Goal: Task Accomplishment & Management: Manage account settings

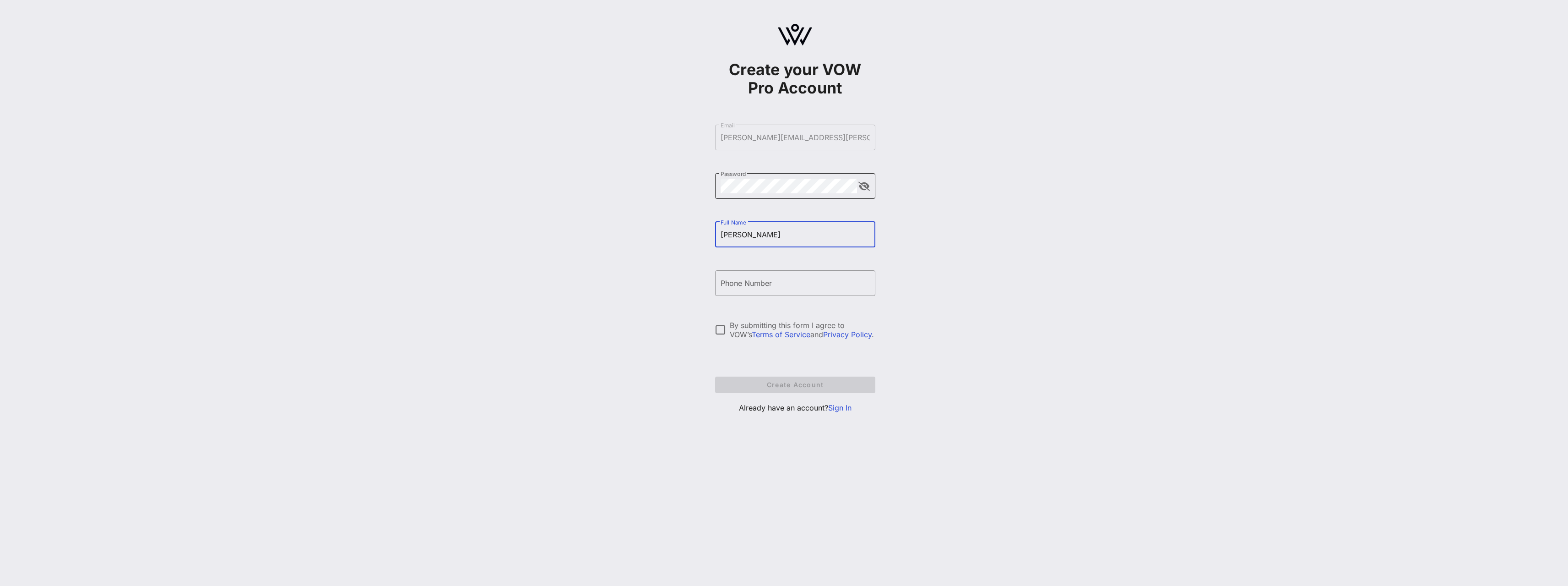
type input "[PERSON_NAME]"
type input "[PHONE_NUMBER]"
click at [721, 331] on div at bounding box center [720, 329] width 16 height 16
click at [783, 384] on span "Create Account" at bounding box center [795, 384] width 145 height 8
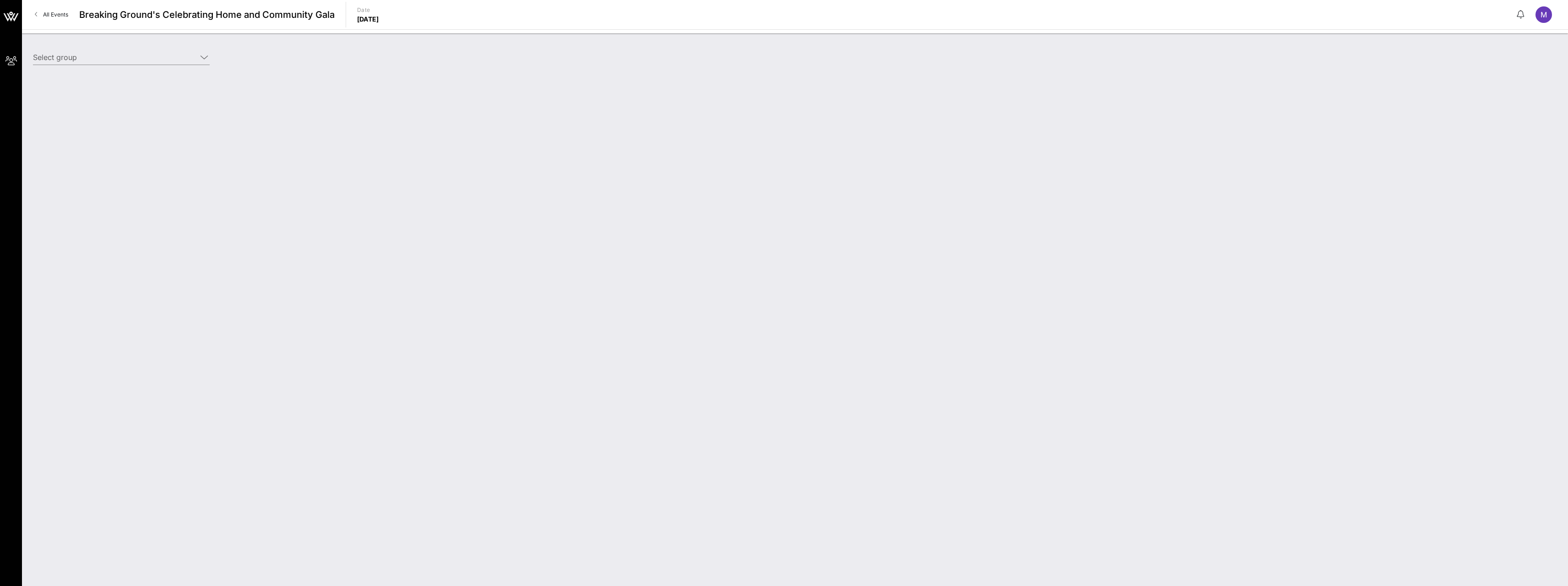
type input "[PERSON_NAME], [PERSON_NAME], [PERSON_NAME], [PERSON_NAME] & [PERSON_NAME] (Bui…"
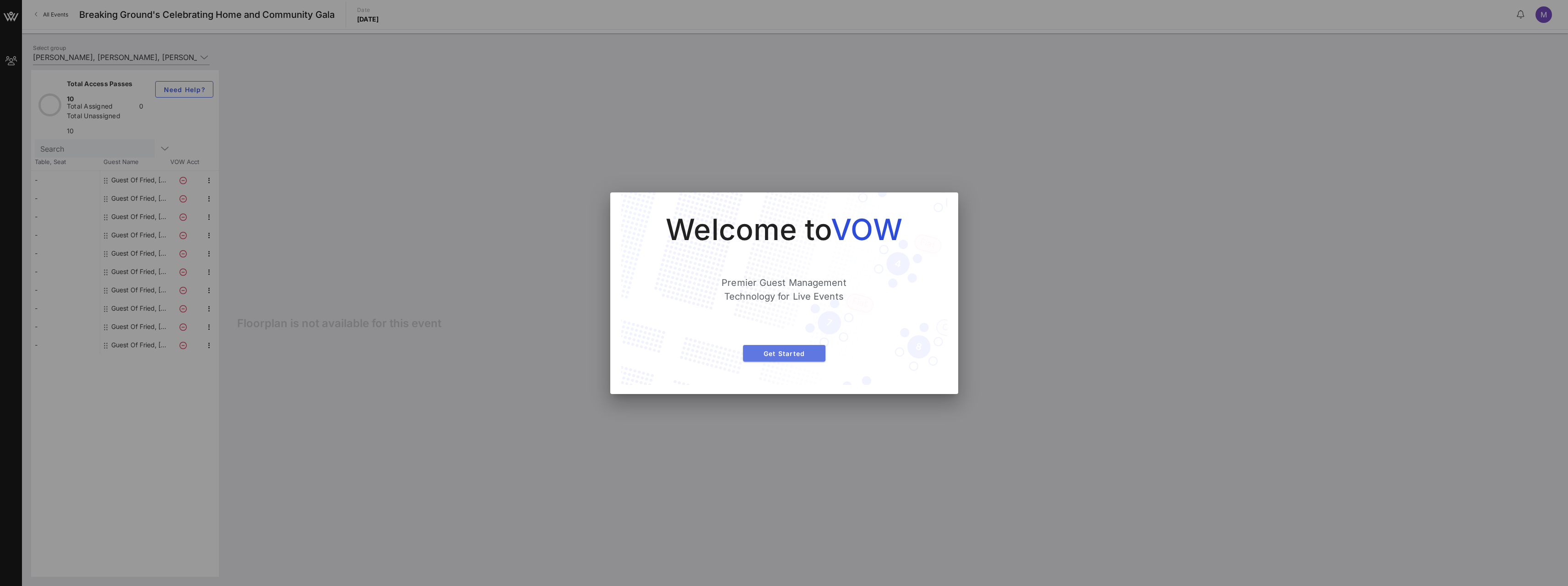
click at [791, 351] on span "Get Started" at bounding box center [784, 353] width 68 height 8
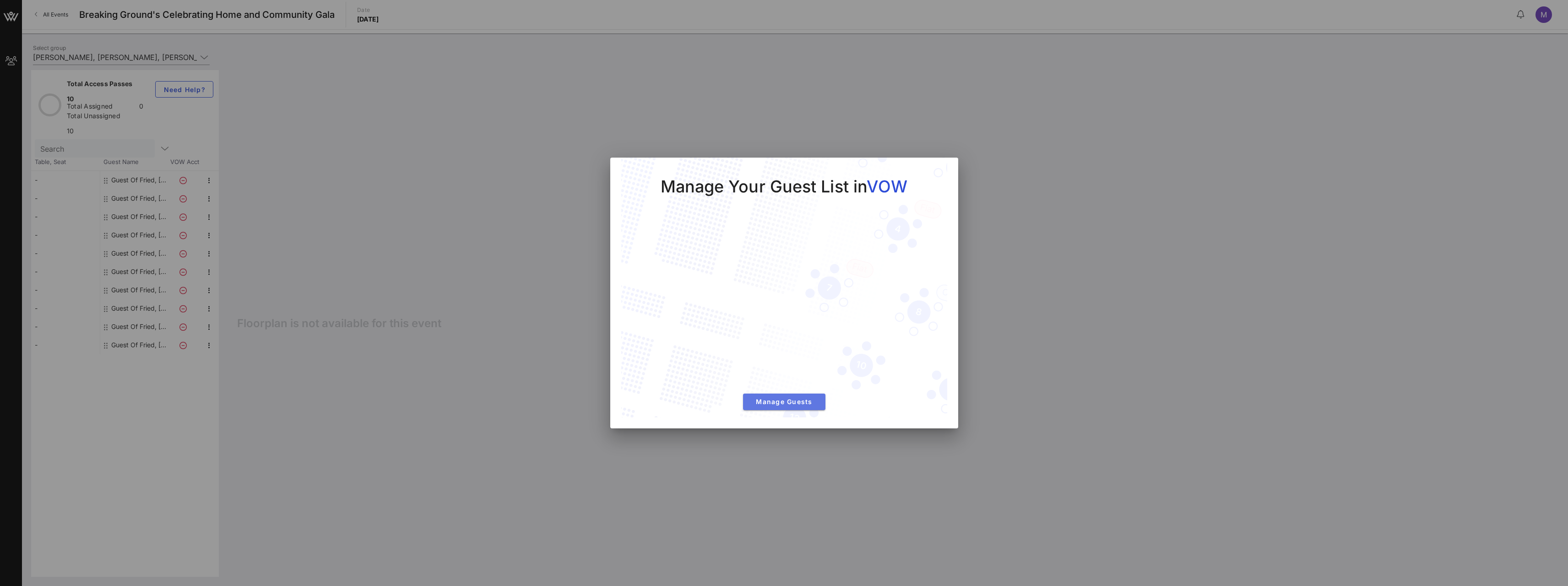
click at [778, 403] on span "Manage Guests" at bounding box center [784, 401] width 68 height 8
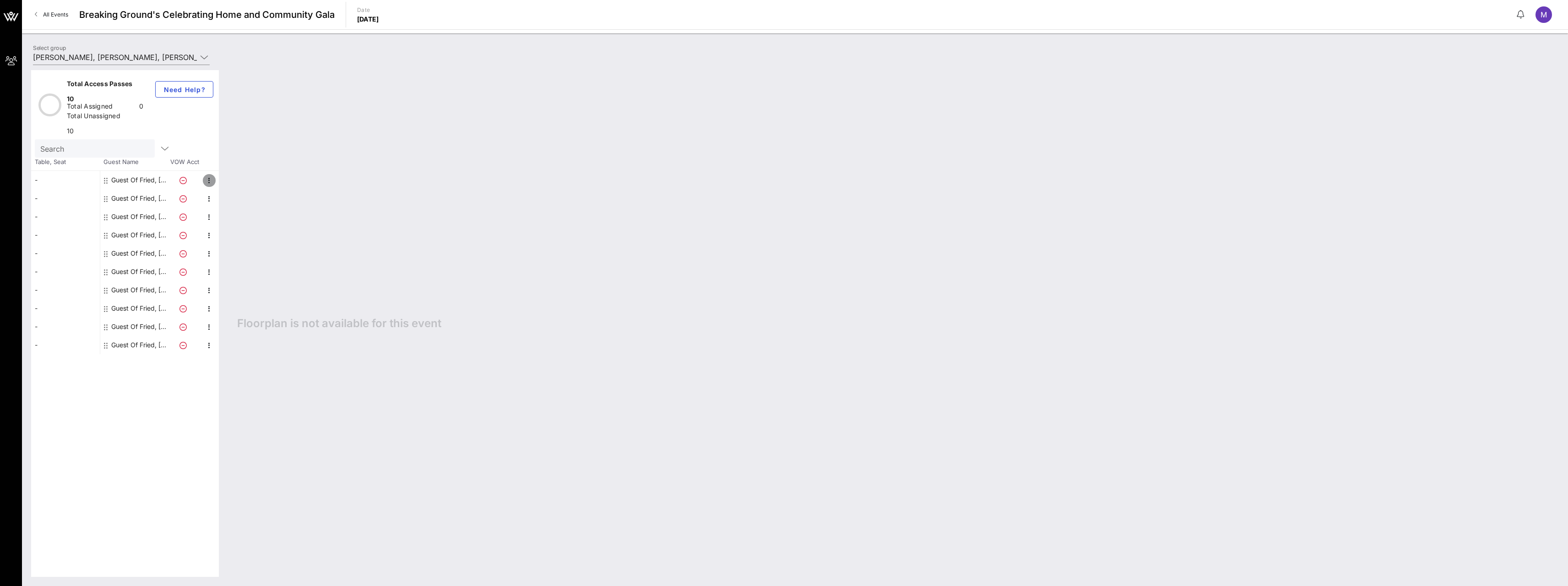
click at [207, 175] on icon "button" at bounding box center [208, 180] width 11 height 11
click at [223, 157] on div "Edit" at bounding box center [232, 157] width 33 height 18
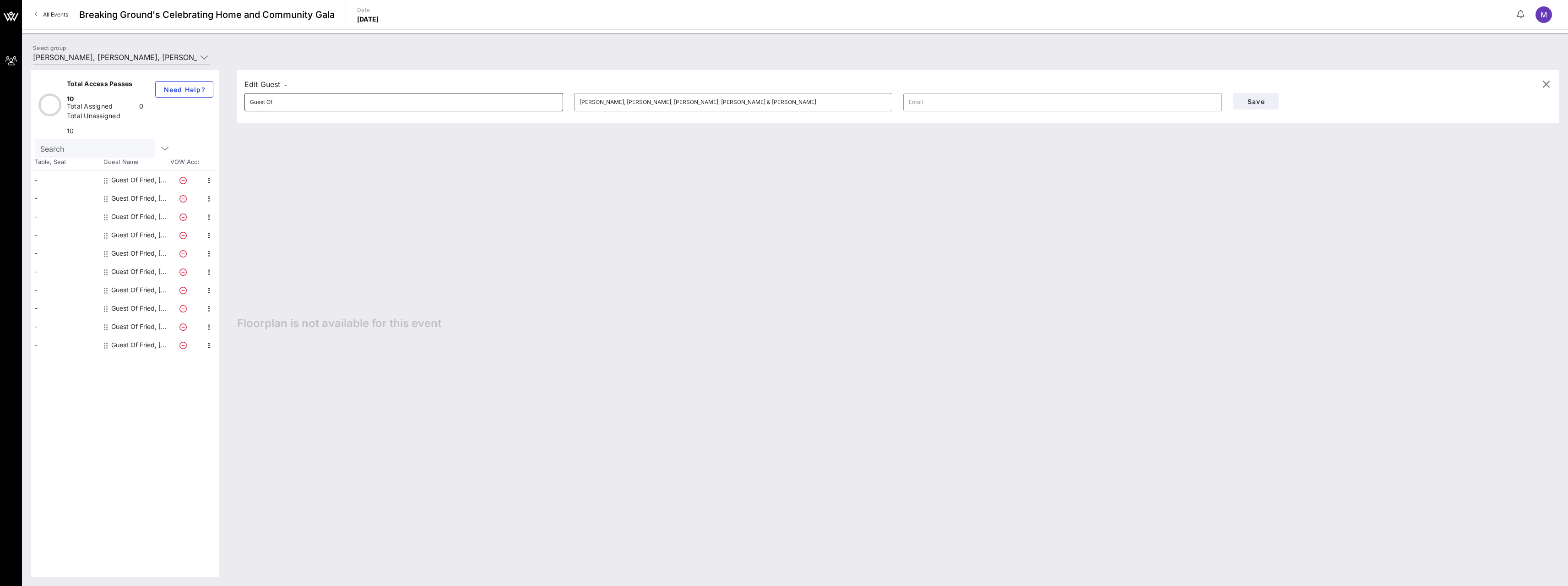
click at [285, 99] on input "Guest Of" at bounding box center [404, 102] width 308 height 15
click at [291, 101] on input "Guest Of" at bounding box center [404, 102] width 308 height 15
type input "G"
type input "Michael Werner"
type input "michael.werner@friedfrank.com"
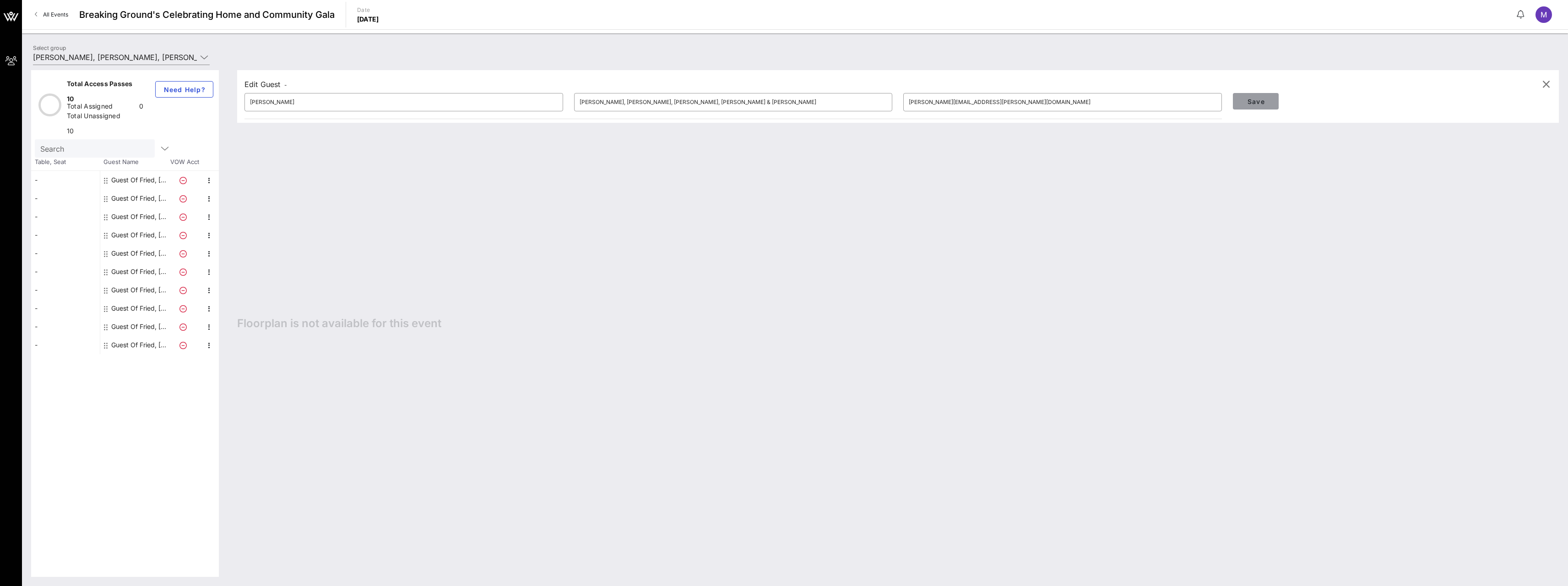
click at [1255, 103] on span "Save" at bounding box center [1255, 101] width 31 height 8
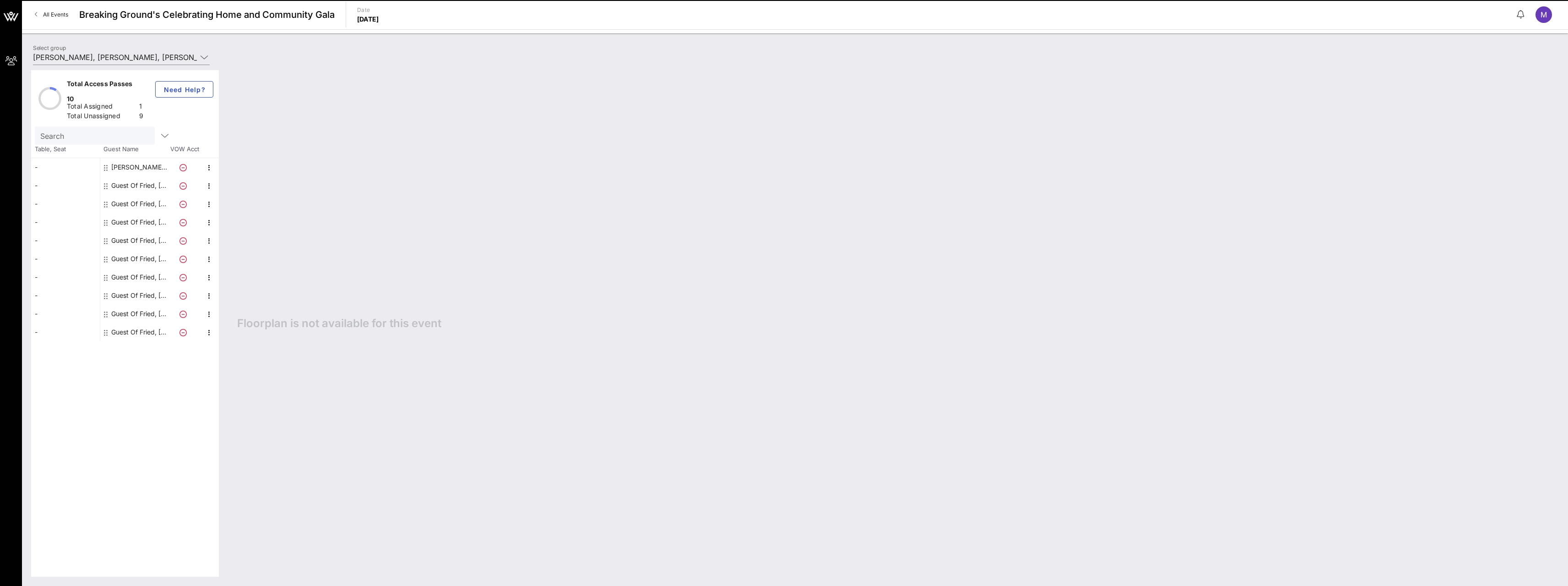
click at [152, 176] on div "Guest Of Fried, Frank, Harris, Shriver & Jacobson" at bounding box center [140, 185] width 57 height 18
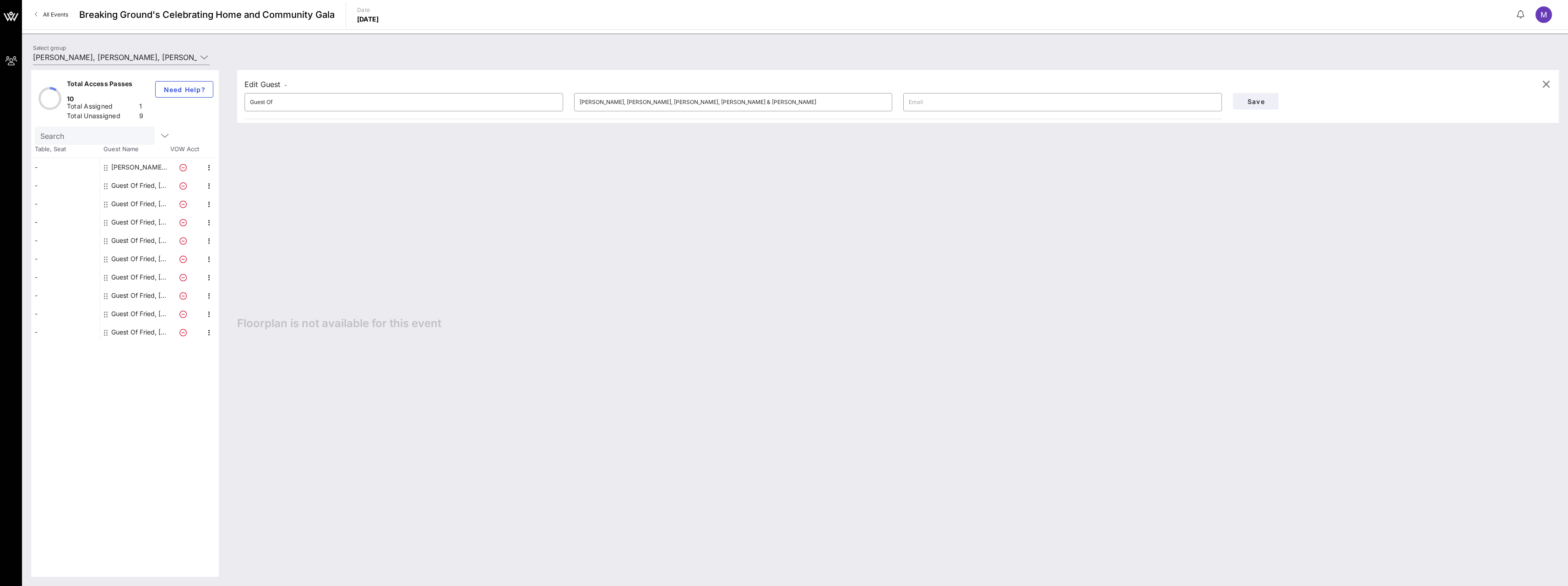
click at [131, 158] on div "[PERSON_NAME], [PERSON_NAME], [PERSON_NAME], [PERSON_NAME] & [PERSON_NAME]" at bounding box center [140, 167] width 57 height 18
type input "Michael Werner"
type input "michael.werner@friedfrank.com"
click at [139, 176] on div "Guest Of Fried, Frank, Harris, Shriver & Jacobson" at bounding box center [140, 185] width 57 height 18
type input "Guest Of"
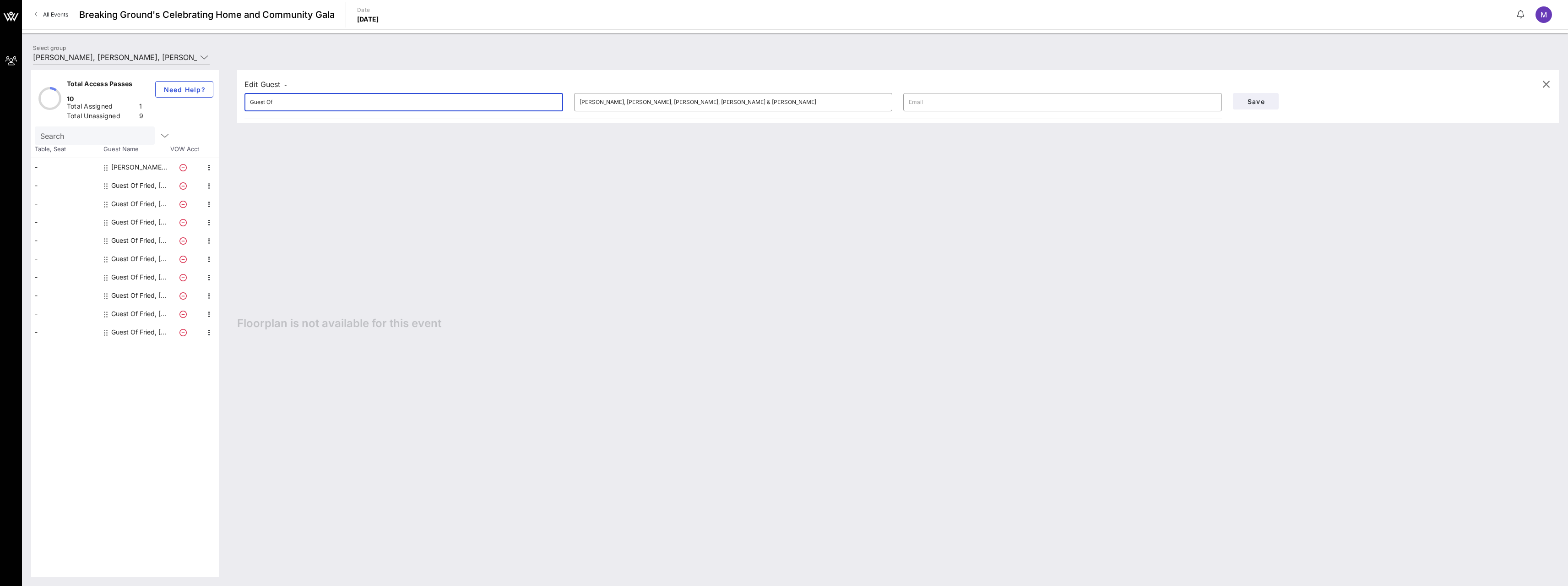
drag, startPoint x: 279, startPoint y: 104, endPoint x: 152, endPoint y: 100, distance: 127.1
click at [152, 100] on div "Total Access Passes 10 Total Assigned 1 Total Unassigned 9 Need Help? Search Ta…" at bounding box center [795, 323] width 1528 height 506
type input "[PERSON_NAME]"
type input "jonathan.mechanic@friedfrank.com"
click at [1263, 104] on span "Save" at bounding box center [1255, 101] width 31 height 8
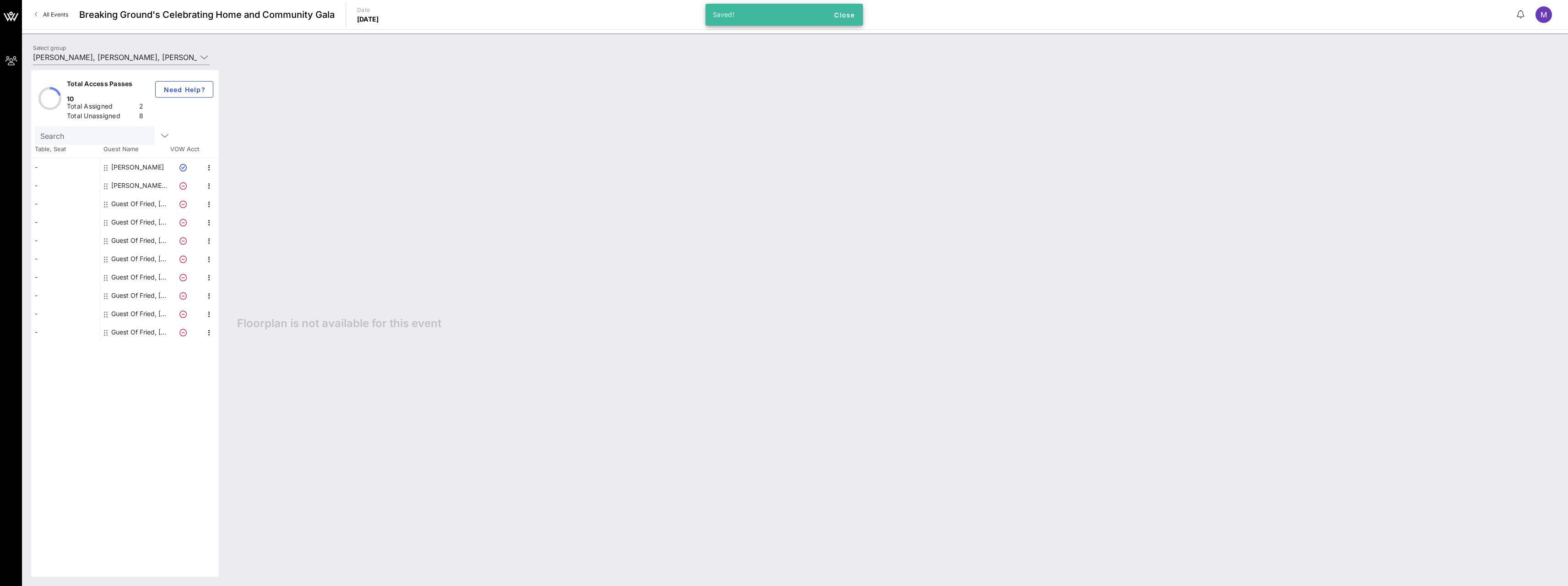
click at [123, 195] on div "Guest Of Fried, Frank, Harris, Shriver & Jacobson" at bounding box center [140, 204] width 57 height 18
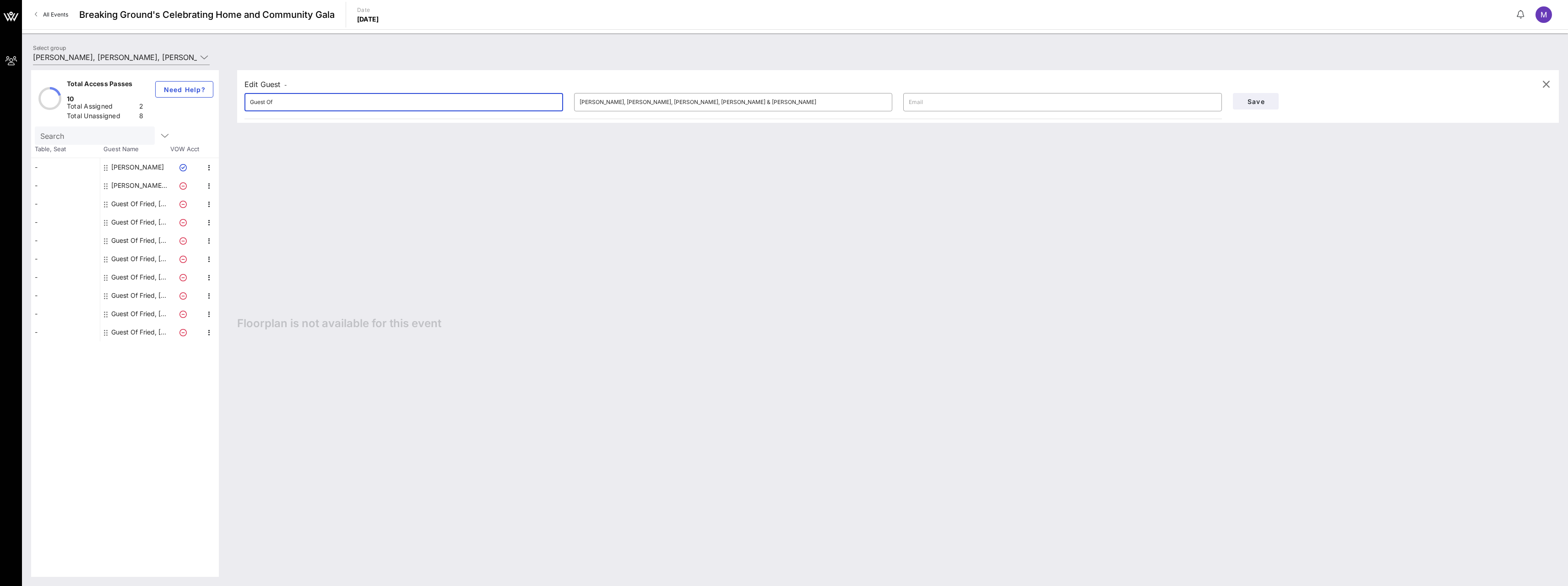
click at [265, 104] on input "Guest Of" at bounding box center [404, 102] width 308 height 15
drag, startPoint x: 265, startPoint y: 104, endPoint x: 284, endPoint y: 102, distance: 19.1
click at [265, 104] on input "Guest Of" at bounding box center [404, 102] width 308 height 15
drag, startPoint x: 298, startPoint y: 104, endPoint x: 142, endPoint y: 111, distance: 156.2
click at [149, 116] on div "Total Access Passes 10 Total Assigned 2 Total Unassigned 8 Need Help? Search Ta…" at bounding box center [795, 323] width 1528 height 506
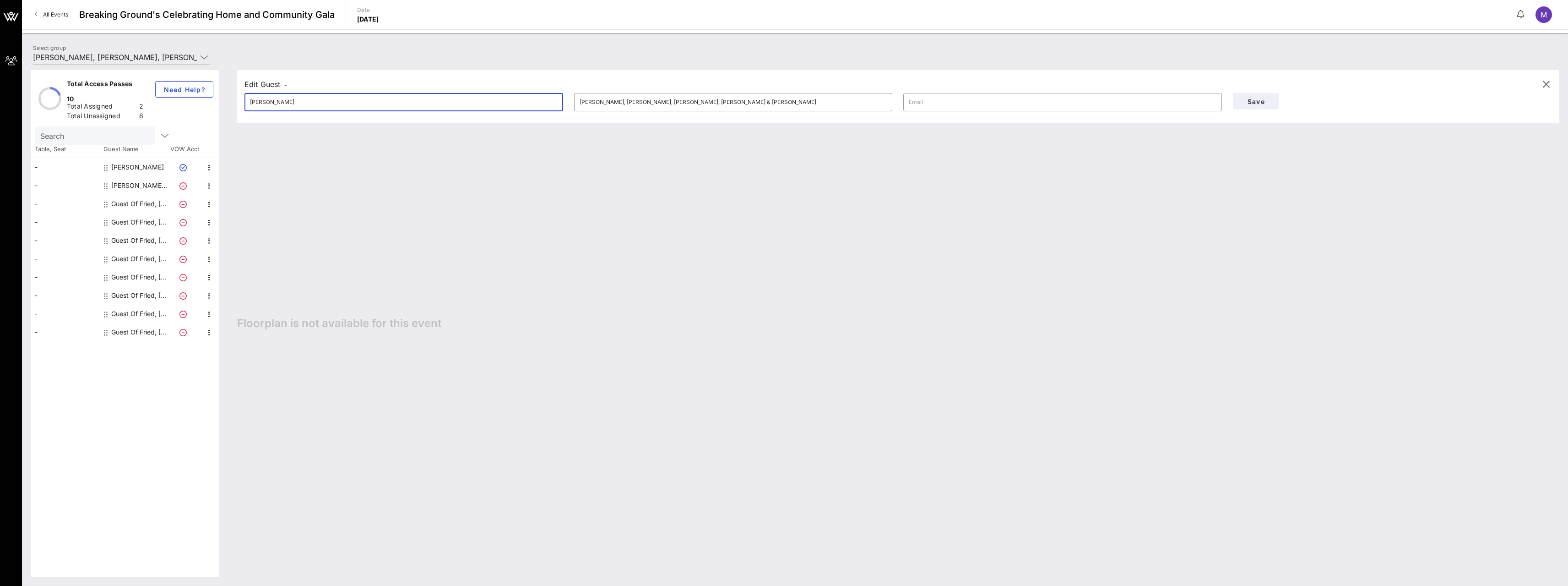
type input "[PERSON_NAME]"
type input "steven.rudgayzer@friedfrank.com"
click at [1249, 101] on span "Save" at bounding box center [1255, 101] width 31 height 8
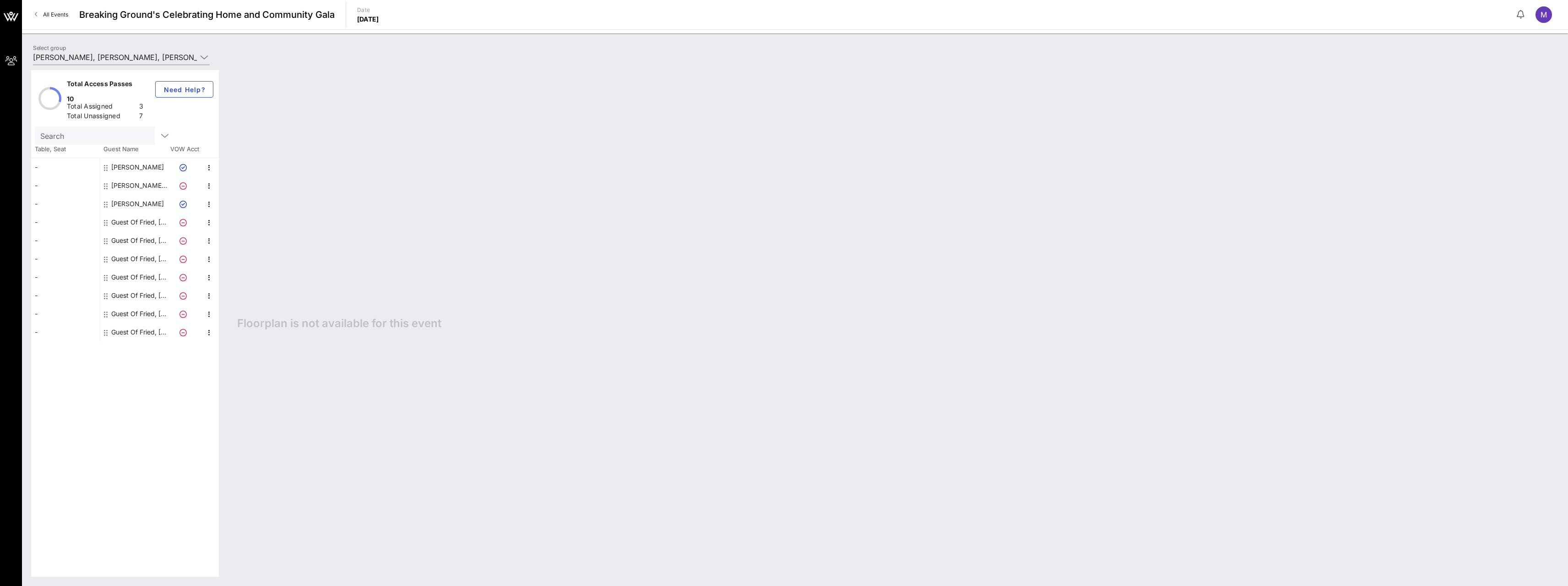
click at [146, 176] on div "[PERSON_NAME], [PERSON_NAME], [PERSON_NAME], [PERSON_NAME] & [PERSON_NAME]" at bounding box center [140, 185] width 57 height 18
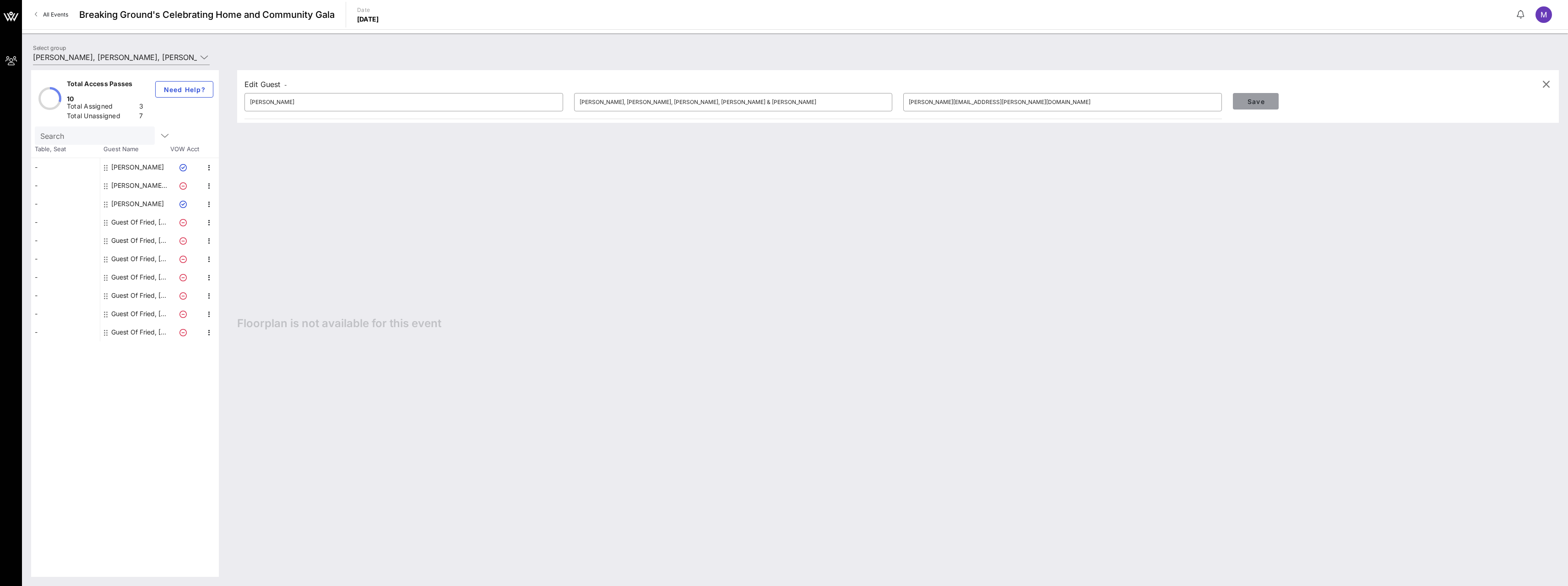
click at [1259, 102] on span "Save" at bounding box center [1255, 101] width 31 height 8
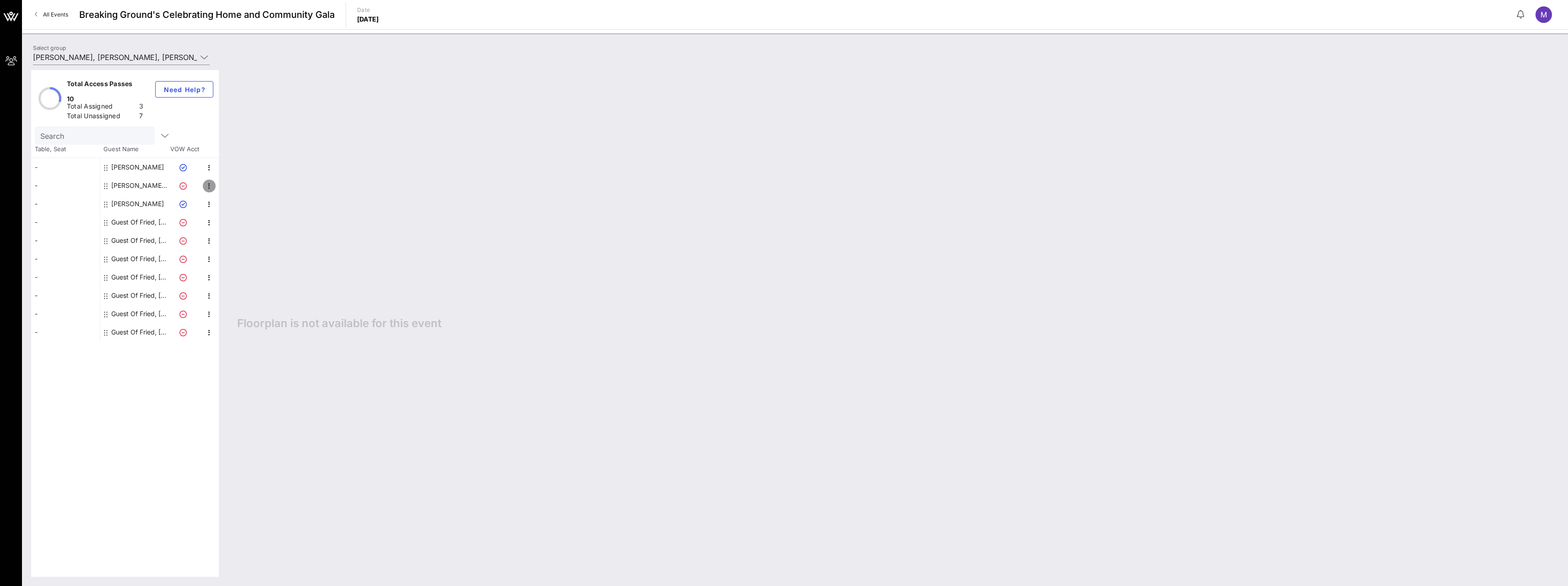
click at [208, 180] on icon "button" at bounding box center [208, 185] width 11 height 11
click at [226, 176] on div "Edit" at bounding box center [232, 176] width 18 height 8
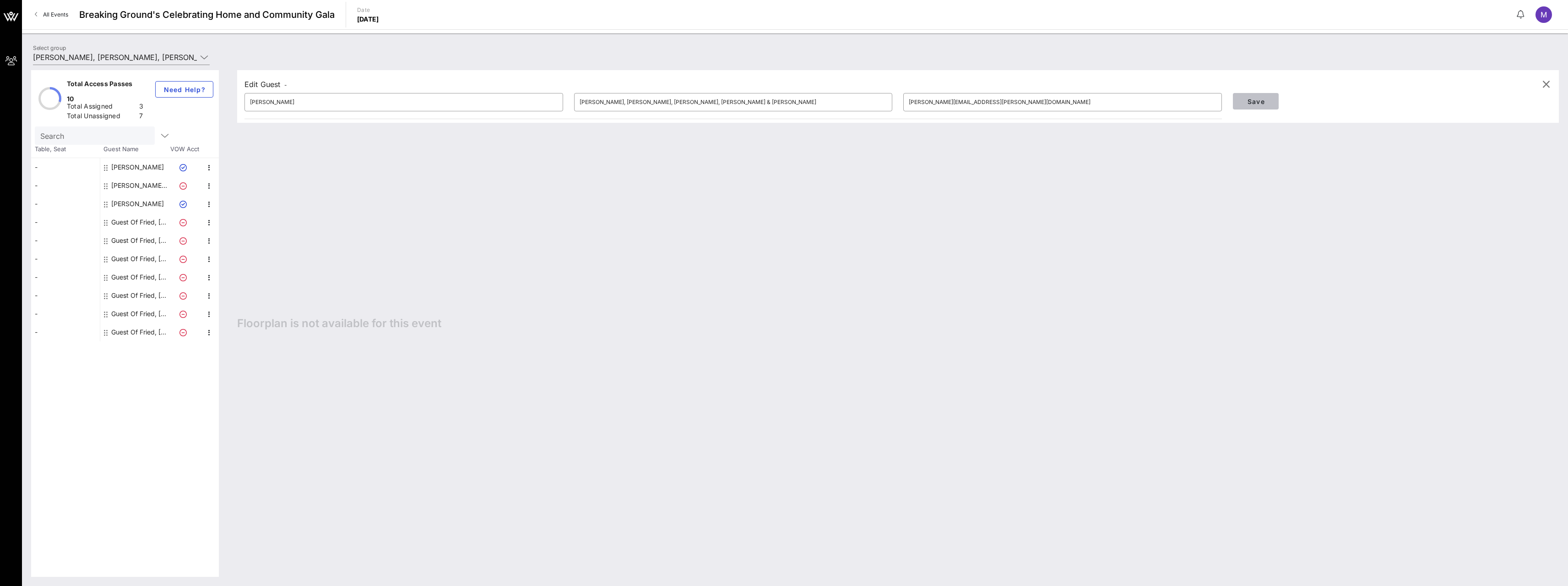
click at [1255, 101] on span "Save" at bounding box center [1255, 101] width 31 height 8
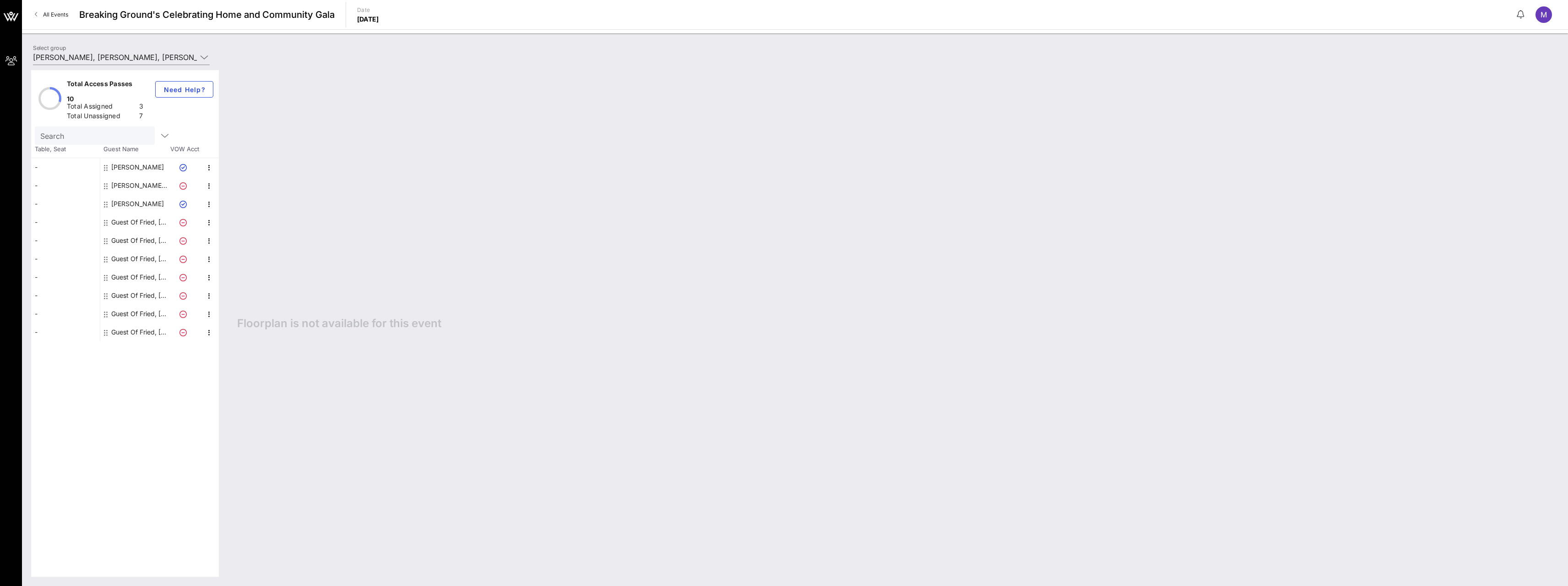
click at [183, 182] on icon at bounding box center [183, 186] width 8 height 8
click at [182, 182] on icon at bounding box center [183, 186] width 8 height 8
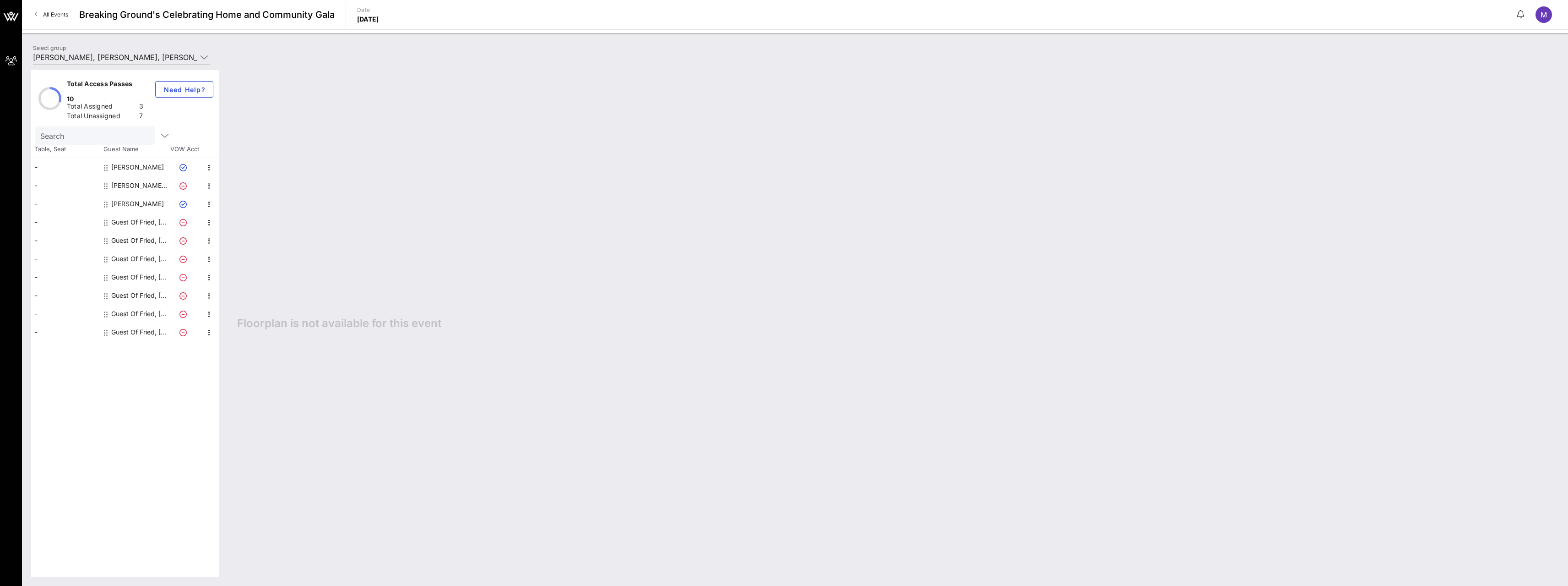
click at [182, 182] on icon at bounding box center [183, 186] width 8 height 8
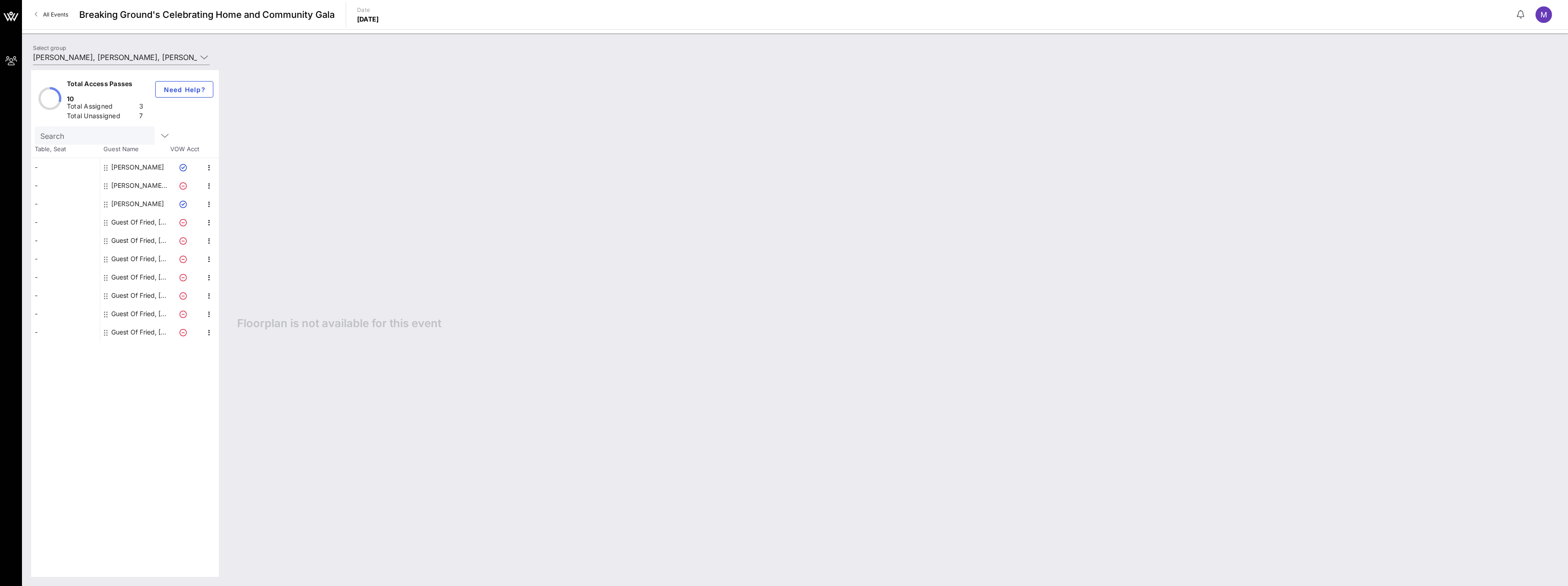
click at [182, 182] on icon at bounding box center [183, 186] width 8 height 8
click at [149, 213] on div "Guest Of Fried, Frank, Harris, Shriver & Jacobson" at bounding box center [140, 222] width 57 height 18
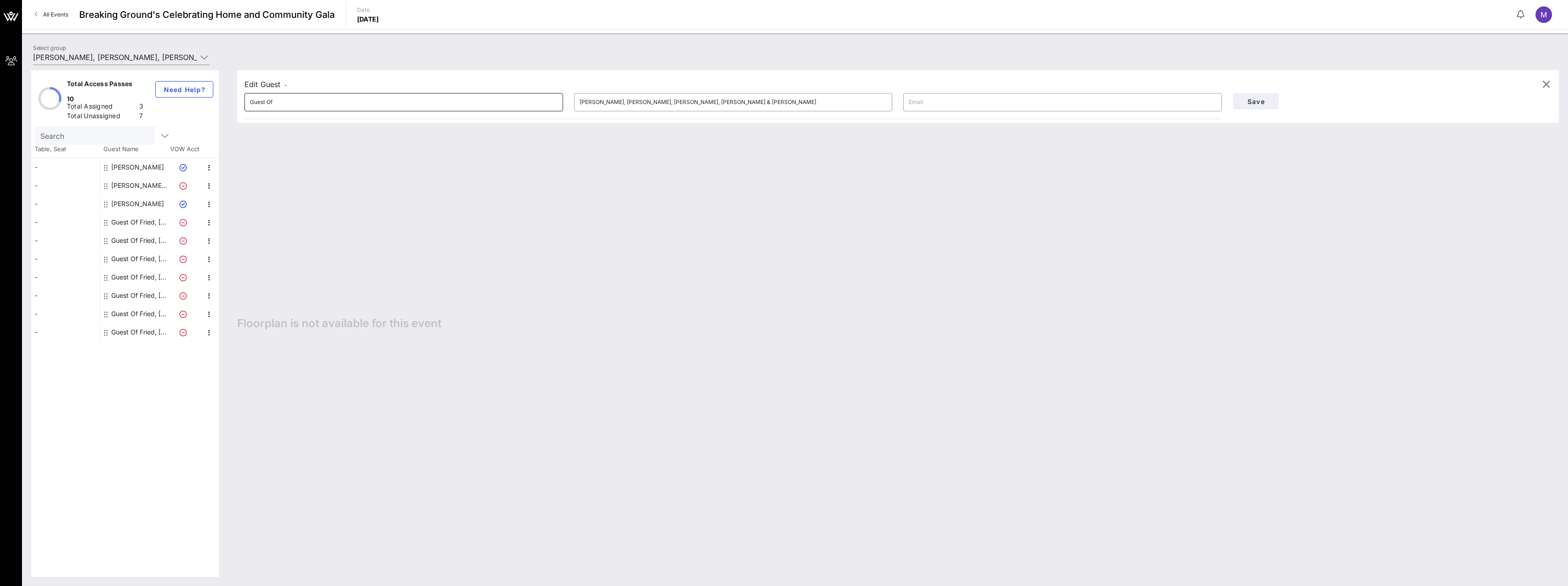
click at [308, 103] on input "Guest Of" at bounding box center [404, 102] width 308 height 15
type input "G"
type input "[PERSON_NAME]"
type input "[EMAIL_ADDRESS][PERSON_NAME][DOMAIN_NAME]"
click at [1243, 101] on span "Save" at bounding box center [1255, 101] width 31 height 8
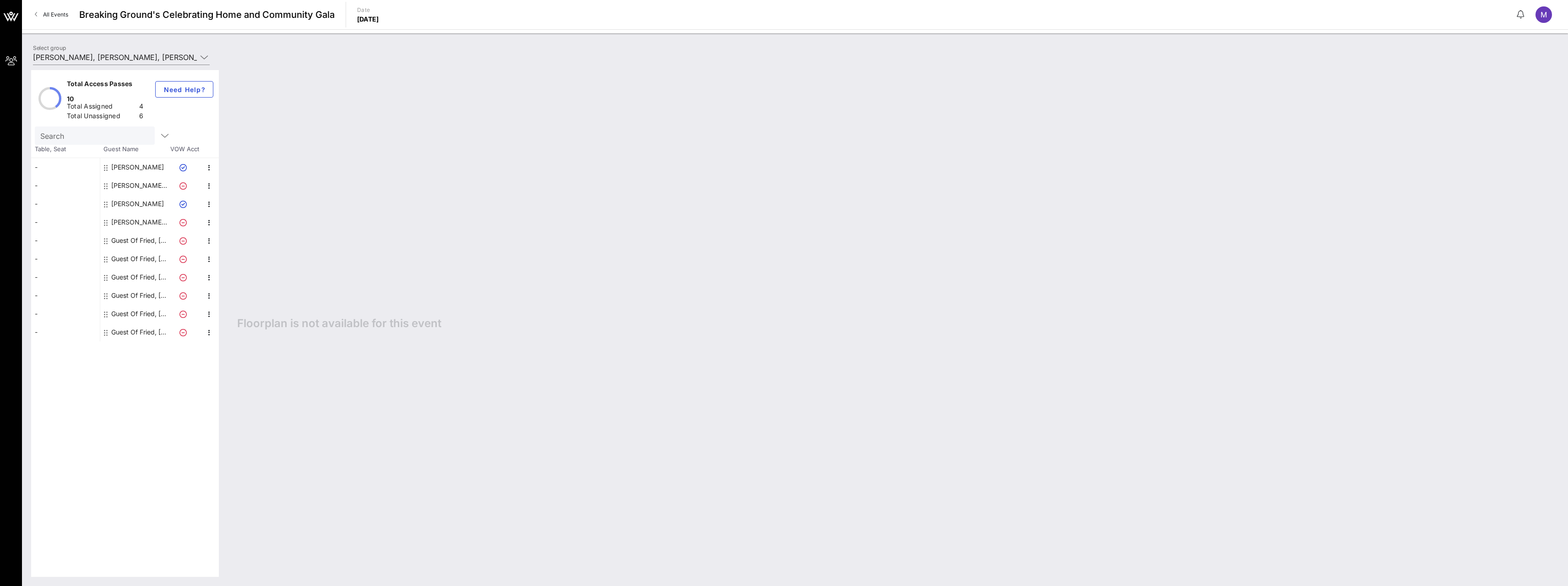
click at [137, 213] on div "[PERSON_NAME] Fried, [PERSON_NAME], [PERSON_NAME], [PERSON_NAME] & [PERSON_NAME]" at bounding box center [140, 222] width 57 height 18
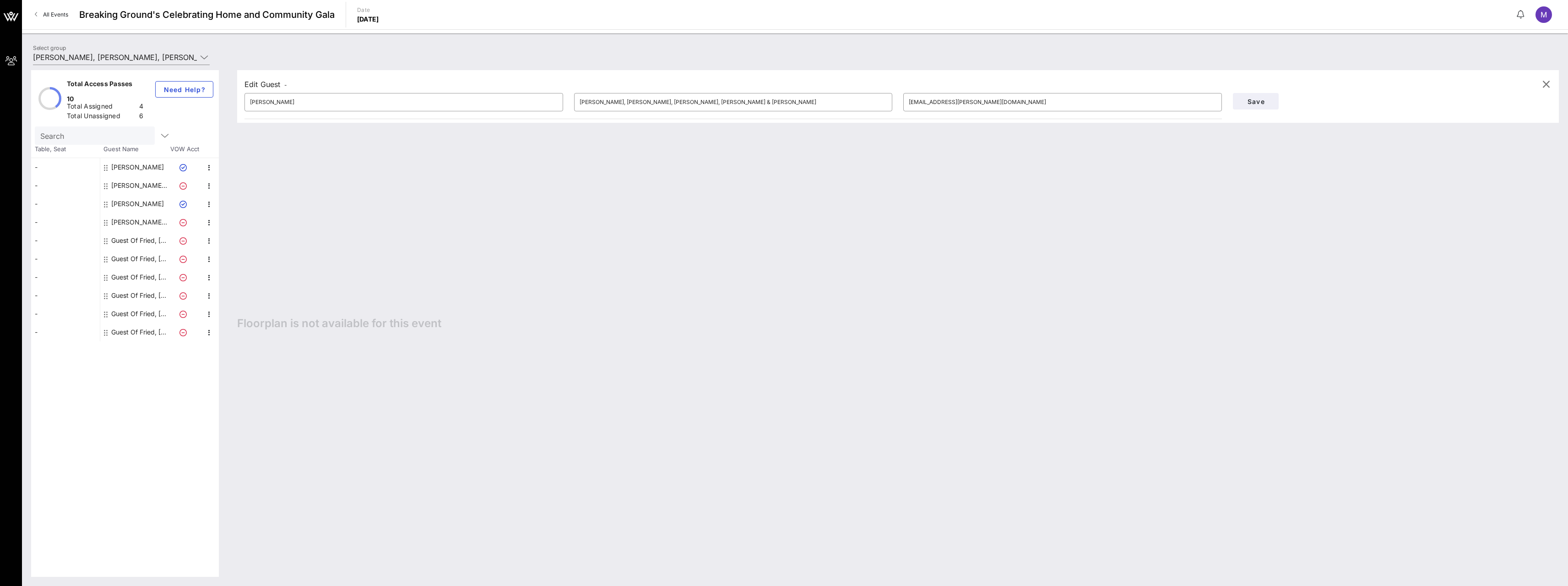
click at [139, 213] on div "[PERSON_NAME] Fried, [PERSON_NAME], [PERSON_NAME], [PERSON_NAME] & [PERSON_NAME]" at bounding box center [140, 222] width 57 height 18
click at [71, 130] on input "Search" at bounding box center [94, 135] width 107 height 12
click at [159, 130] on icon "button" at bounding box center [164, 135] width 11 height 11
click at [159, 145] on div at bounding box center [160, 145] width 16 height 16
click at [342, 264] on div "Edit Guest - ​ [PERSON_NAME] ​ Fried, [PERSON_NAME], [PERSON_NAME], [PERSON_NAM…" at bounding box center [893, 323] width 1330 height 506
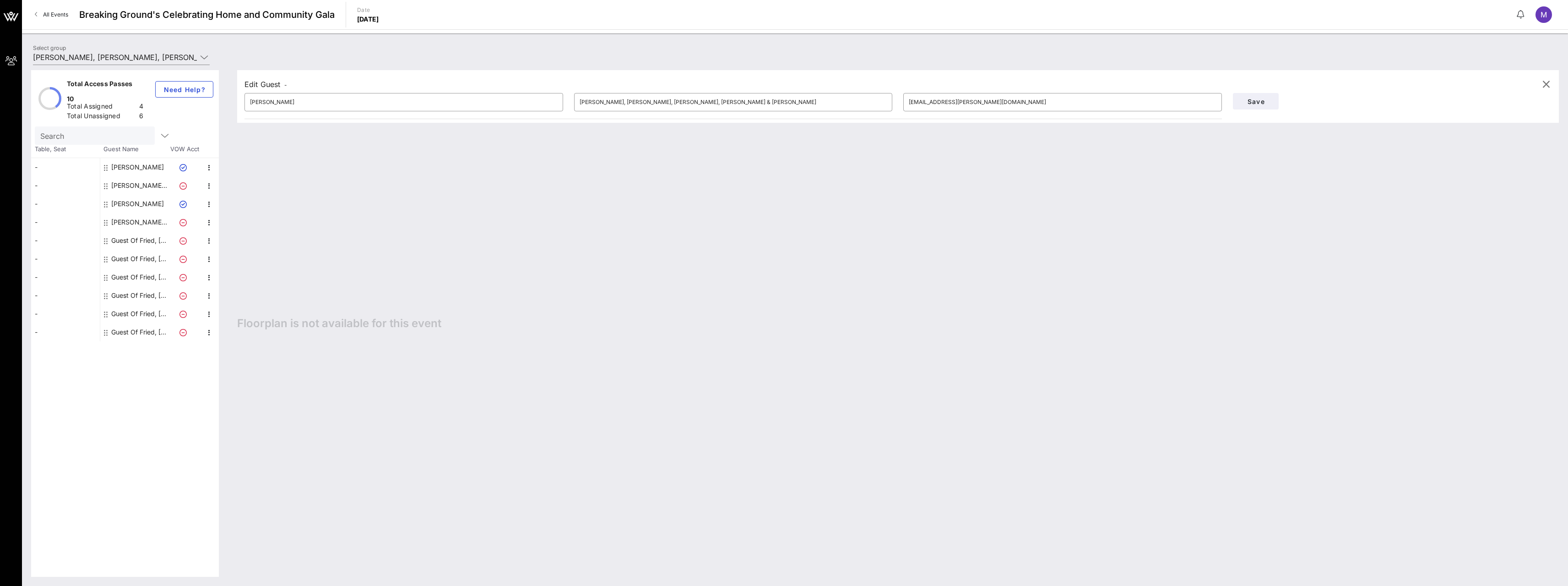
click at [140, 231] on div "Guest Of Fried, Frank, Harris, Shriver & Jacobson" at bounding box center [140, 240] width 57 height 18
type input "Guest Of"
drag, startPoint x: 288, startPoint y: 101, endPoint x: 196, endPoint y: 104, distance: 92.0
click at [196, 104] on div "Total Access Passes 10 Total Assigned 4 Total Unassigned 6 Need Help? Search Ta…" at bounding box center [795, 323] width 1528 height 506
type input "Simon Elkharrat"
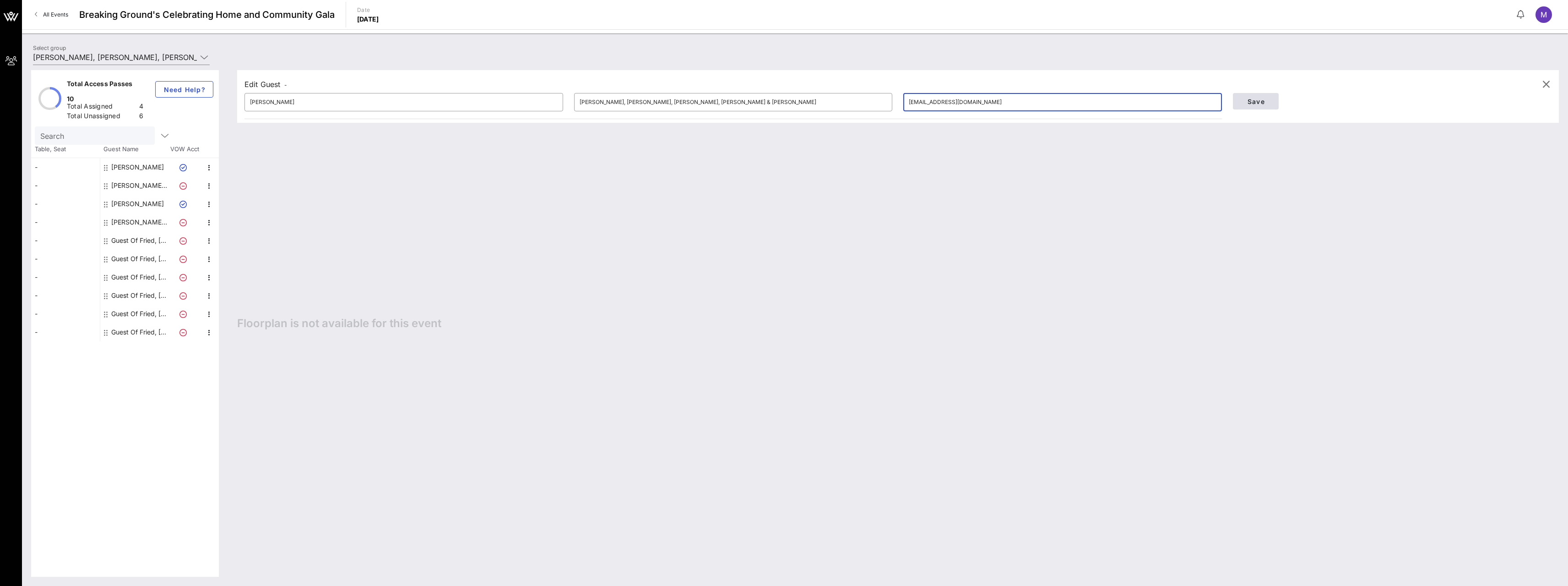
type input "simon.elkharrat@friedfrank.com"
click at [1267, 100] on span "Save" at bounding box center [1255, 101] width 31 height 8
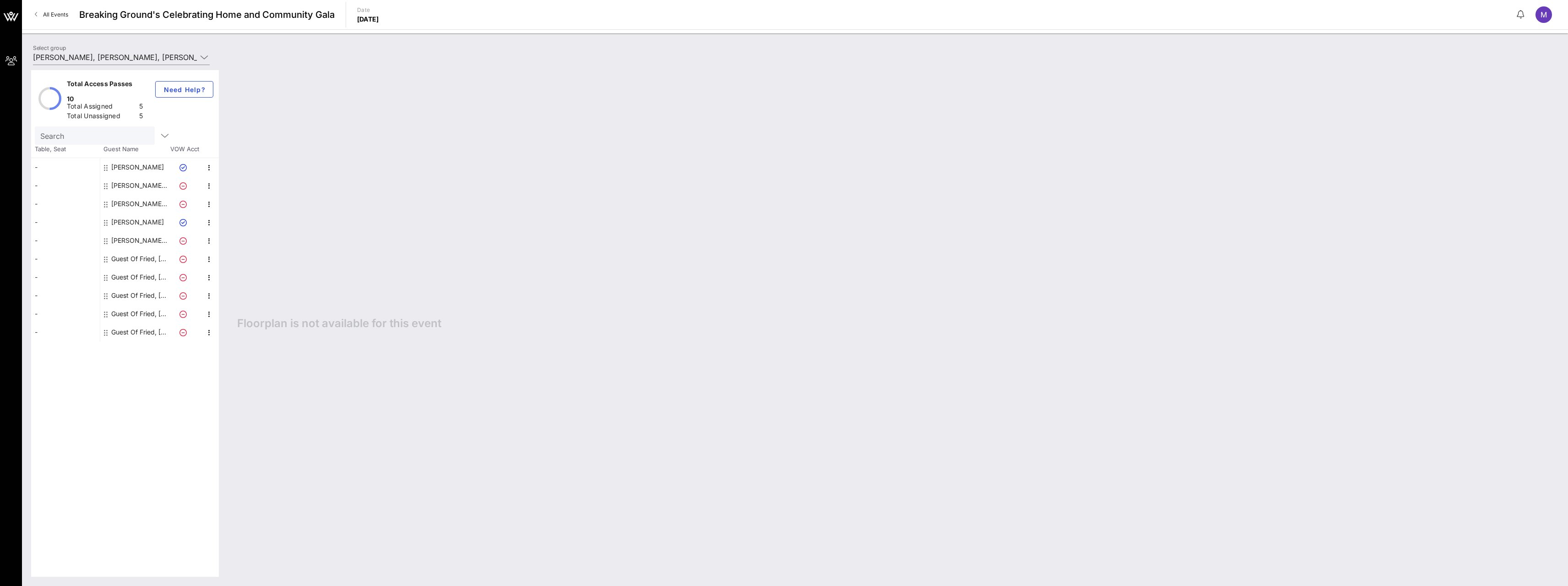
click at [138, 250] on div "Guest Of Fried, Frank, Harris, Shriver & Jacobson" at bounding box center [140, 259] width 57 height 18
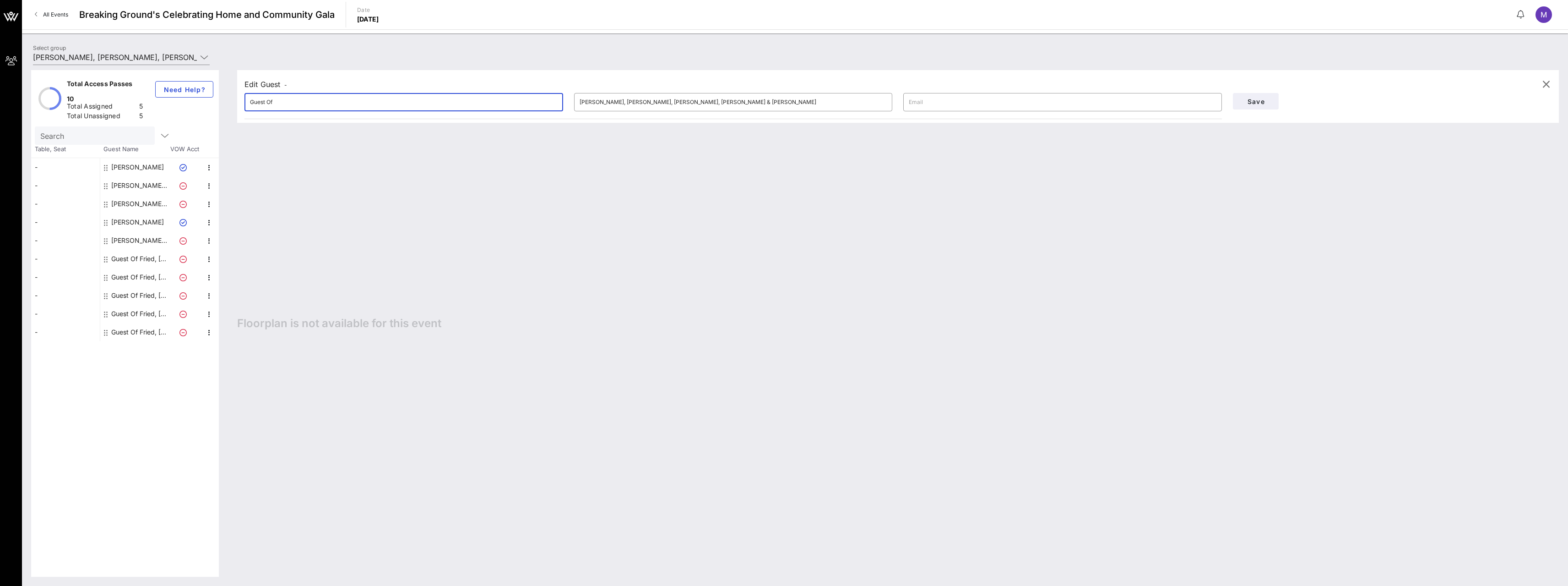
click at [300, 102] on input "Guest Of" at bounding box center [404, 102] width 308 height 15
type input "G"
type input "Laurinda Martin"
type input "laurinda.martins@friedfrank.com"
click at [1241, 101] on span "Save" at bounding box center [1255, 101] width 31 height 8
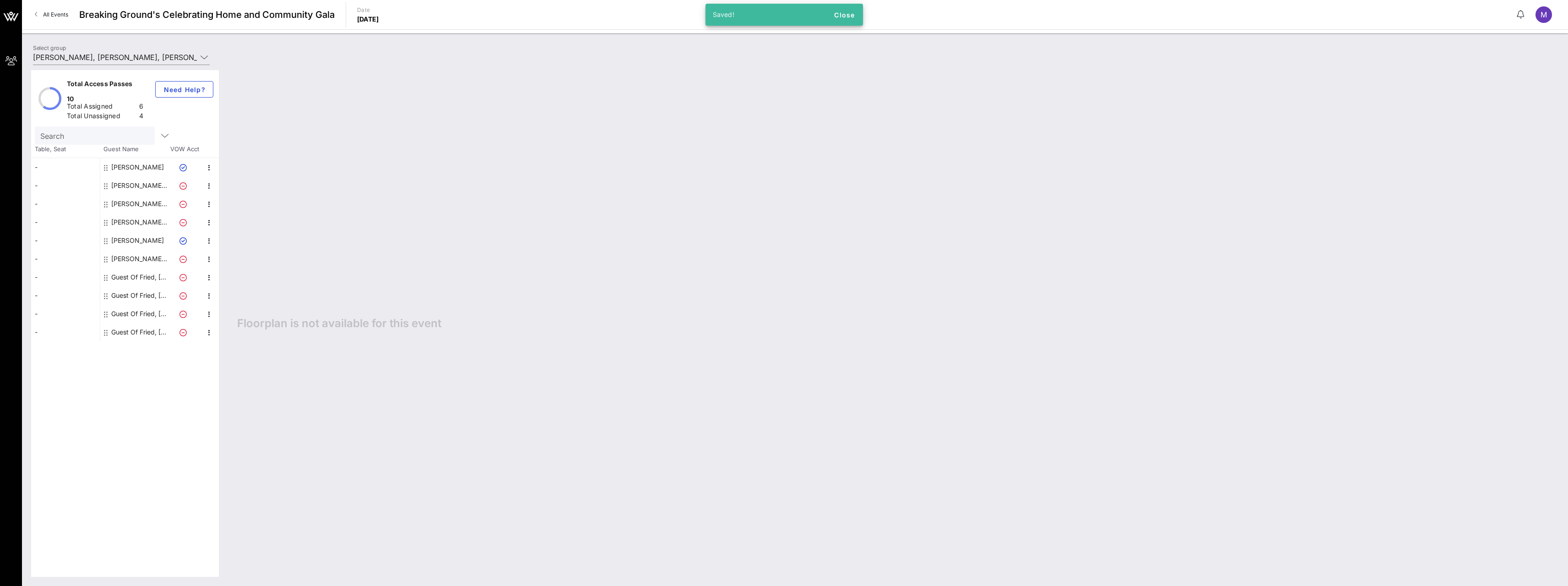
click at [136, 268] on div "Guest Of Fried, Frank, Harris, Shriver & Jacobson" at bounding box center [140, 277] width 57 height 18
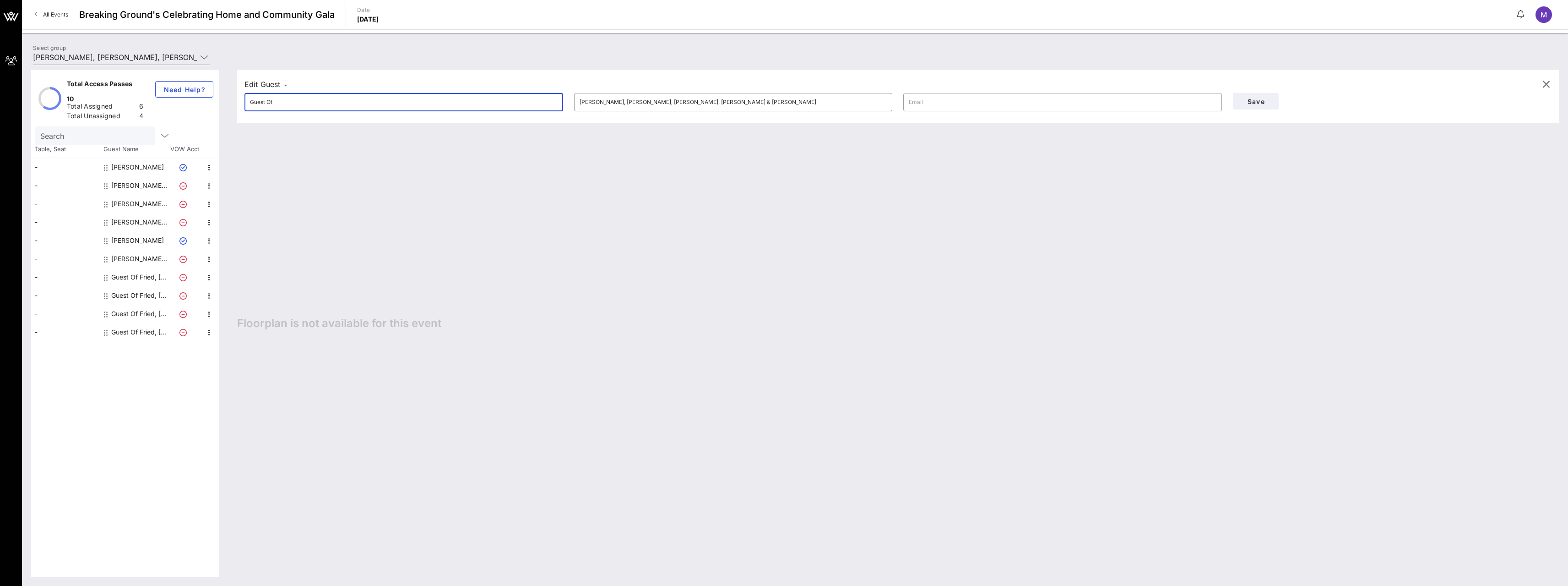
drag, startPoint x: 297, startPoint y: 101, endPoint x: 49, endPoint y: 117, distance: 248.5
click at [49, 117] on div "Total Access Passes 10 Total Assigned 6 Total Unassigned 4 Need Help? Search Ta…" at bounding box center [795, 323] width 1528 height 506
type input "Lisa Piontnica"
type input "lisa.piontnica@friedfrank.com"
click at [1257, 103] on span "Save" at bounding box center [1255, 101] width 31 height 8
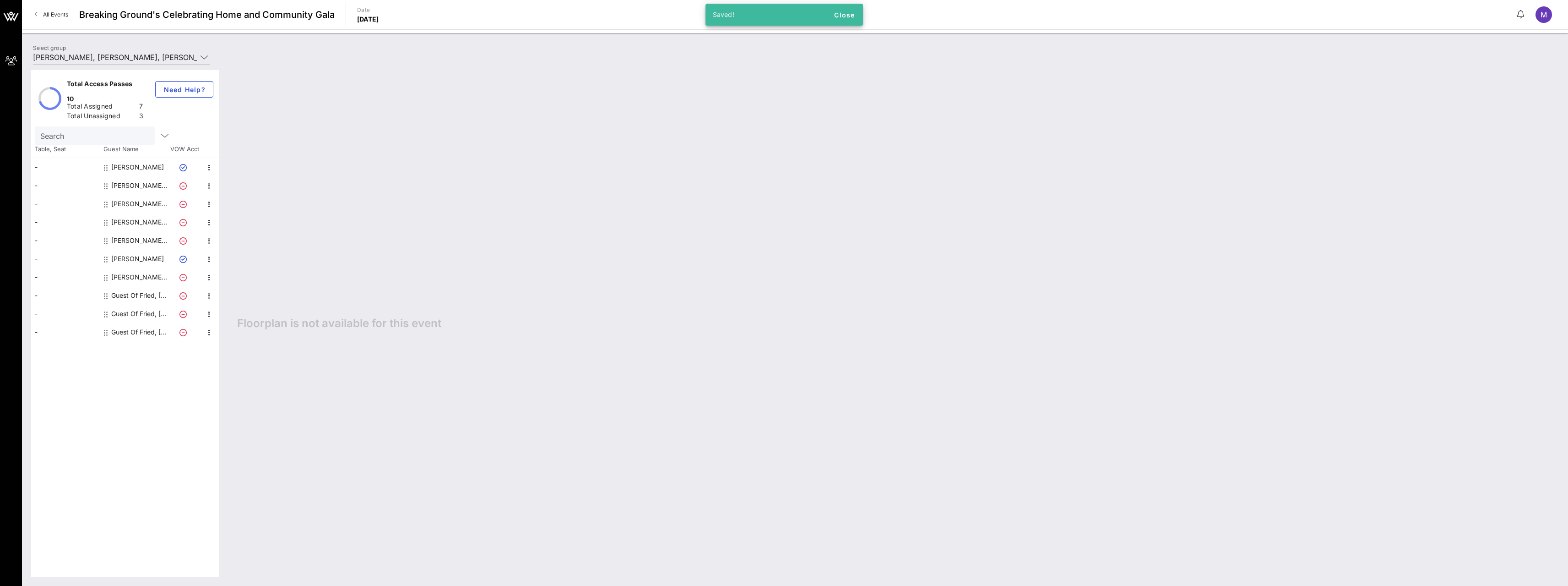
click at [119, 286] on div "Guest Of Fried, Frank, Harris, Shriver & Jacobson" at bounding box center [140, 295] width 57 height 18
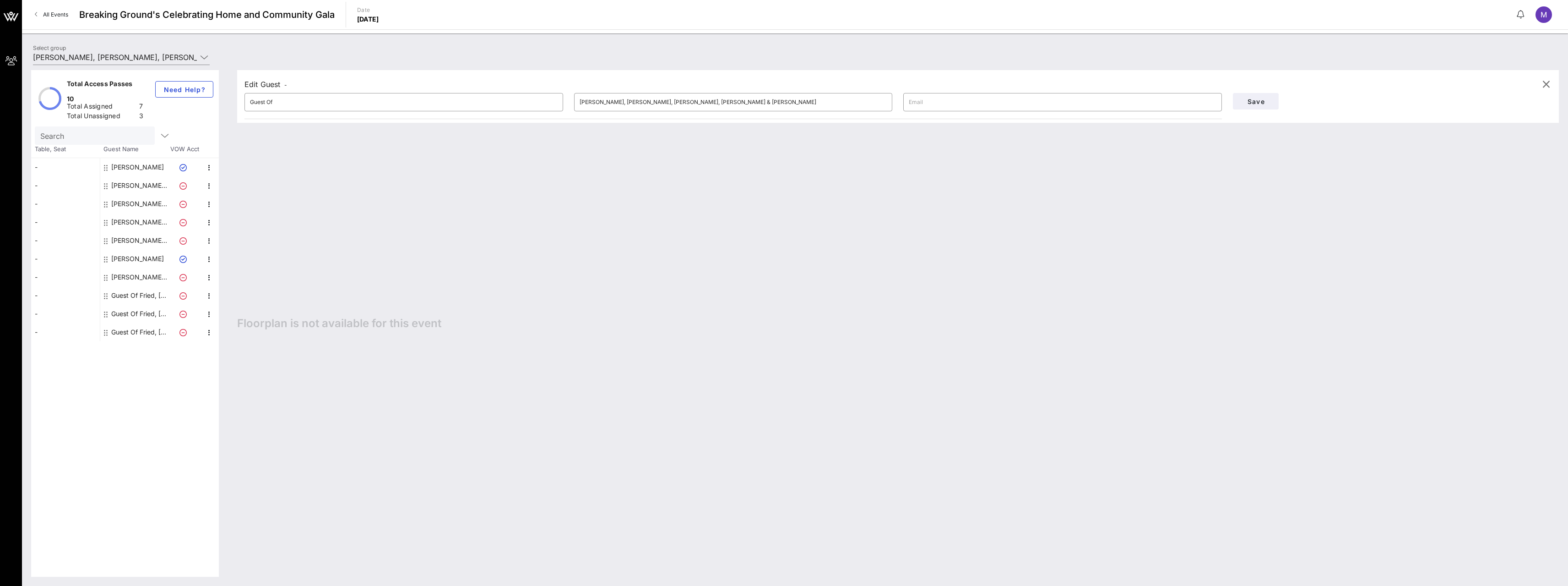
click at [135, 286] on div "Guest Of Fried, Frank, Harris, Shriver & Jacobson" at bounding box center [140, 295] width 57 height 18
drag, startPoint x: 279, startPoint y: 99, endPoint x: 97, endPoint y: 135, distance: 185.5
click at [97, 135] on div "Total Access Passes 10 Total Assigned 7 Total Unassigned 3 Need Help? Search Ta…" at bounding box center [795, 323] width 1528 height 506
type input "[PERSON_NAME]"
type input "david.firestone@friedfrank.com"
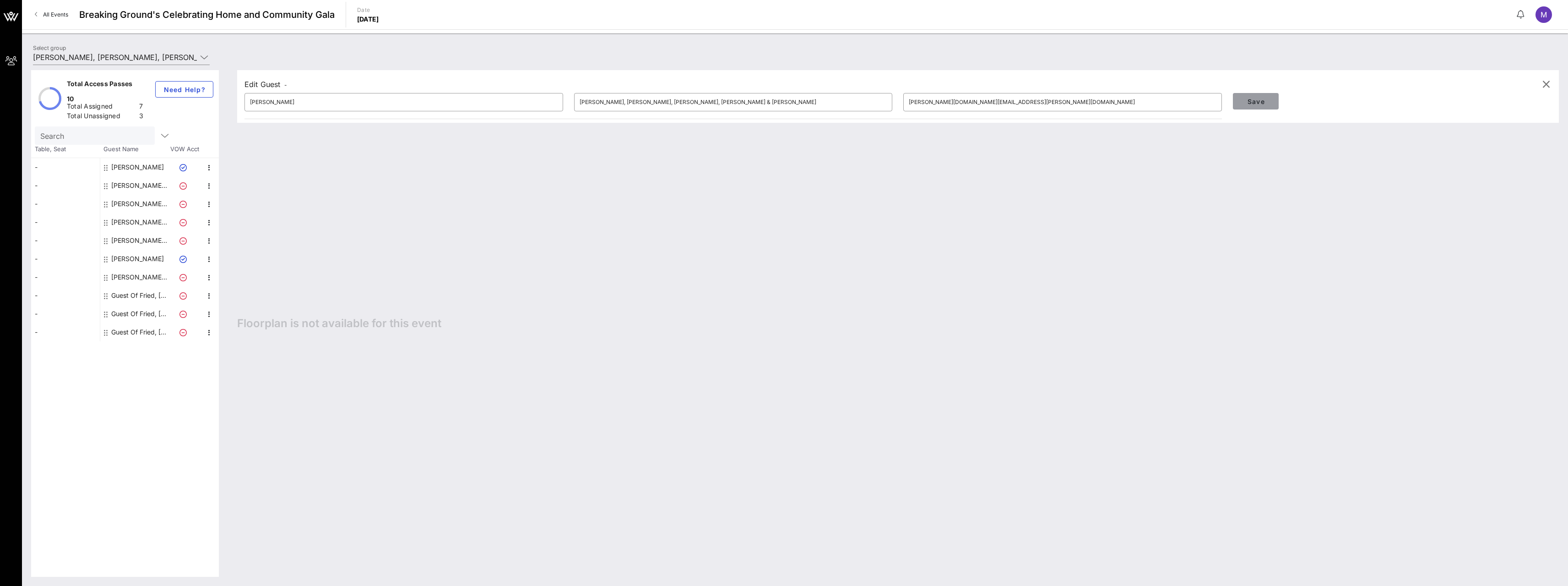
click at [1252, 105] on button "Save" at bounding box center [1255, 101] width 45 height 16
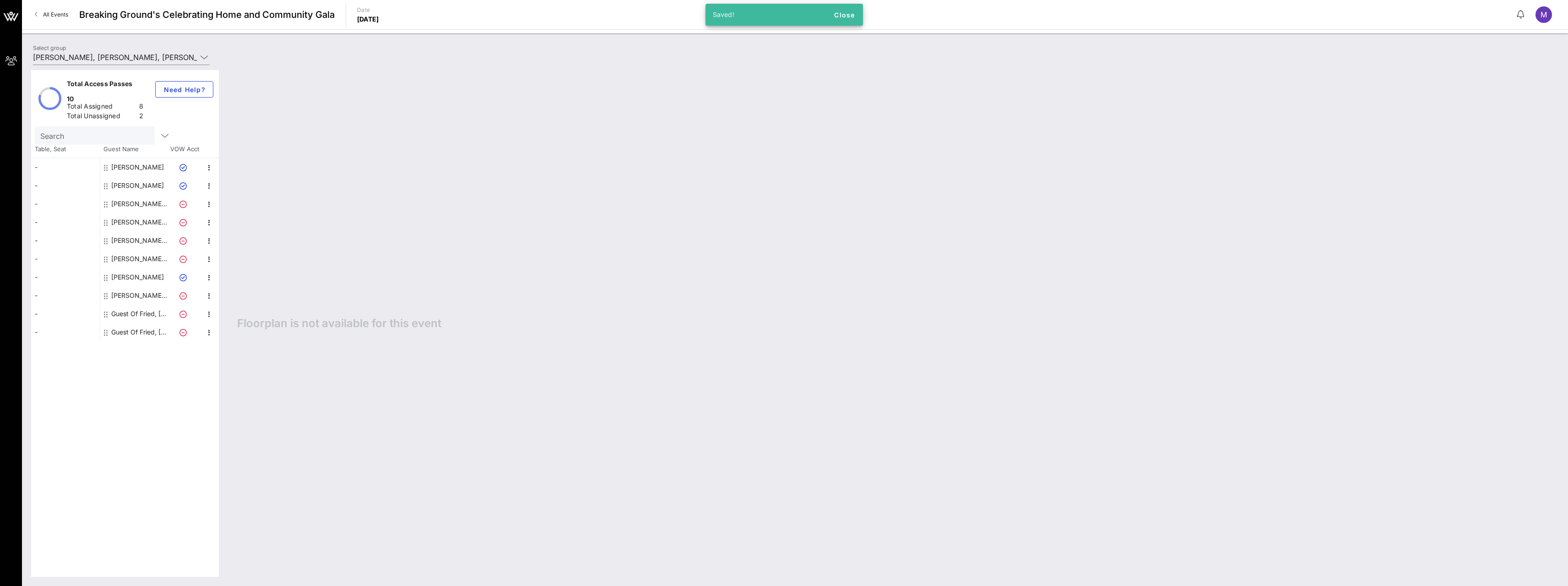
click at [130, 305] on div "Guest Of Fried, Frank, Harris, Shriver & Jacobson" at bounding box center [140, 314] width 57 height 18
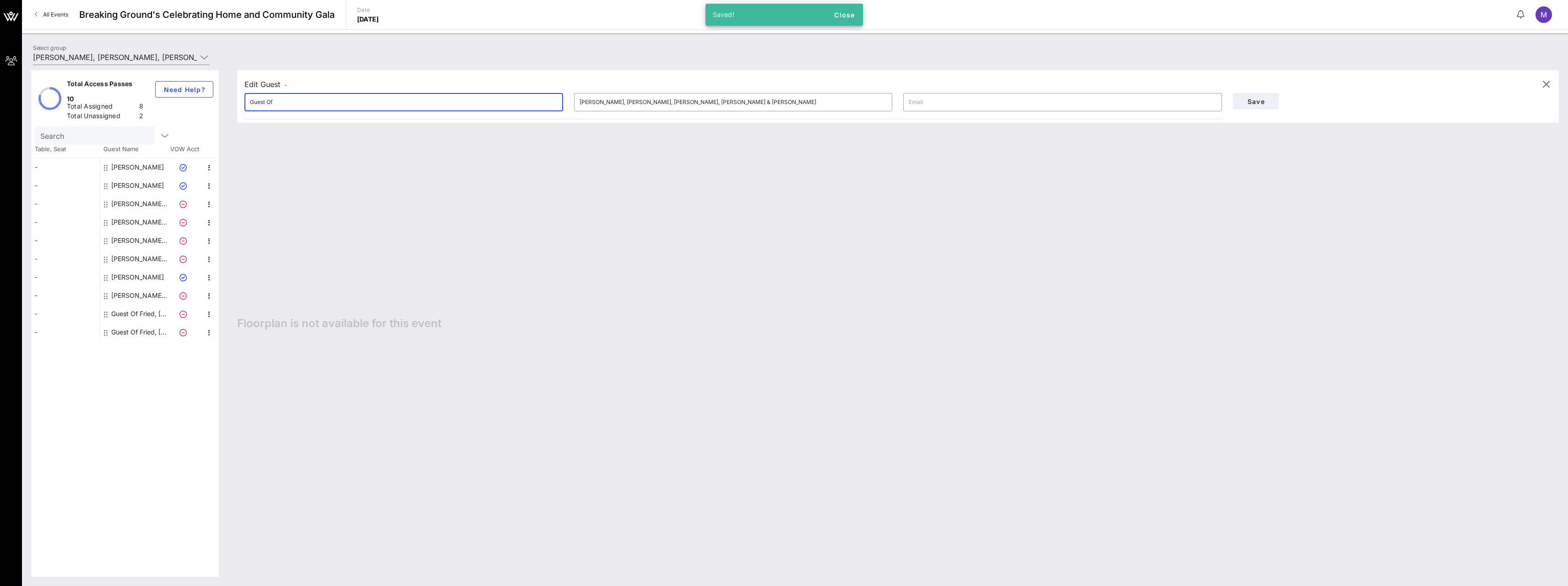
drag, startPoint x: 303, startPoint y: 104, endPoint x: 42, endPoint y: 129, distance: 262.2
click at [42, 129] on div "Total Access Passes 10 Total Assigned 8 Total Unassigned 2 Need Help? Search Ta…" at bounding box center [795, 323] width 1528 height 506
type input "David Schnakenberg"
type input "david.schnakenberg@friedfrank.com"
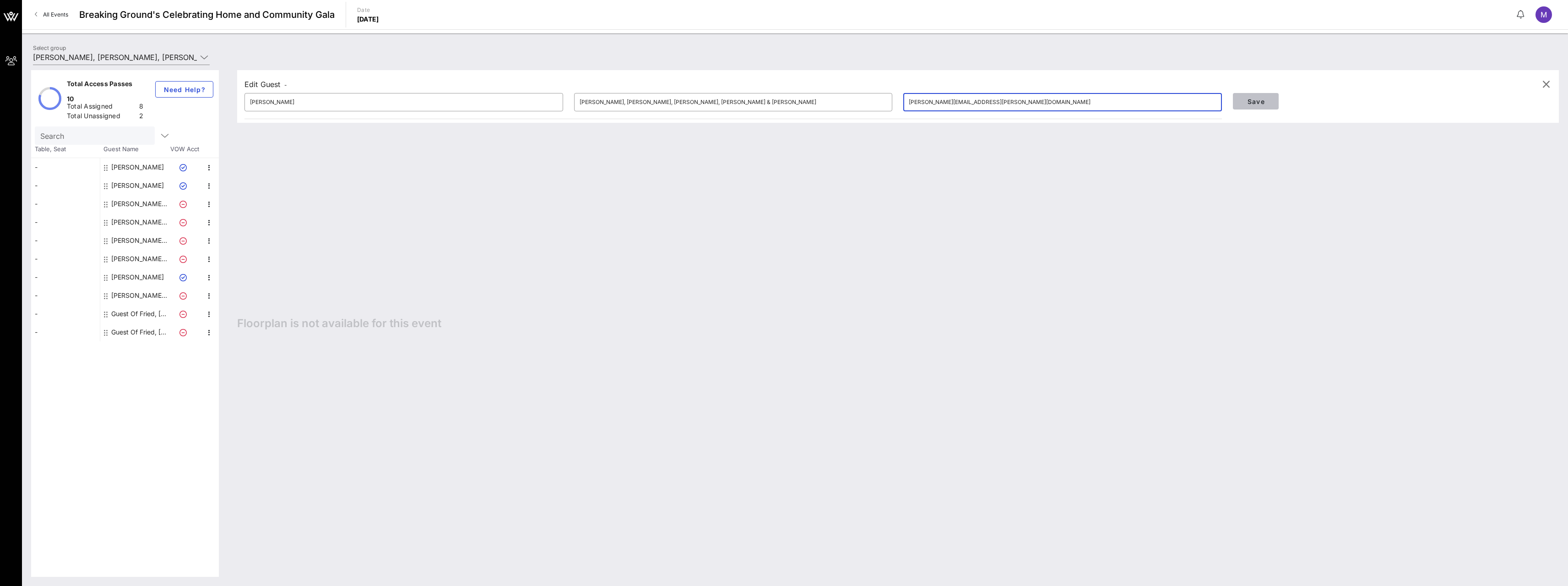
click at [1267, 99] on span "Save" at bounding box center [1255, 101] width 31 height 8
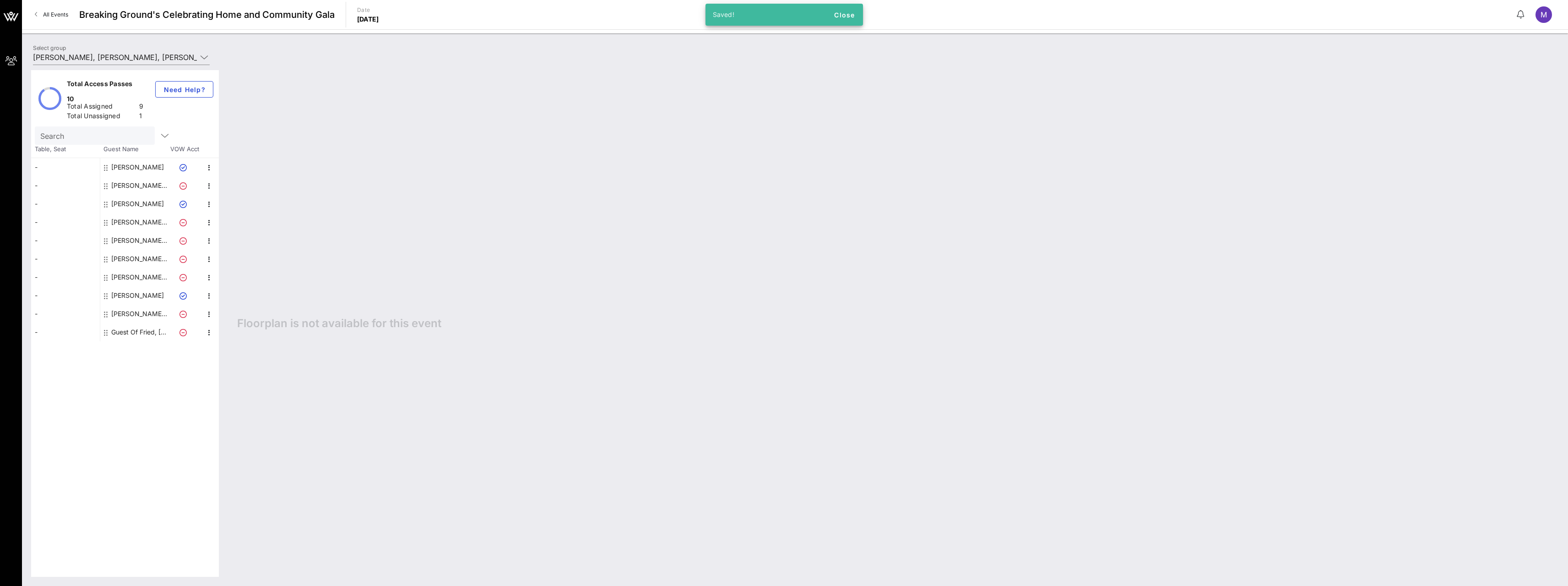
click at [124, 323] on div "Guest Of Fried, Frank, Harris, Shriver & Jacobson" at bounding box center [140, 332] width 57 height 18
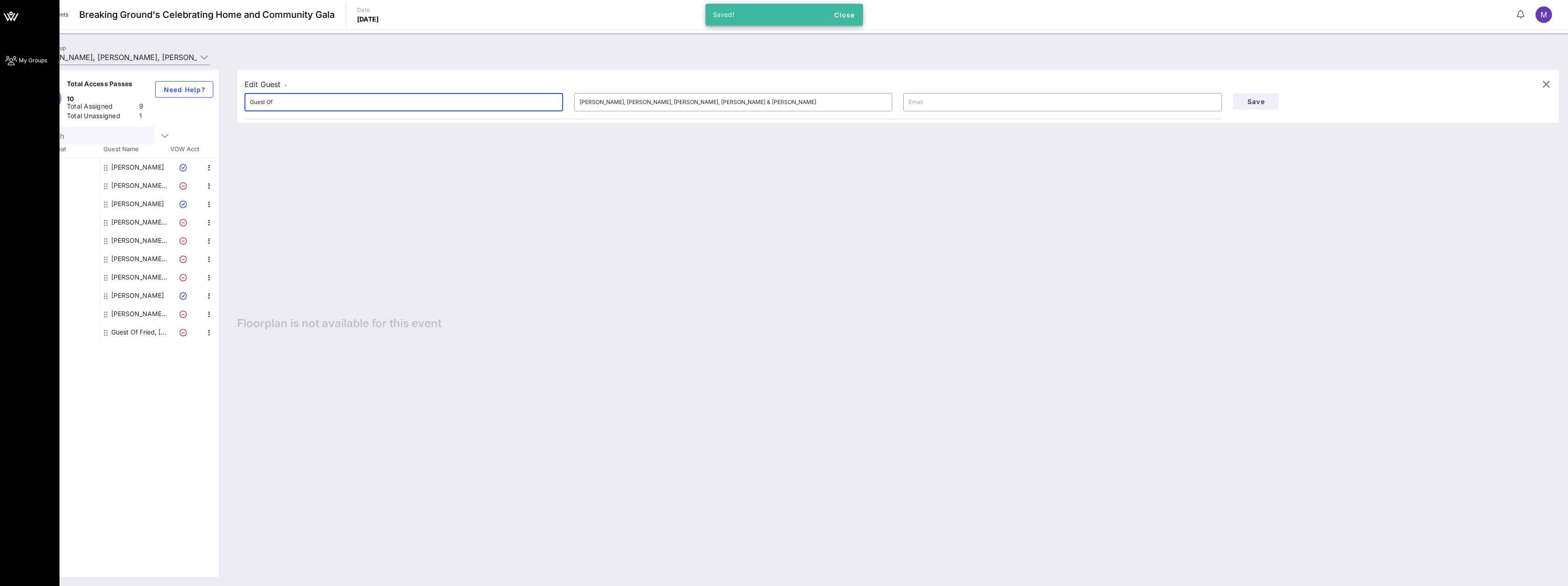
drag, startPoint x: 308, startPoint y: 106, endPoint x: 0, endPoint y: 130, distance: 308.9
click at [0, 130] on div "My Groups Breaking Ground's Celebrating Home and Community Gala All Events Brea…" at bounding box center [784, 293] width 1568 height 586
type input "[PERSON_NAME]"
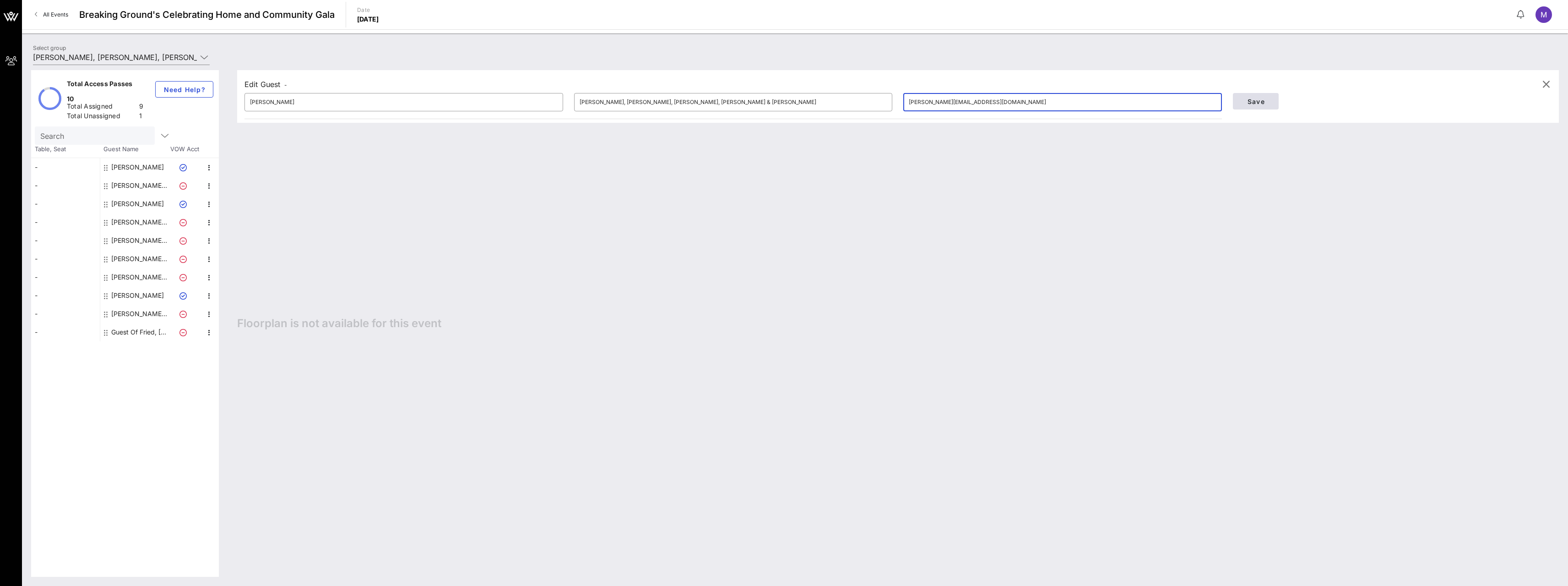
type input "[PERSON_NAME][EMAIL_ADDRESS][DOMAIN_NAME]"
click at [1238, 101] on button "Save" at bounding box center [1255, 101] width 45 height 16
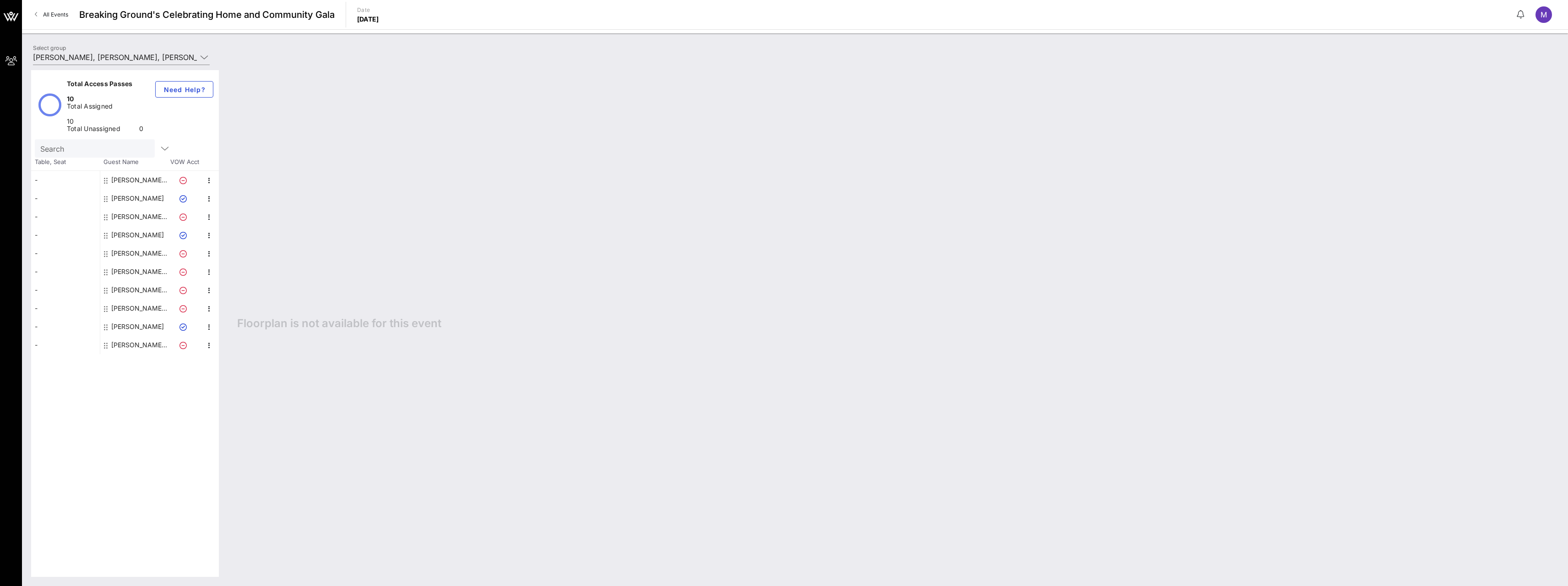
click at [184, 342] on icon at bounding box center [183, 346] width 8 height 8
click at [106, 342] on icon at bounding box center [106, 346] width 4 height 8
click at [208, 340] on icon "button" at bounding box center [208, 345] width 11 height 11
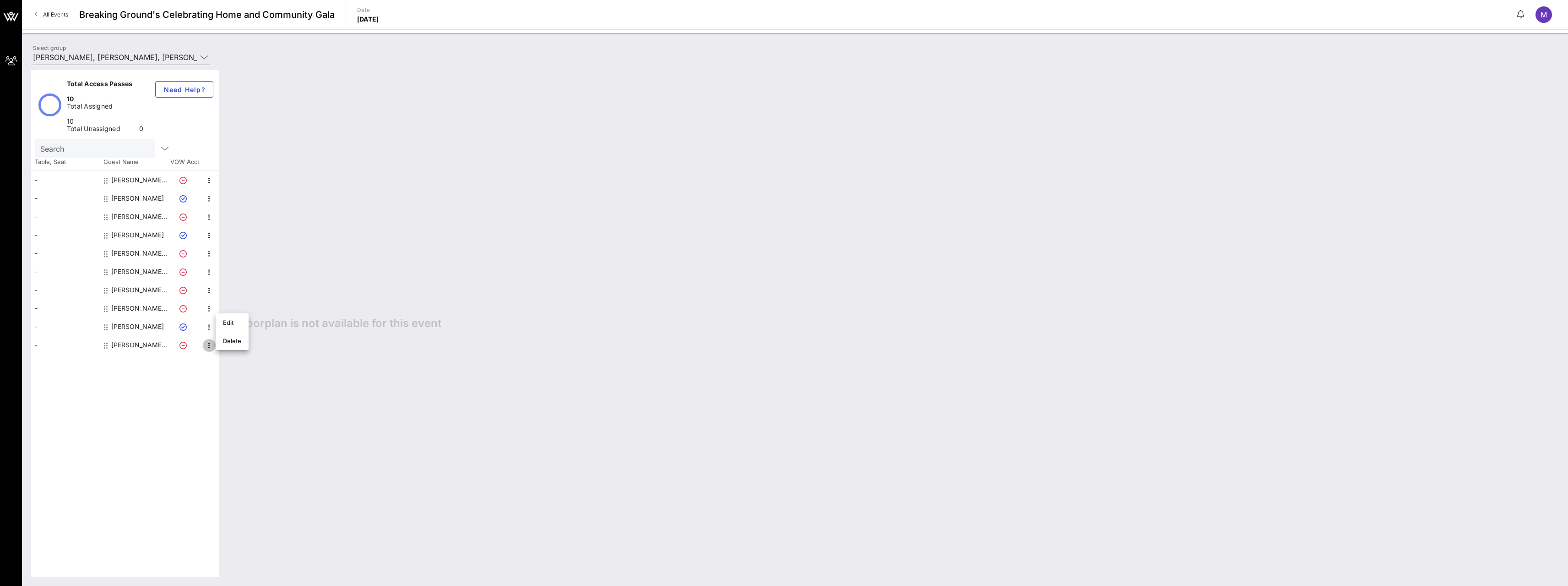
click at [208, 340] on icon "button" at bounding box center [208, 345] width 11 height 11
click at [229, 320] on div "Edit" at bounding box center [232, 322] width 18 height 8
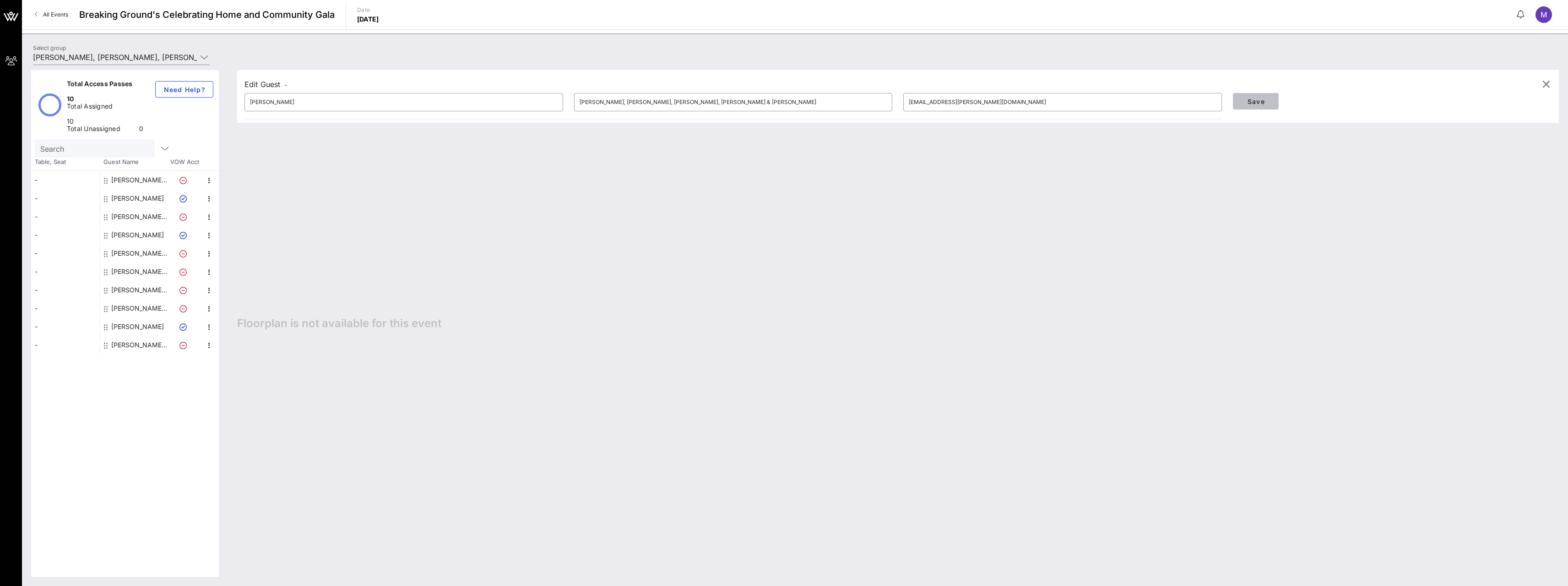
click at [1259, 102] on span "Save" at bounding box center [1255, 101] width 31 height 8
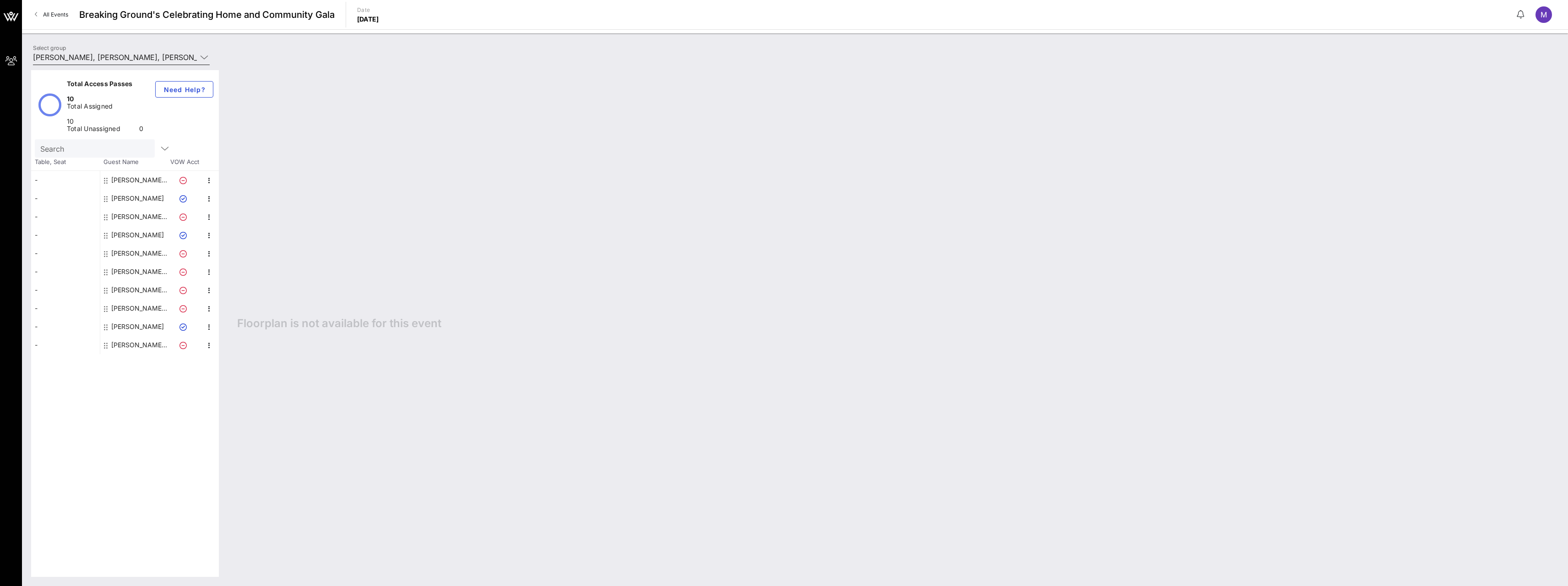
click at [204, 59] on icon at bounding box center [204, 57] width 8 height 11
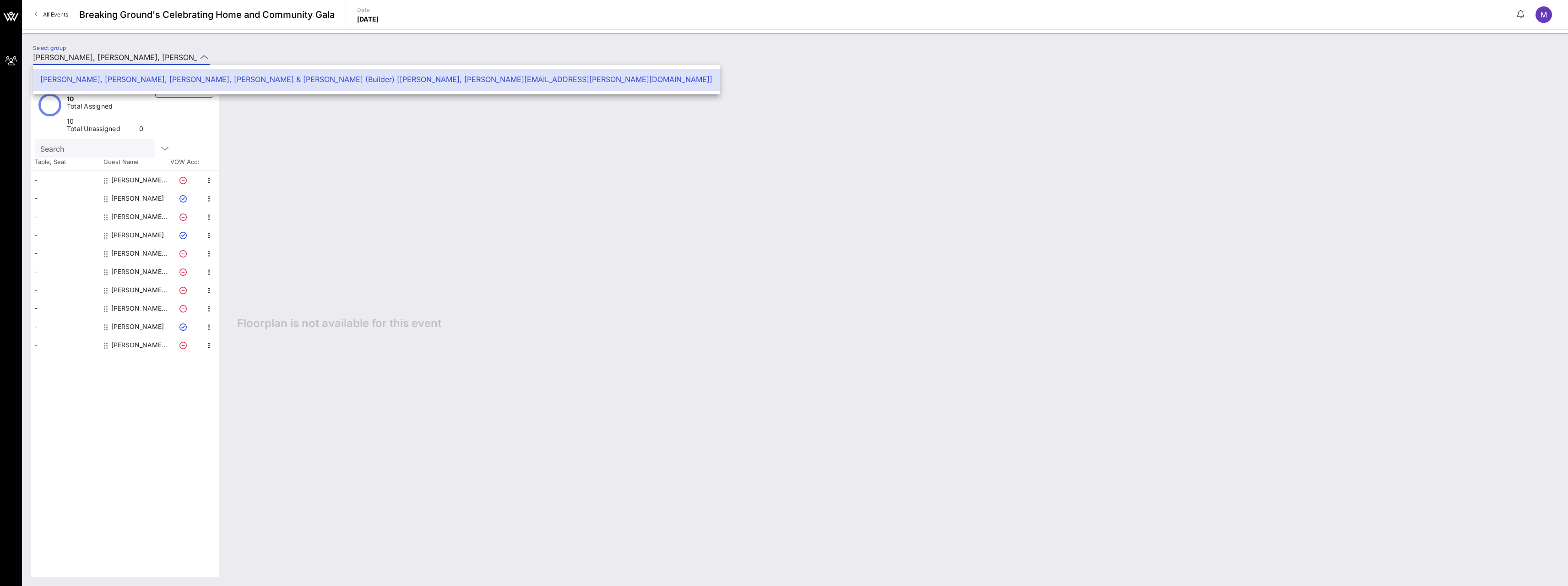
click at [678, 242] on div "Floorplan is not available for this event" at bounding box center [893, 323] width 1330 height 506
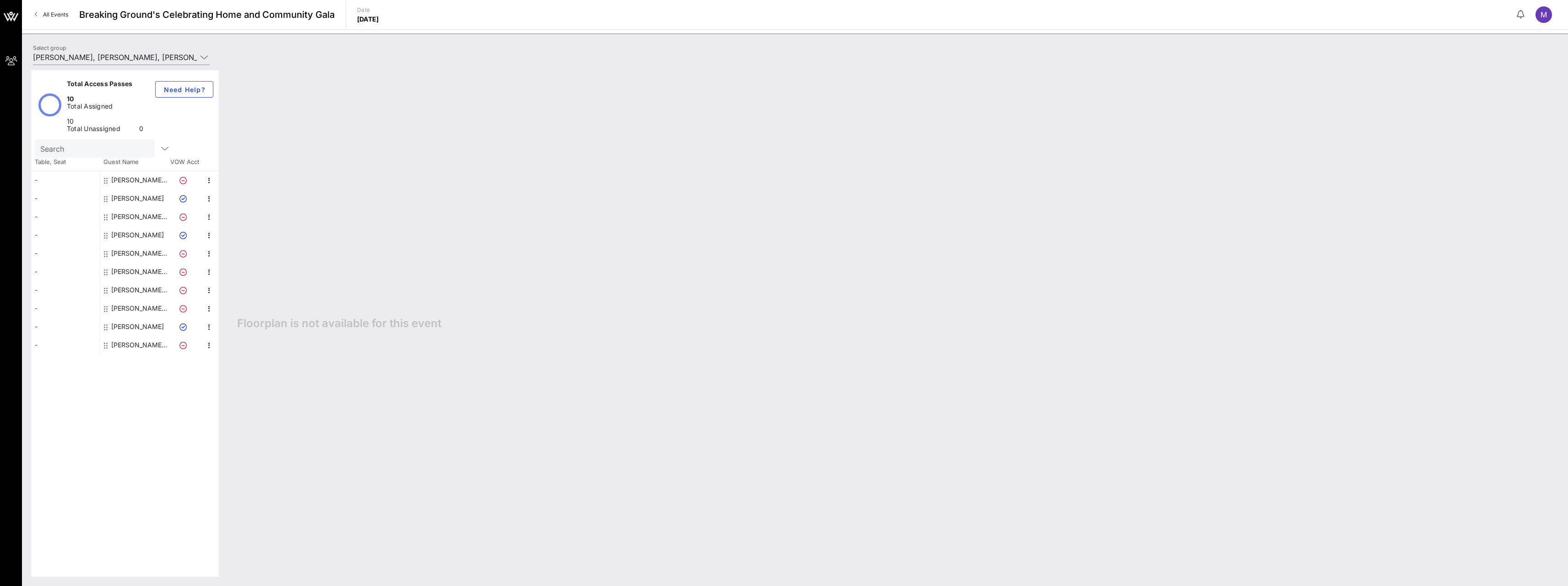
click at [137, 142] on input "Search" at bounding box center [94, 148] width 107 height 12
click at [159, 143] on icon "button" at bounding box center [164, 148] width 11 height 11
click at [617, 203] on div "Floorplan is not available for this event" at bounding box center [893, 323] width 1330 height 506
click at [42, 13] on link "All Events" at bounding box center [51, 15] width 44 height 15
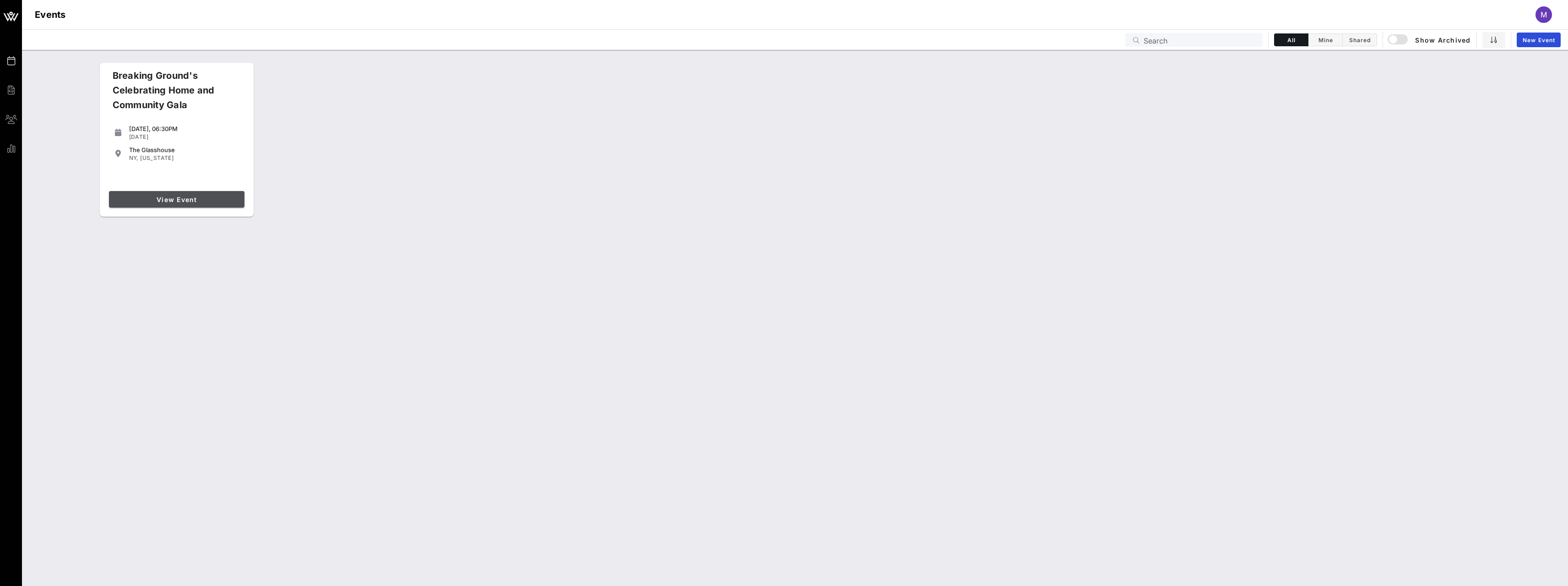
click at [180, 197] on span "View Event" at bounding box center [176, 199] width 128 height 8
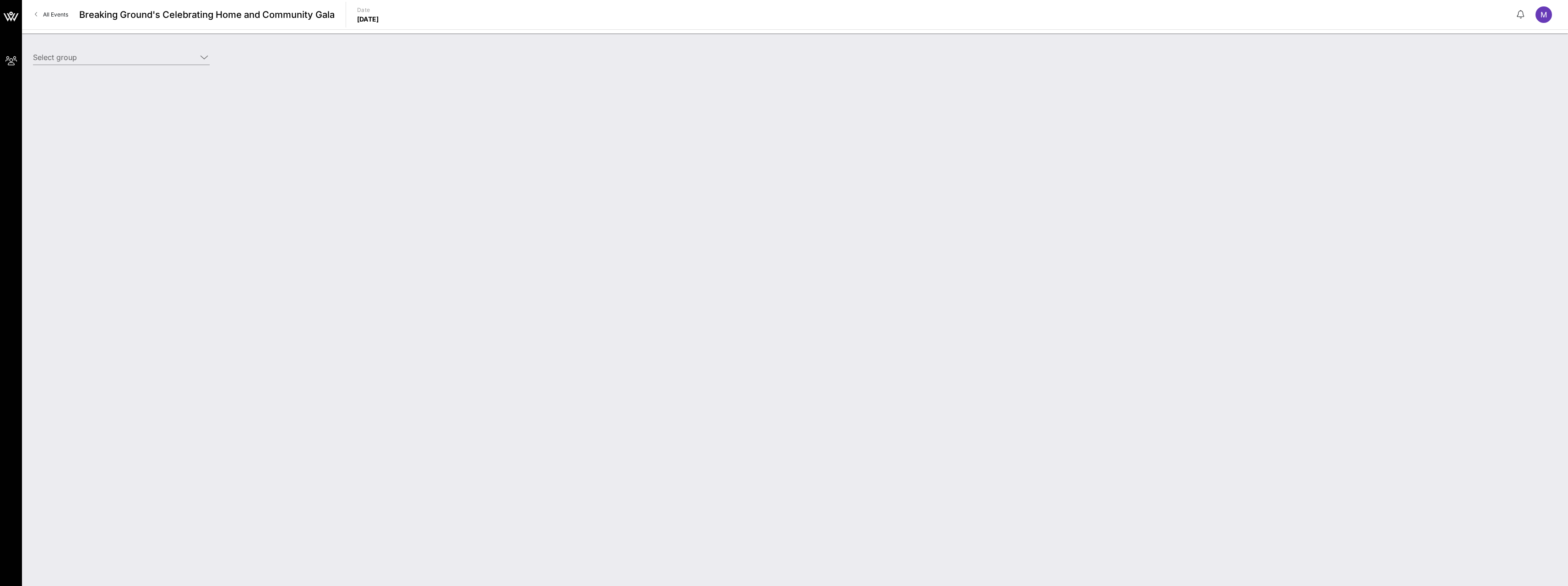
type input "[PERSON_NAME], [PERSON_NAME], [PERSON_NAME], [PERSON_NAME] & [PERSON_NAME] (Bui…"
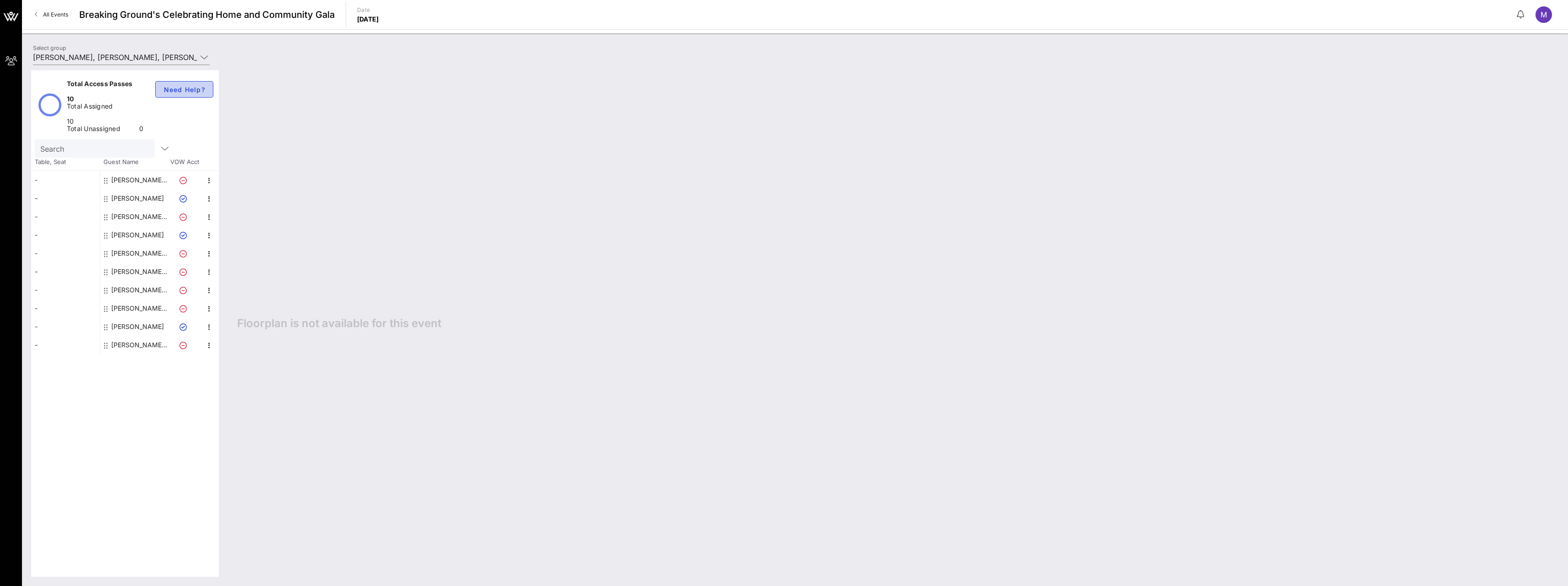
click at [183, 89] on span "Need Help?" at bounding box center [184, 89] width 42 height 8
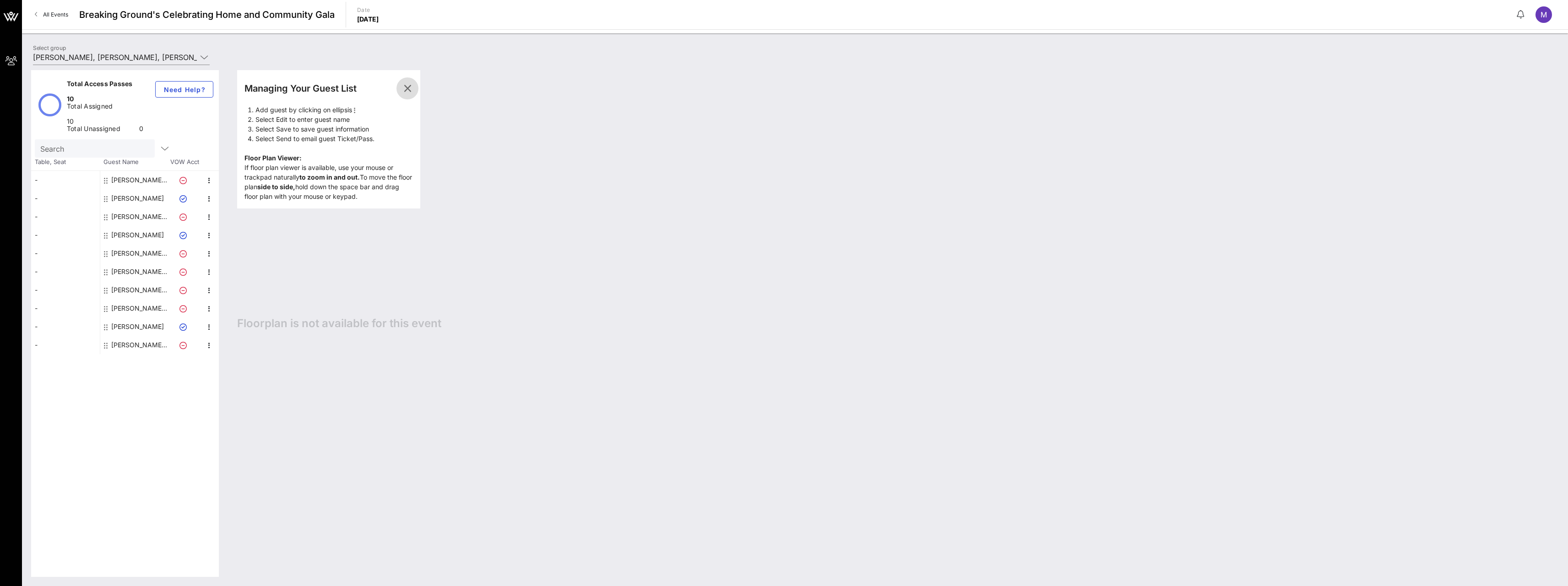
click at [408, 87] on icon "button" at bounding box center [407, 88] width 11 height 11
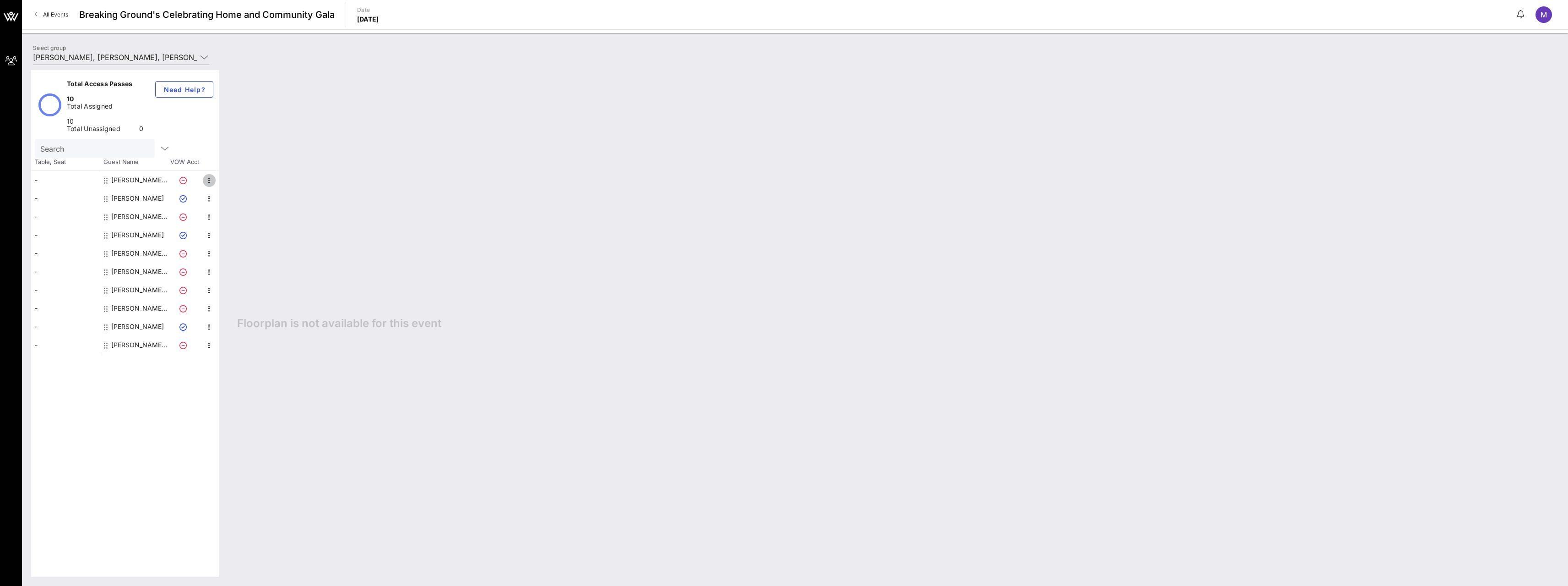
click at [209, 175] on icon "button" at bounding box center [208, 180] width 11 height 11
click at [1544, 16] on span "M" at bounding box center [1543, 15] width 6 height 9
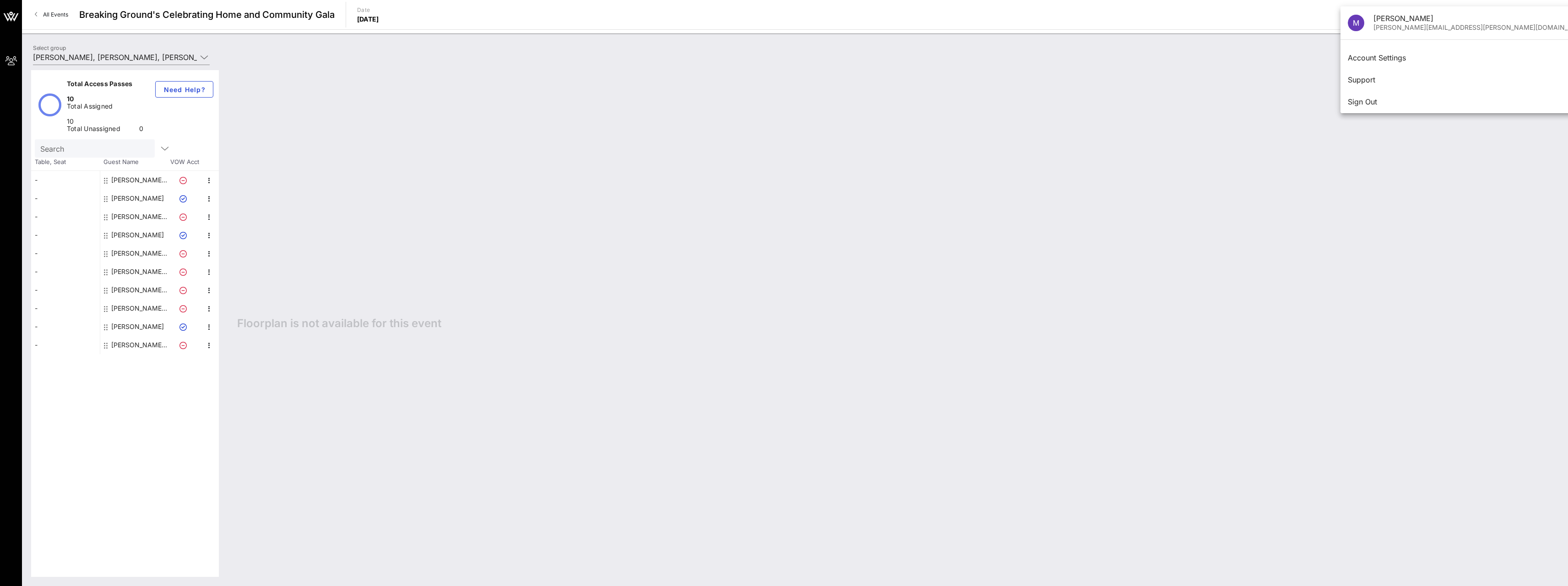
drag, startPoint x: 140, startPoint y: 169, endPoint x: 145, endPoint y: 171, distance: 5.4
click at [142, 189] on div "[PERSON_NAME]" at bounding box center [137, 198] width 52 height 18
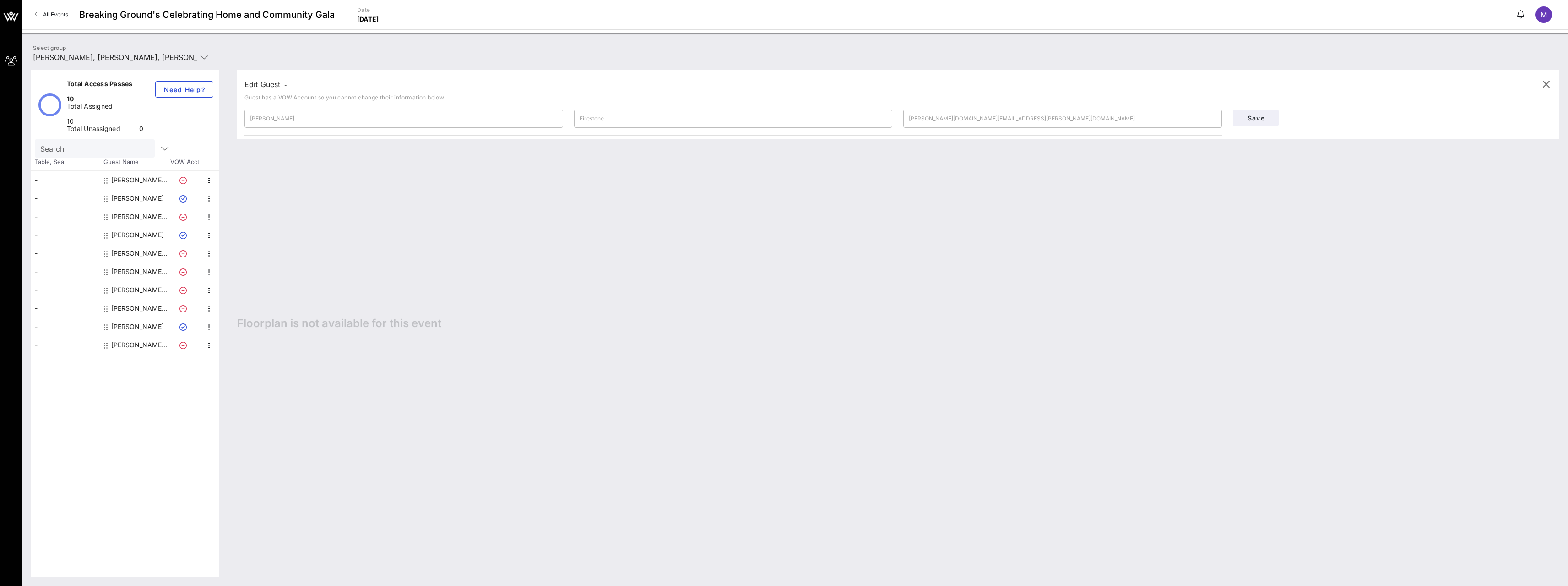
click at [458, 195] on div "Edit Guest - Guest has a VOW Account so you cannot change their information bel…" at bounding box center [893, 323] width 1330 height 506
click at [1256, 122] on button "Save" at bounding box center [1255, 118] width 45 height 16
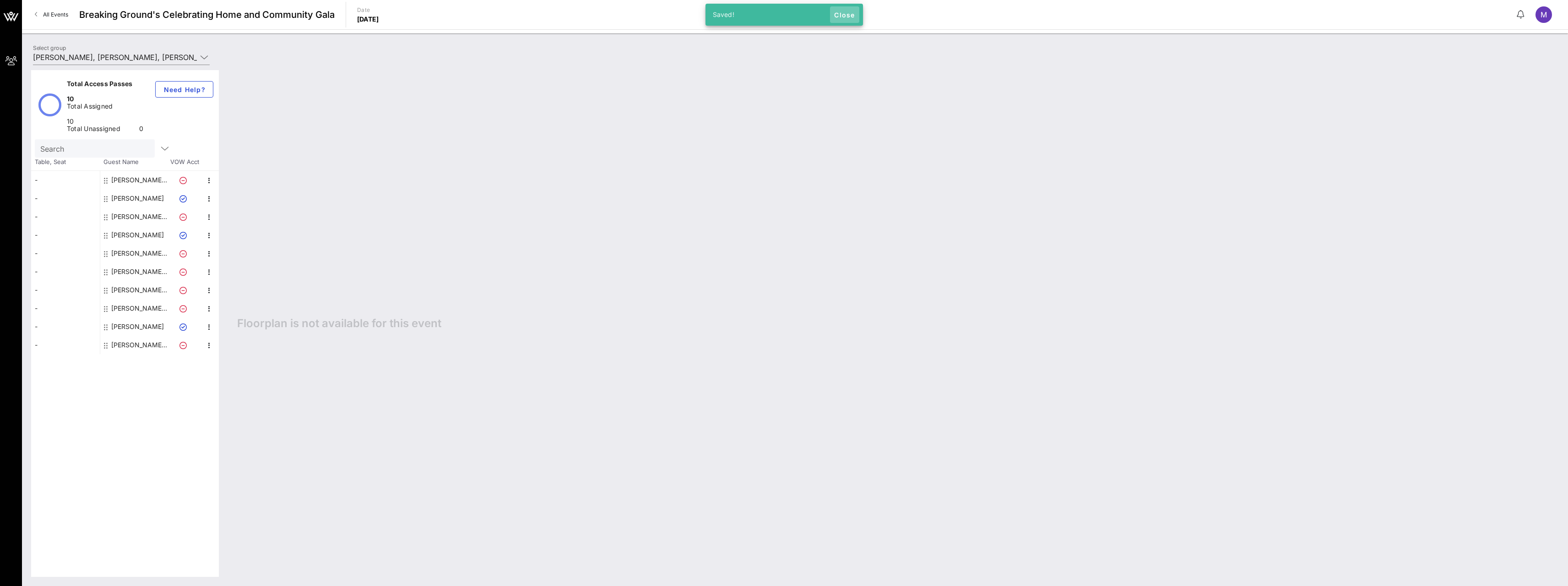
click at [848, 13] on span "Close" at bounding box center [844, 15] width 22 height 8
click at [40, 13] on link "All Events" at bounding box center [51, 15] width 44 height 15
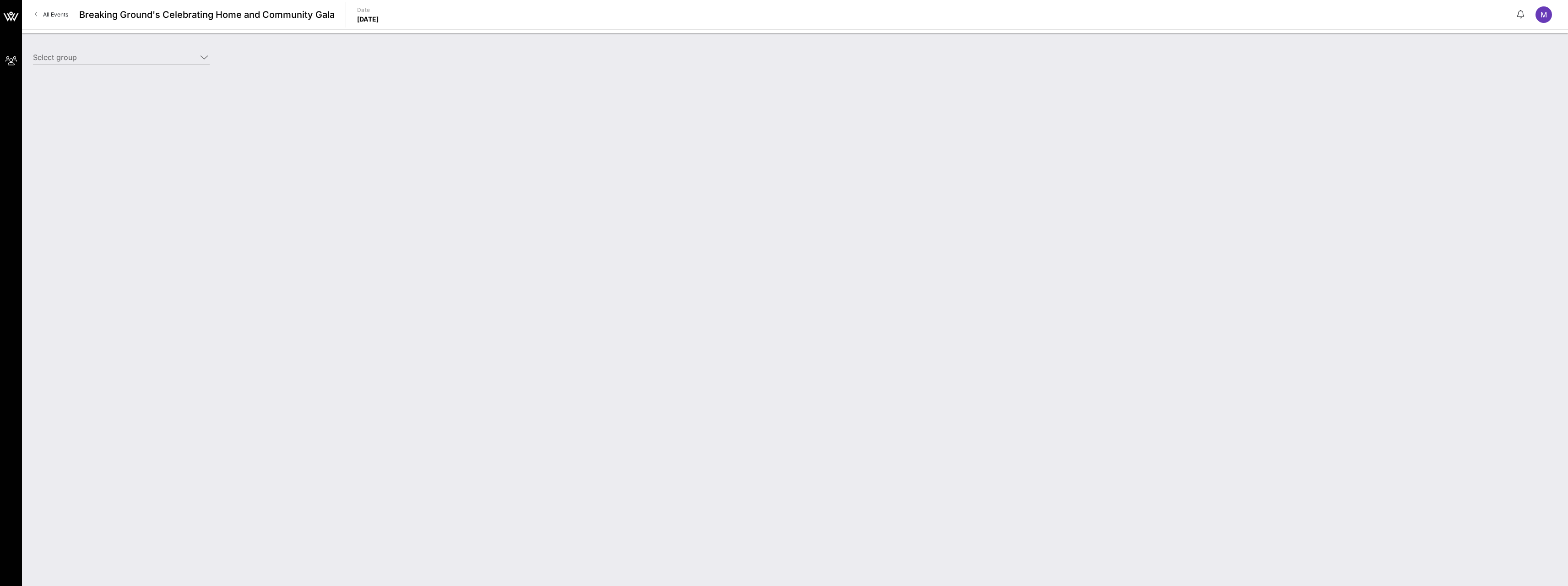
type input "[PERSON_NAME], [PERSON_NAME], [PERSON_NAME], [PERSON_NAME] & [PERSON_NAME] (Bui…"
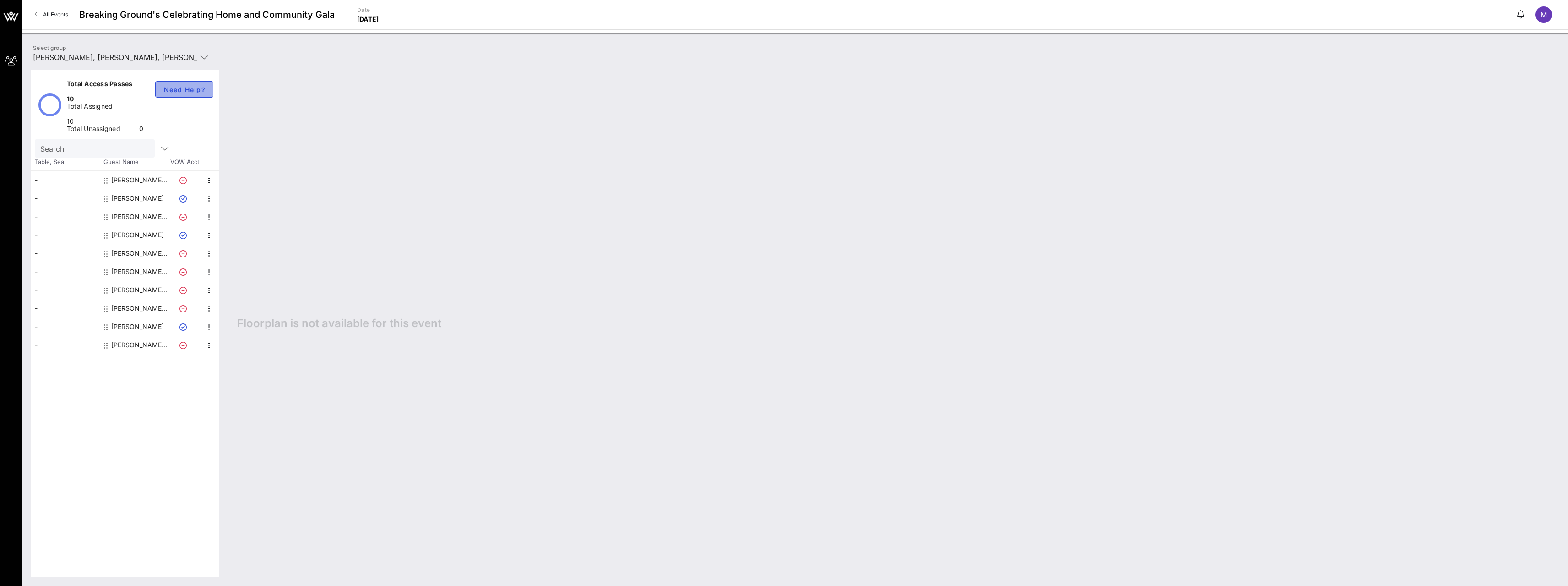
click at [178, 84] on button "Need Help?" at bounding box center [184, 89] width 58 height 16
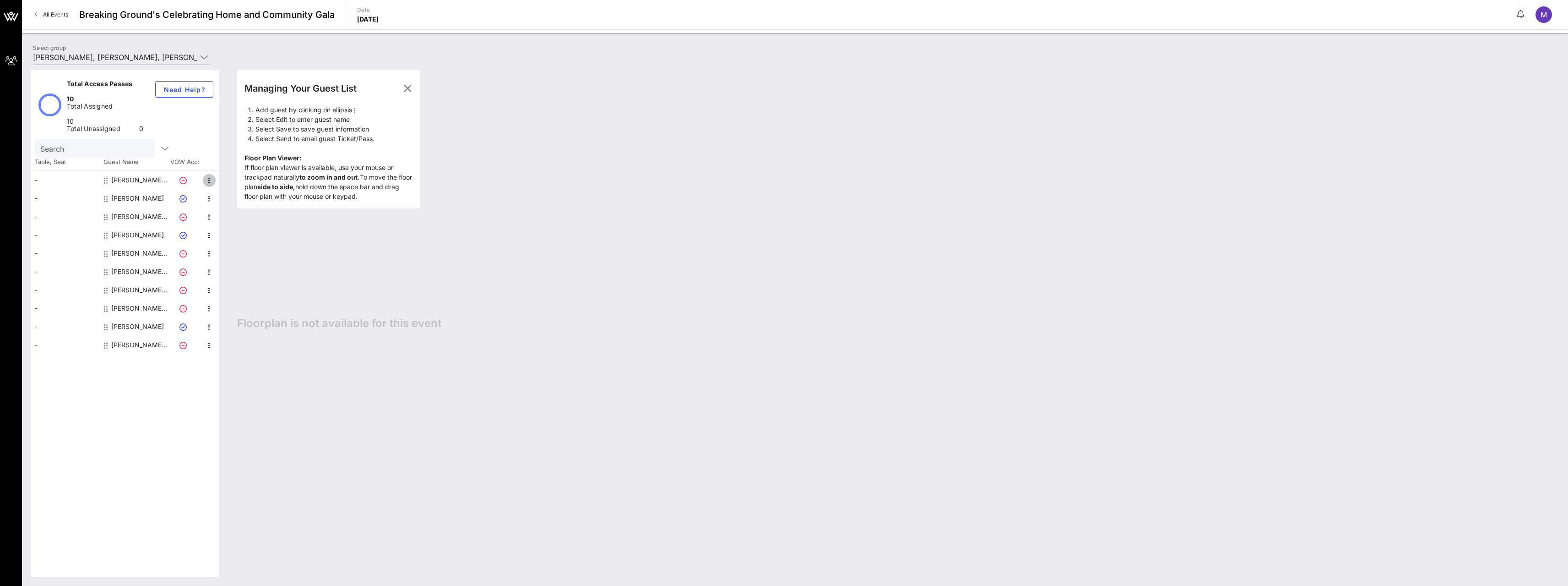
click at [212, 175] on icon "button" at bounding box center [208, 180] width 11 height 11
click at [225, 156] on div "Edit" at bounding box center [232, 157] width 18 height 8
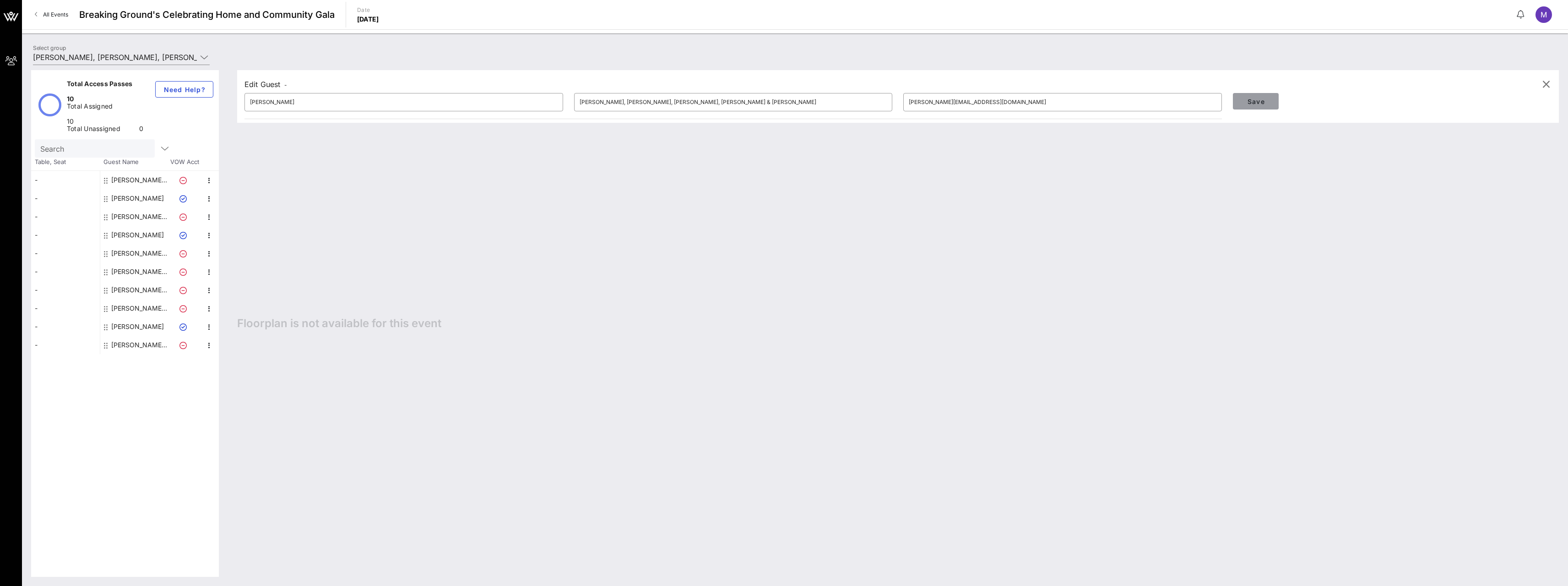
click at [1258, 101] on span "Save" at bounding box center [1255, 101] width 31 height 8
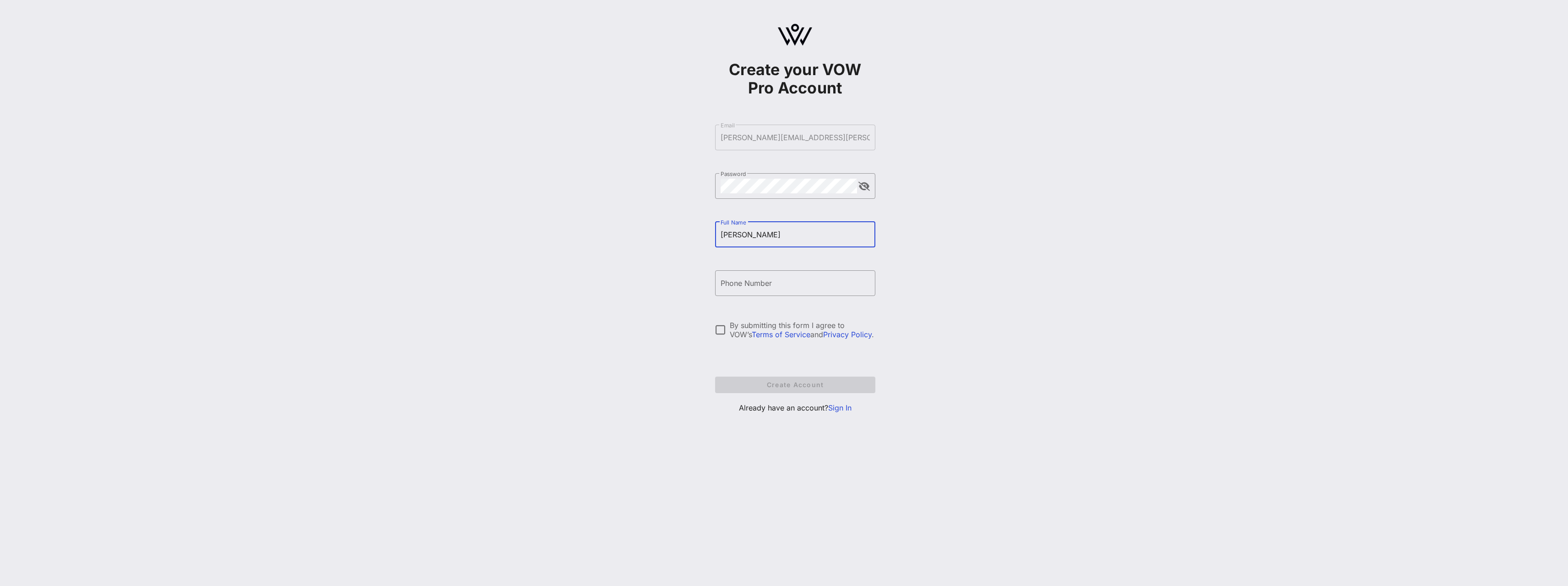
type input "[PERSON_NAME]"
click at [845, 406] on link "Sign In" at bounding box center [840, 408] width 23 height 9
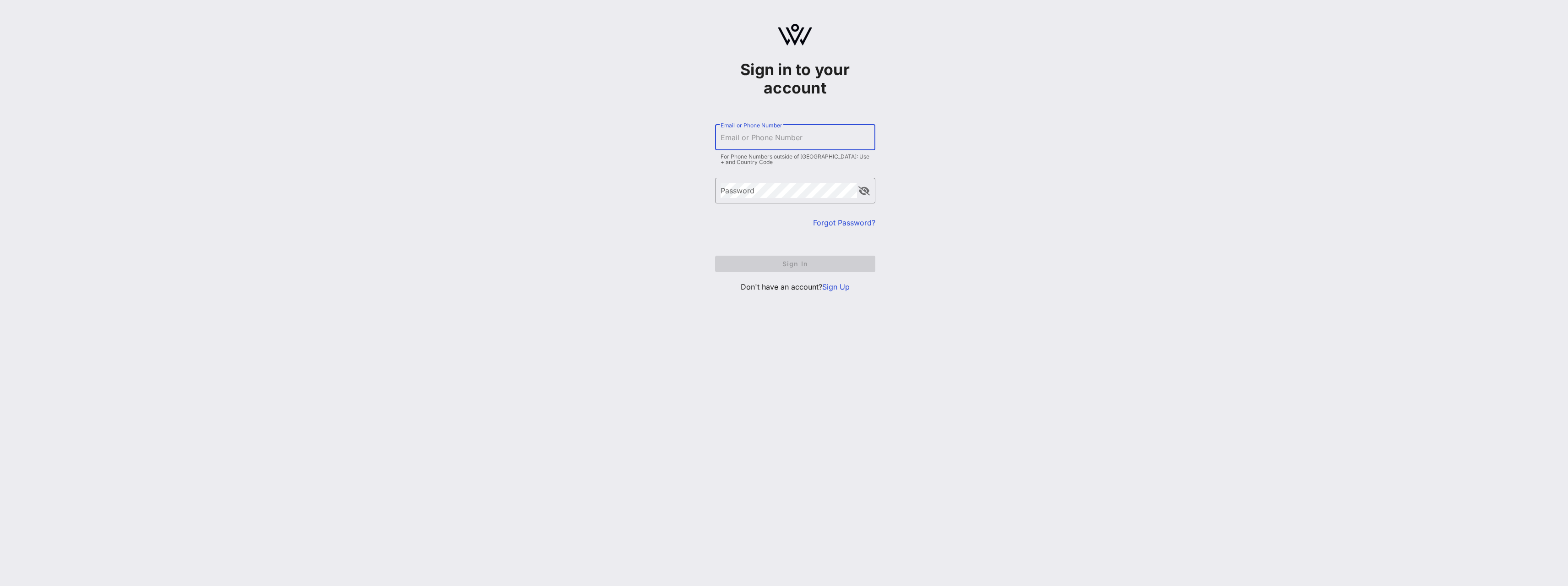
click at [740, 135] on input "Email or Phone Number" at bounding box center [795, 137] width 149 height 15
type input "[PERSON_NAME][EMAIL_ADDRESS][PERSON_NAME][DOMAIN_NAME]"
click at [807, 260] on span "Sign In" at bounding box center [795, 264] width 145 height 8
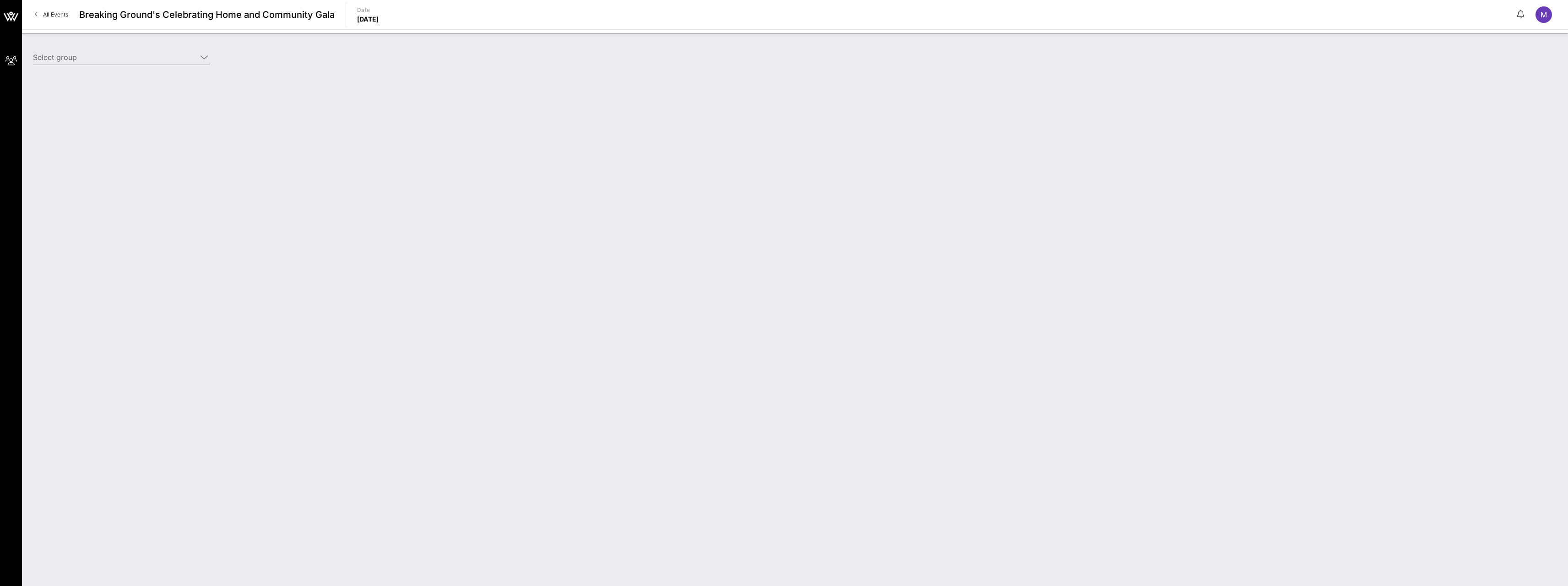
type input "[PERSON_NAME], [PERSON_NAME], [PERSON_NAME], [PERSON_NAME] & [PERSON_NAME] (Bui…"
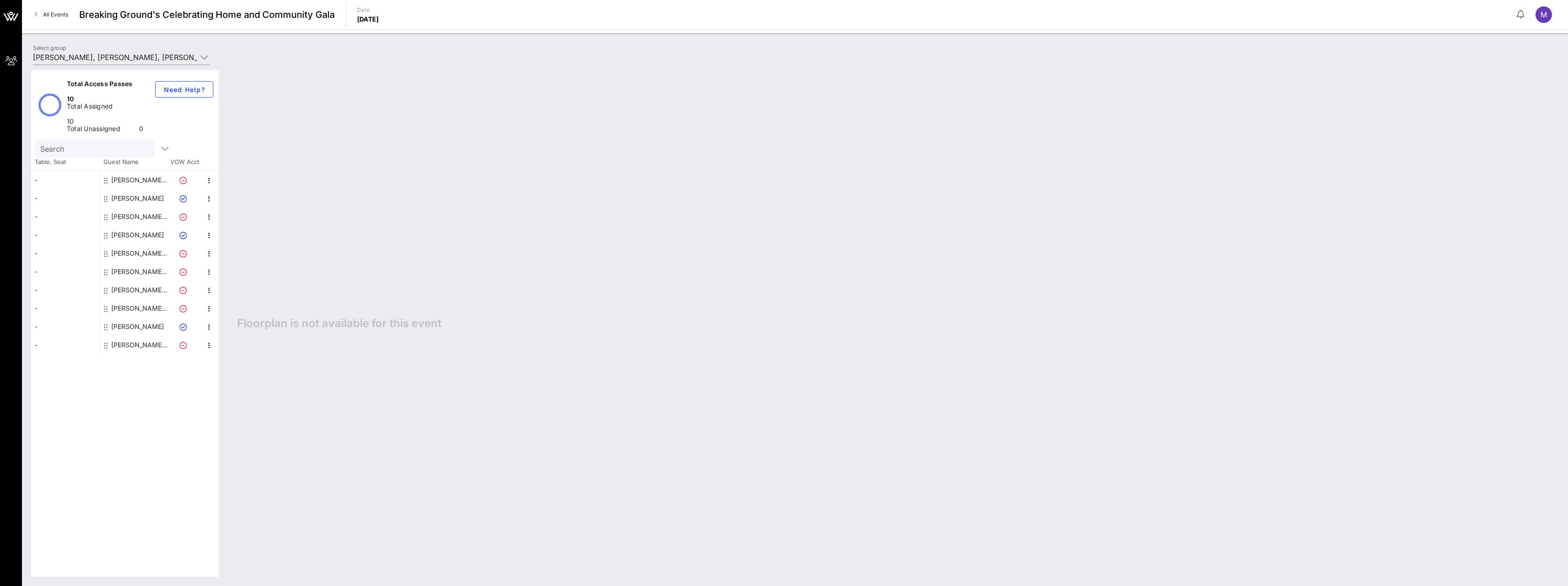
click at [183, 324] on icon at bounding box center [183, 327] width 8 height 8
click at [184, 305] on icon at bounding box center [183, 309] width 8 height 8
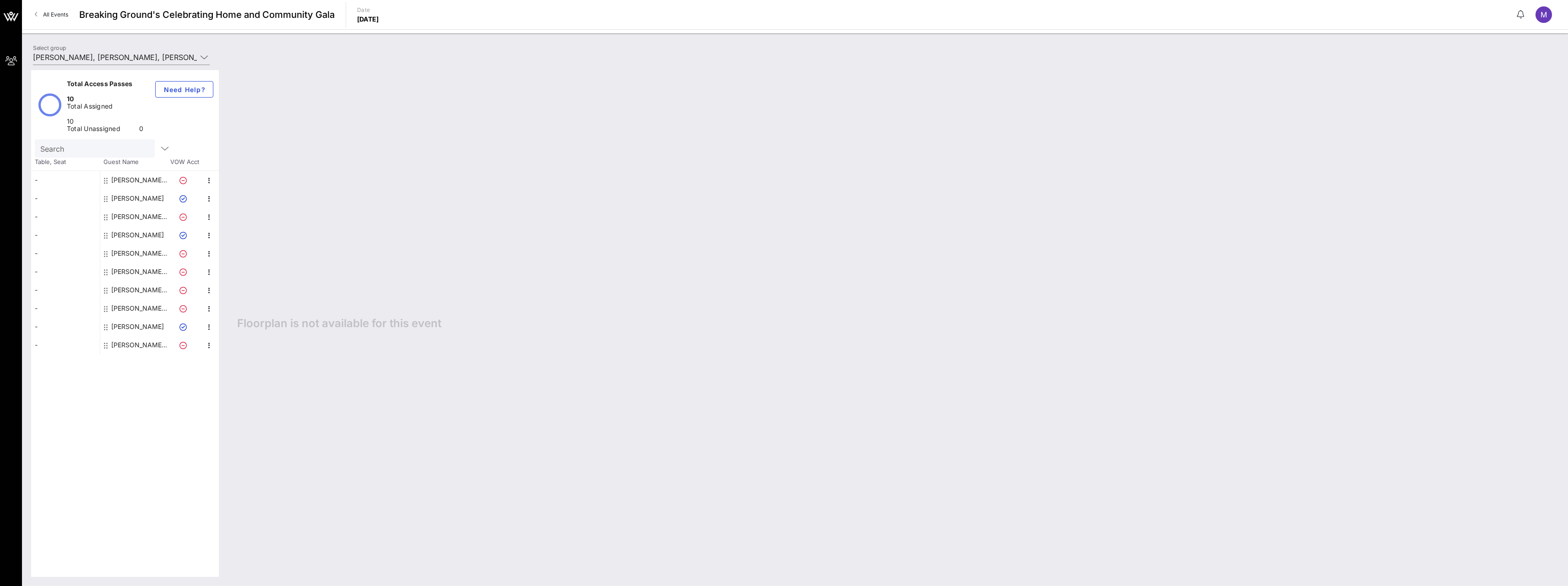
click at [184, 305] on icon at bounding box center [183, 309] width 8 height 8
click at [183, 287] on icon at bounding box center [183, 291] width 8 height 8
click at [186, 177] on icon at bounding box center [183, 181] width 8 height 8
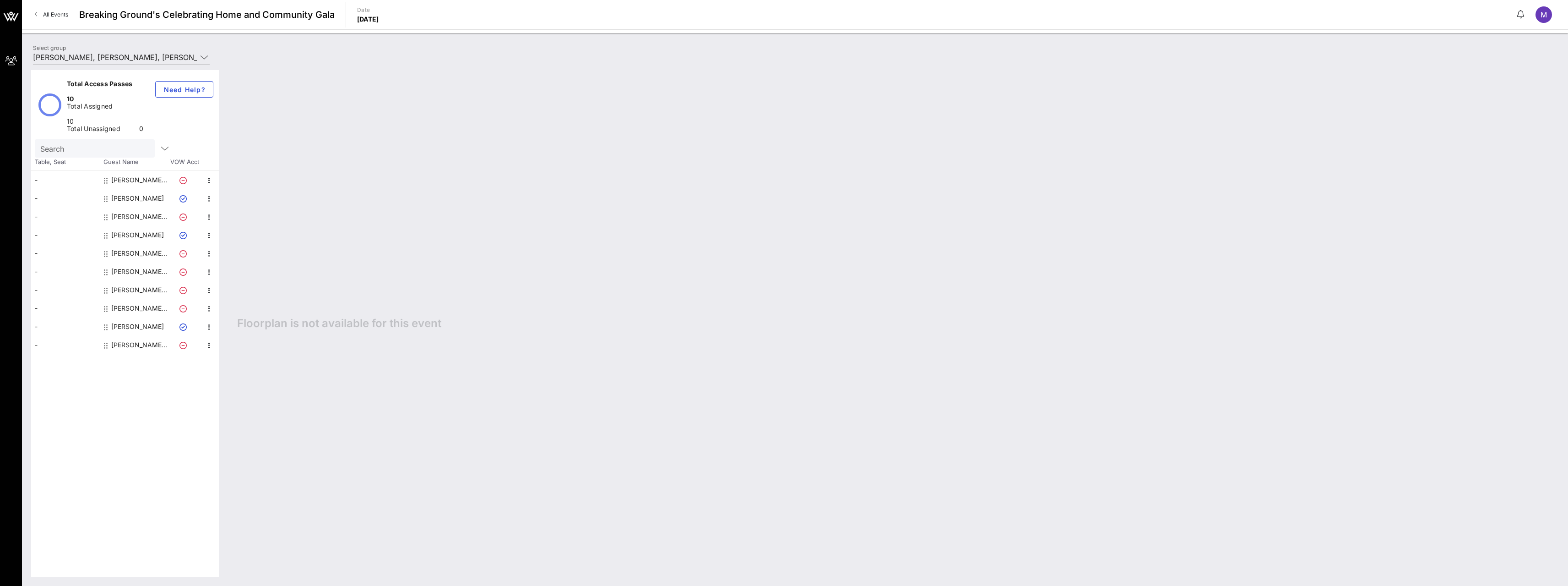
click at [186, 177] on icon at bounding box center [183, 181] width 8 height 8
click at [159, 143] on icon "button" at bounding box center [164, 148] width 11 height 11
click at [422, 180] on div "Floorplan is not available for this event" at bounding box center [893, 323] width 1330 height 506
click at [202, 58] on icon at bounding box center [204, 57] width 8 height 11
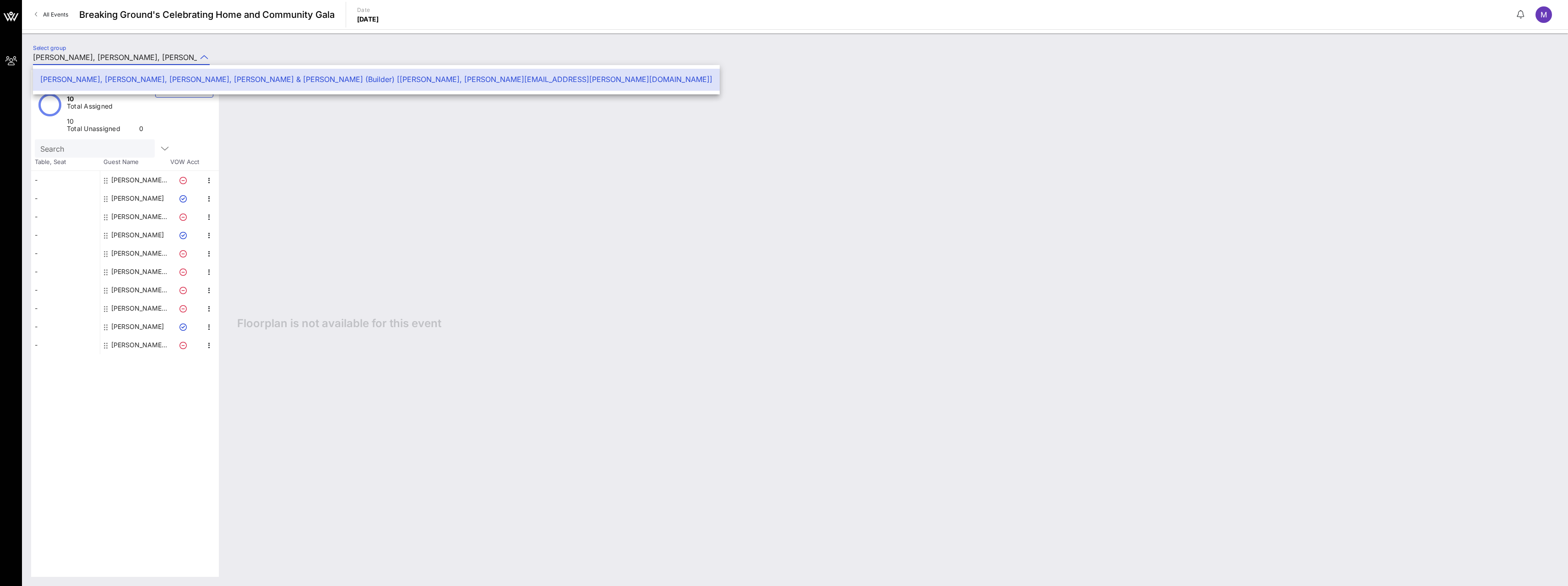
scroll to position [0, 203]
click at [245, 79] on div "[PERSON_NAME], [PERSON_NAME], [PERSON_NAME], [PERSON_NAME] & [PERSON_NAME] (Bui…" at bounding box center [377, 80] width 672 height 9
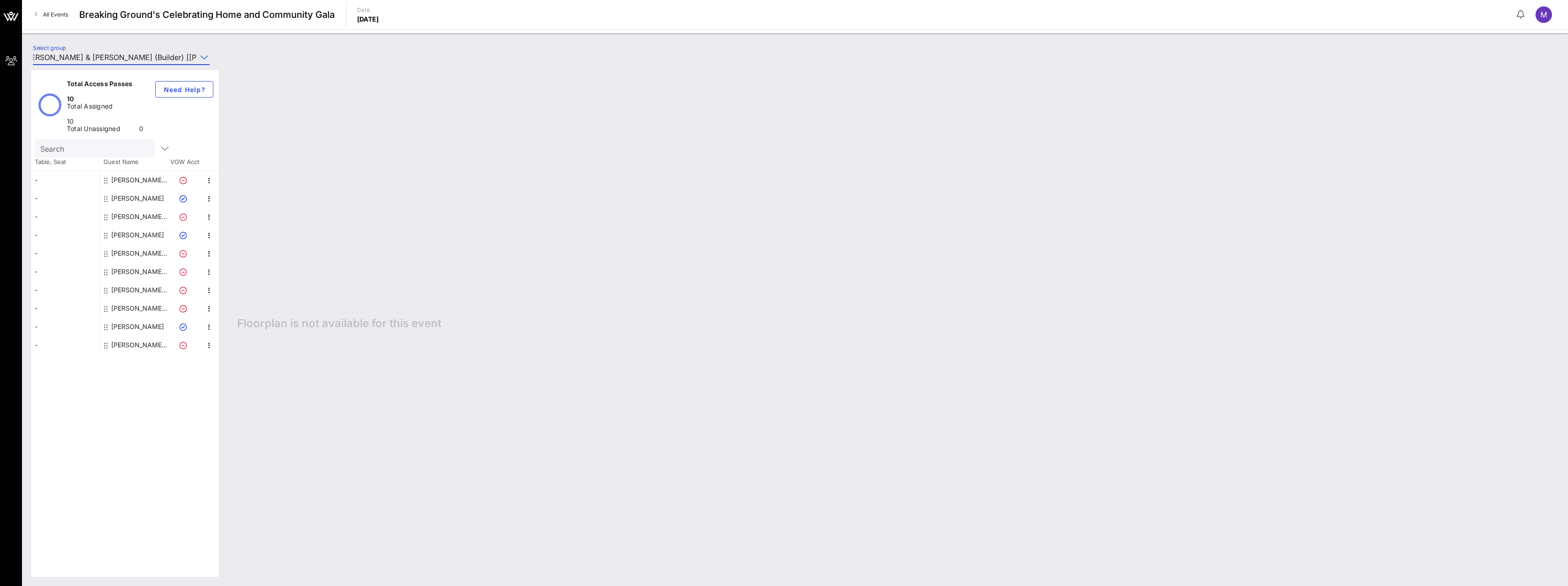
click at [202, 56] on icon at bounding box center [204, 57] width 8 height 11
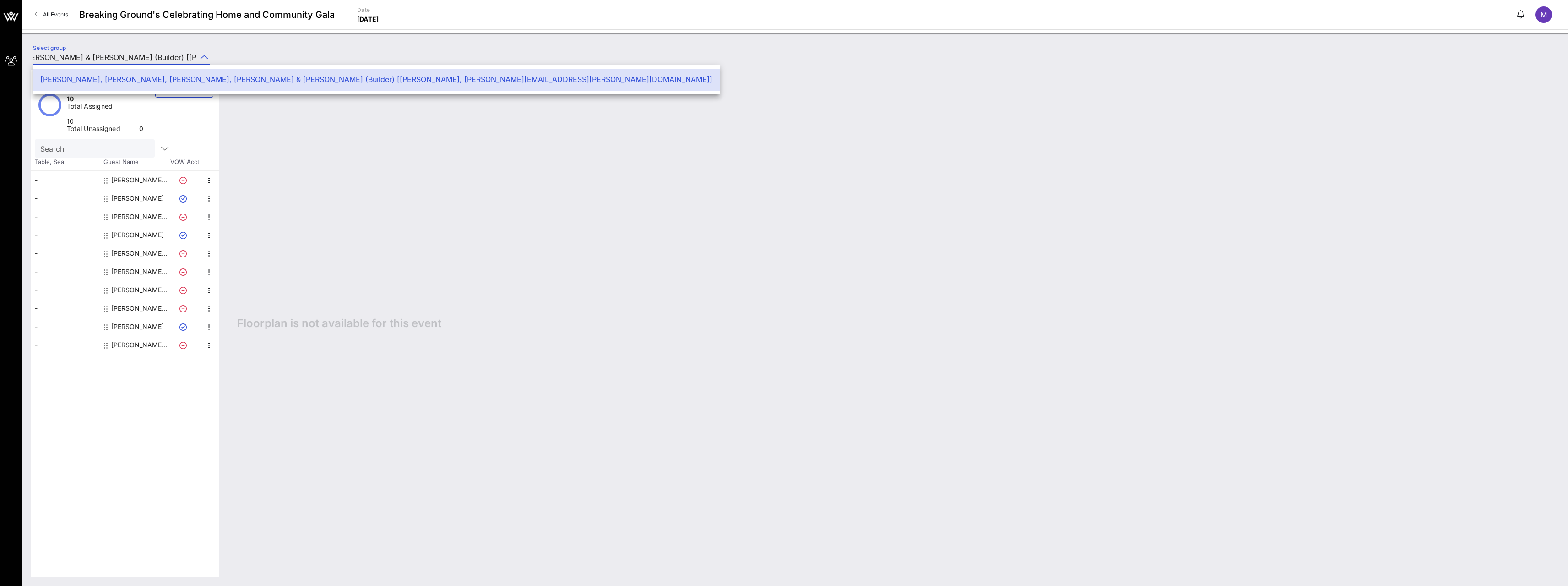
click at [225, 76] on div "[PERSON_NAME], [PERSON_NAME], [PERSON_NAME], [PERSON_NAME] & [PERSON_NAME] (Bui…" at bounding box center [377, 80] width 672 height 9
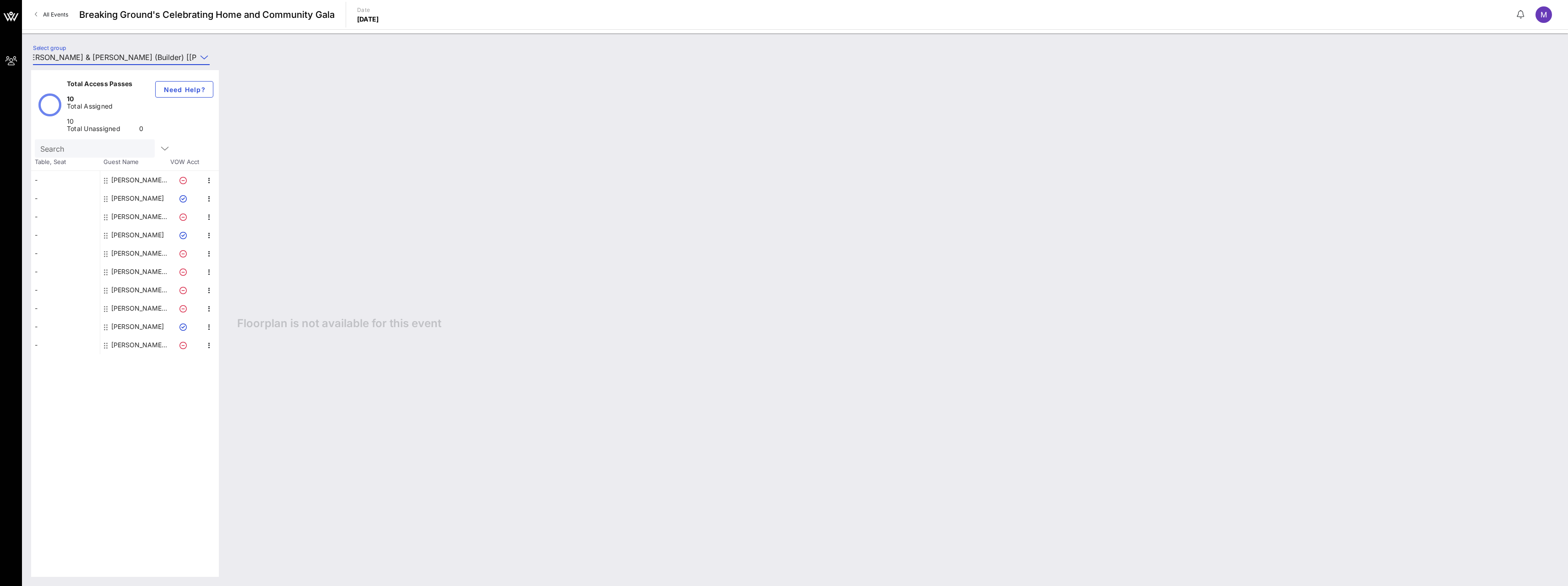
click at [350, 166] on div "Floorplan is not available for this event" at bounding box center [893, 323] width 1330 height 506
click at [212, 175] on icon "button" at bounding box center [208, 180] width 11 height 11
click at [225, 158] on div "Edit" at bounding box center [232, 157] width 18 height 8
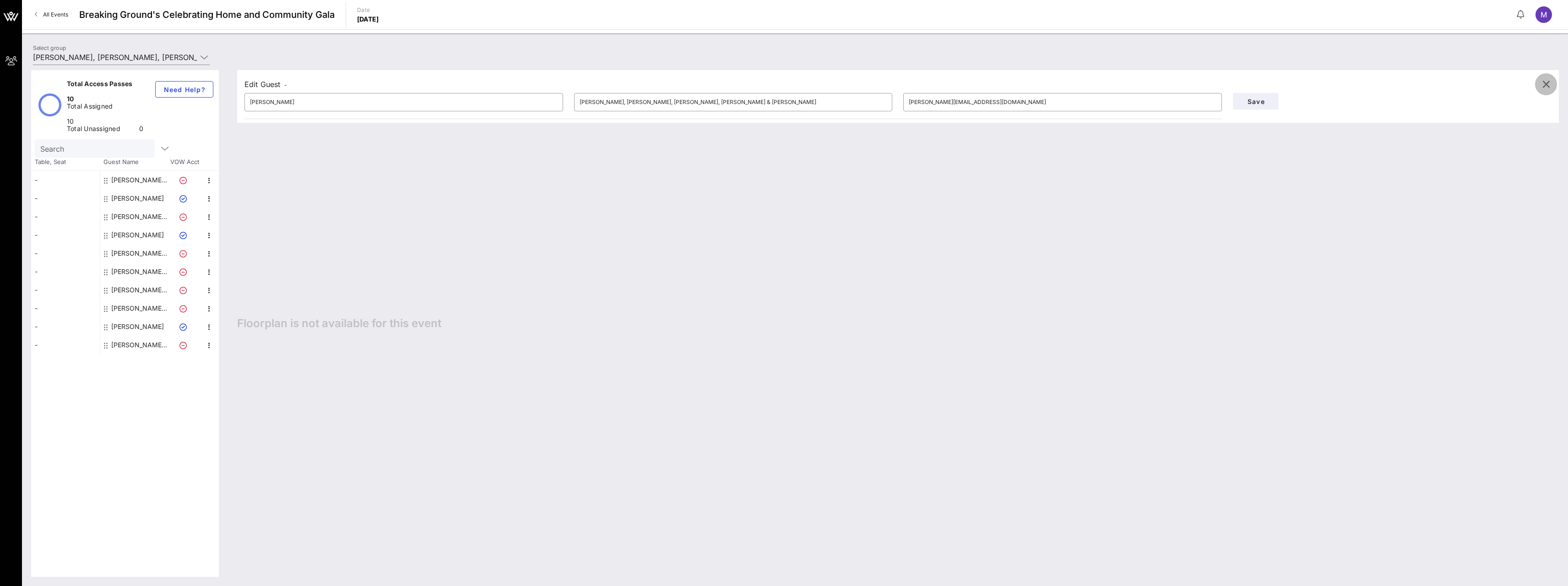
click at [1545, 82] on icon "button" at bounding box center [1545, 84] width 11 height 11
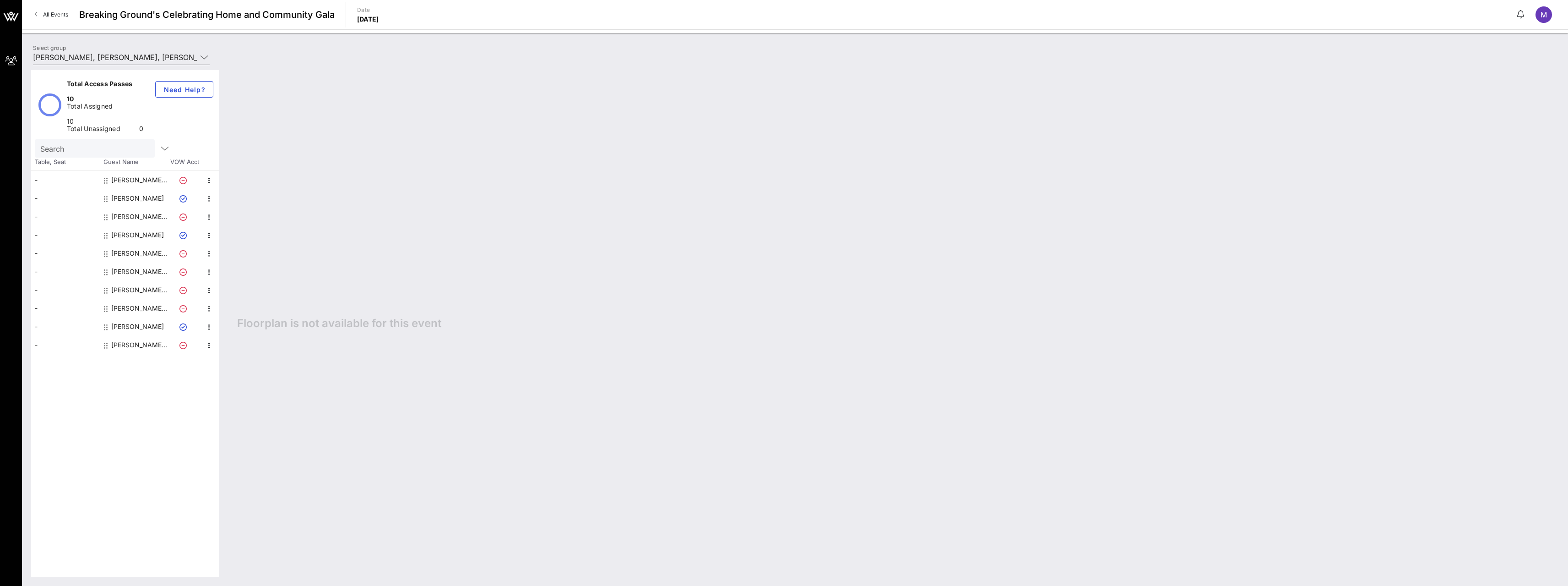
click at [105, 342] on icon at bounding box center [106, 346] width 4 height 8
click at [106, 342] on icon at bounding box center [106, 346] width 4 height 8
click at [107, 324] on icon at bounding box center [106, 327] width 4 height 8
click at [35, 336] on div "-" at bounding box center [65, 345] width 69 height 18
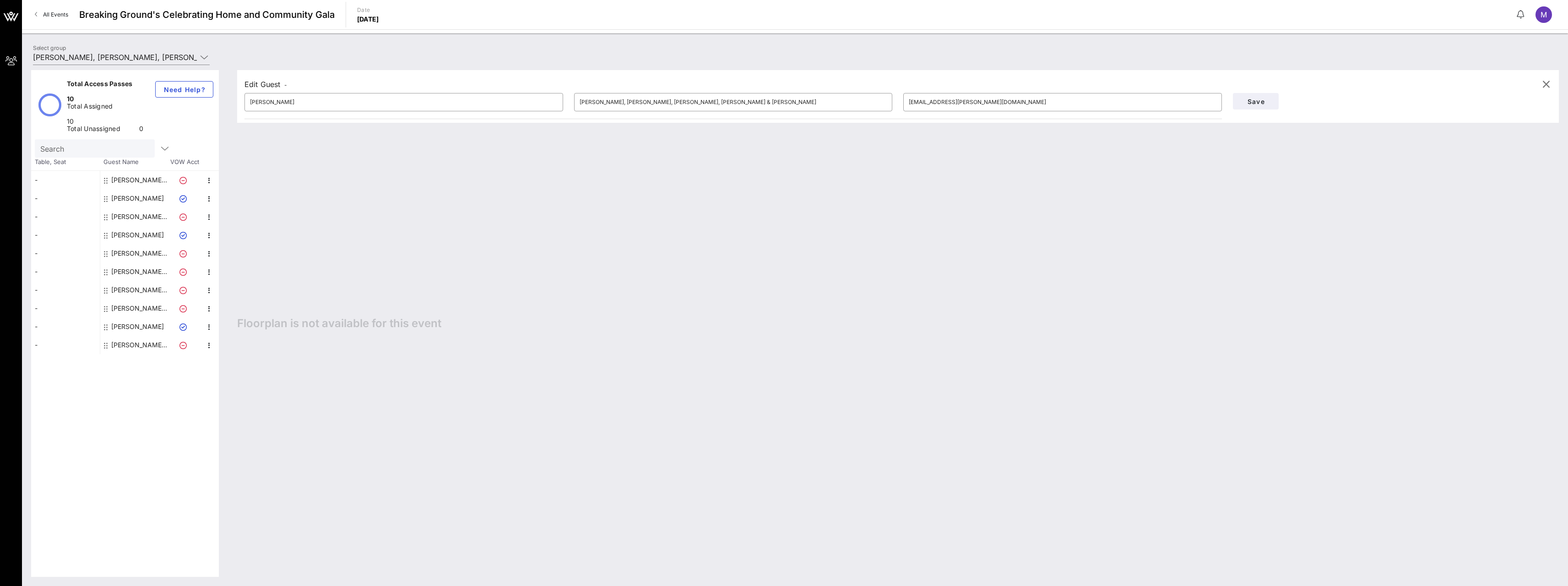
click at [1521, 14] on icon at bounding box center [1521, 14] width 8 height 1
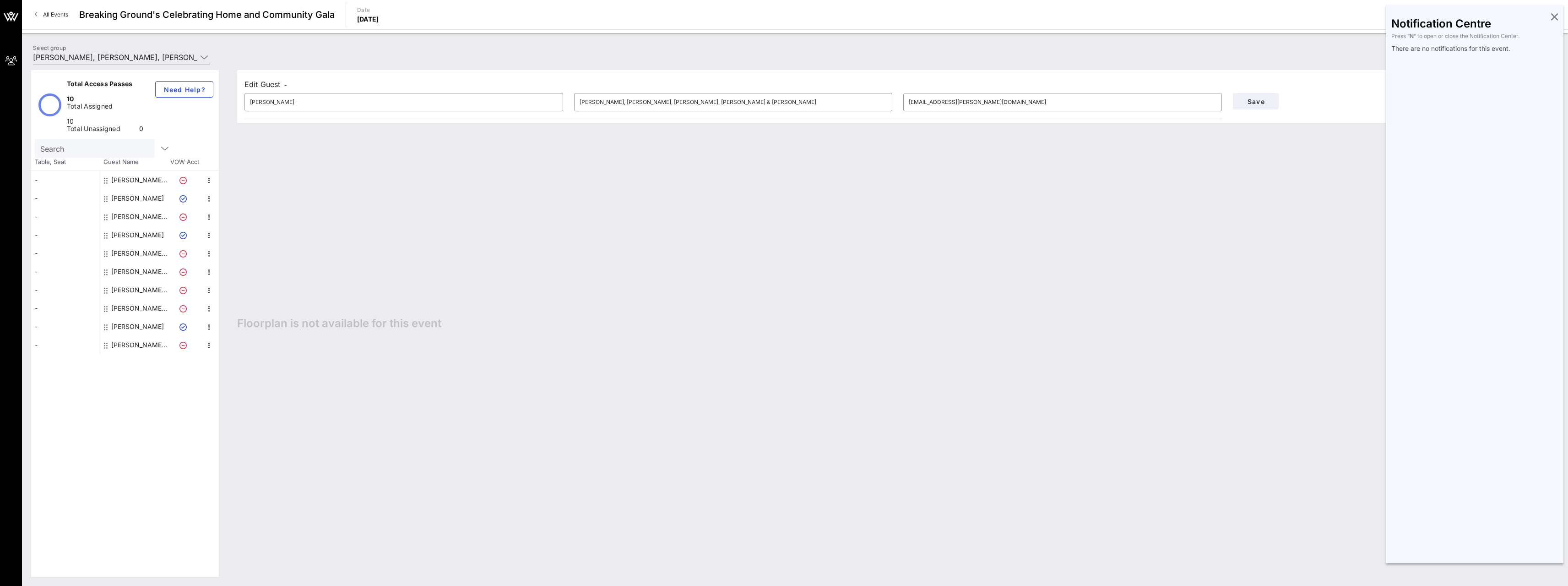
click at [1325, 283] on div "Edit Guest - ​ [PERSON_NAME] ​ Fried, [PERSON_NAME], [PERSON_NAME], [PERSON_NAM…" at bounding box center [893, 323] width 1330 height 506
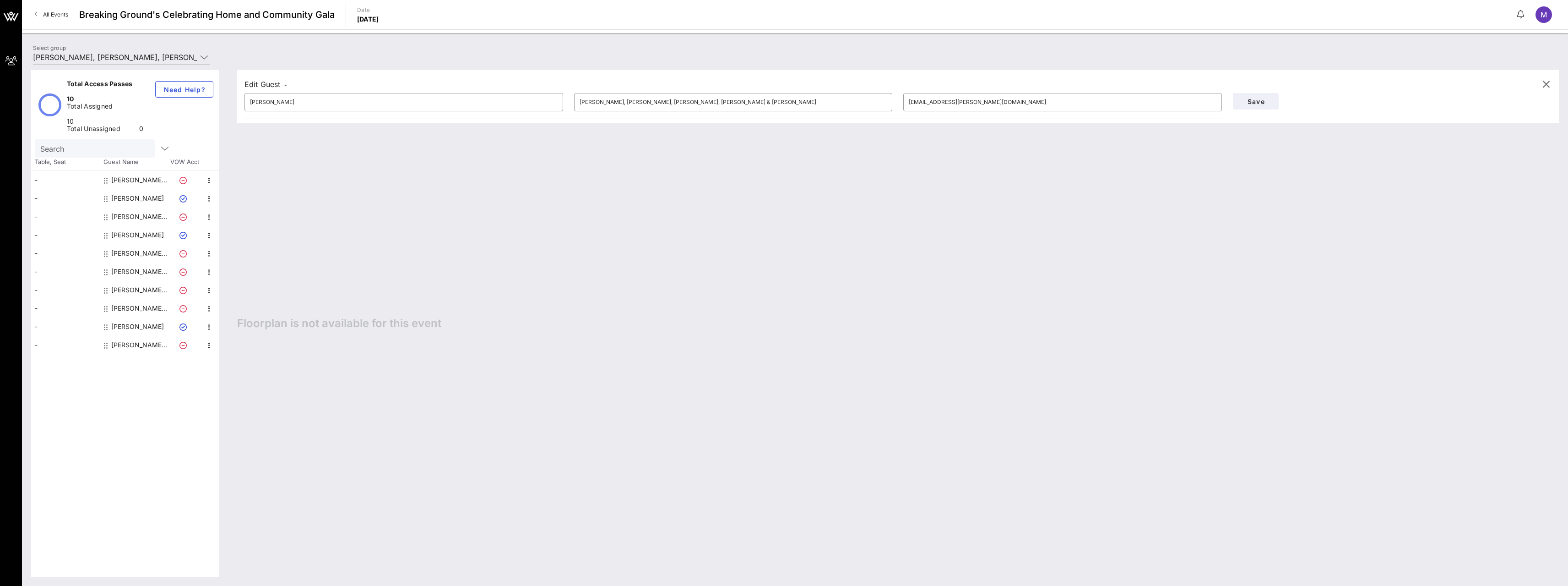
click at [1547, 11] on div "M" at bounding box center [1543, 15] width 16 height 16
click at [1382, 58] on div "Account Settings" at bounding box center [1468, 58] width 241 height 9
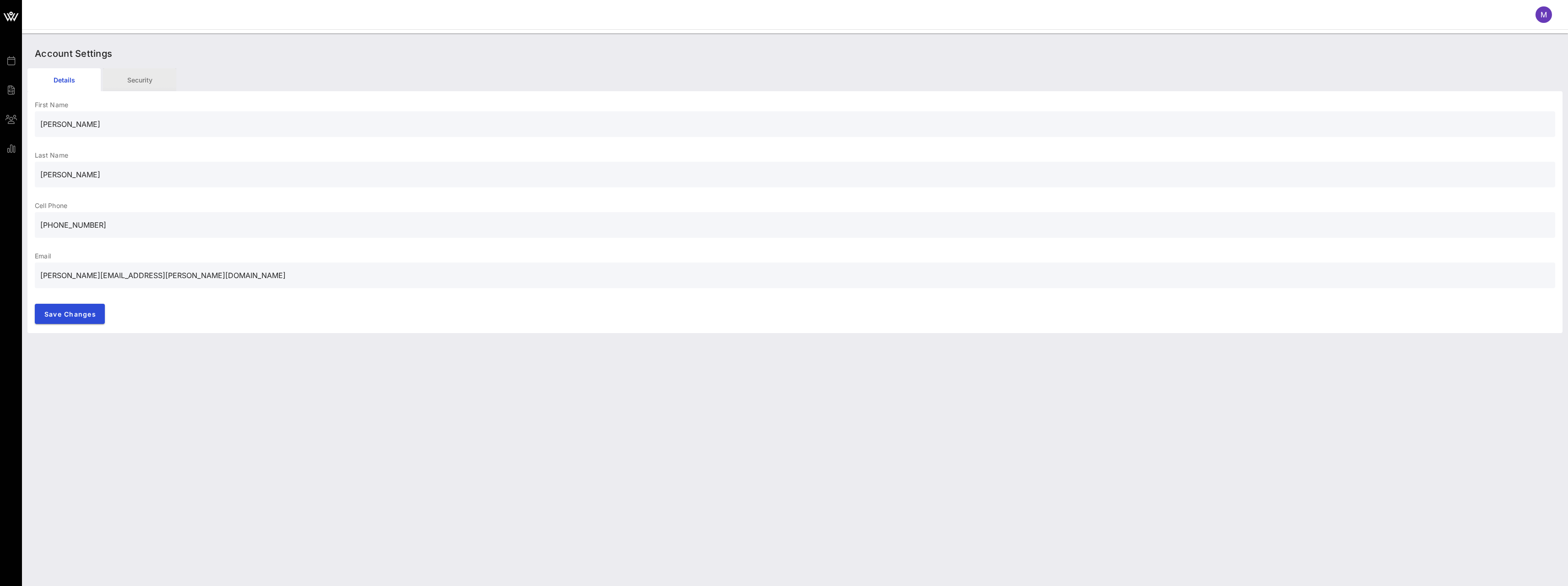
click at [132, 79] on div "Security" at bounding box center [140, 80] width 73 height 23
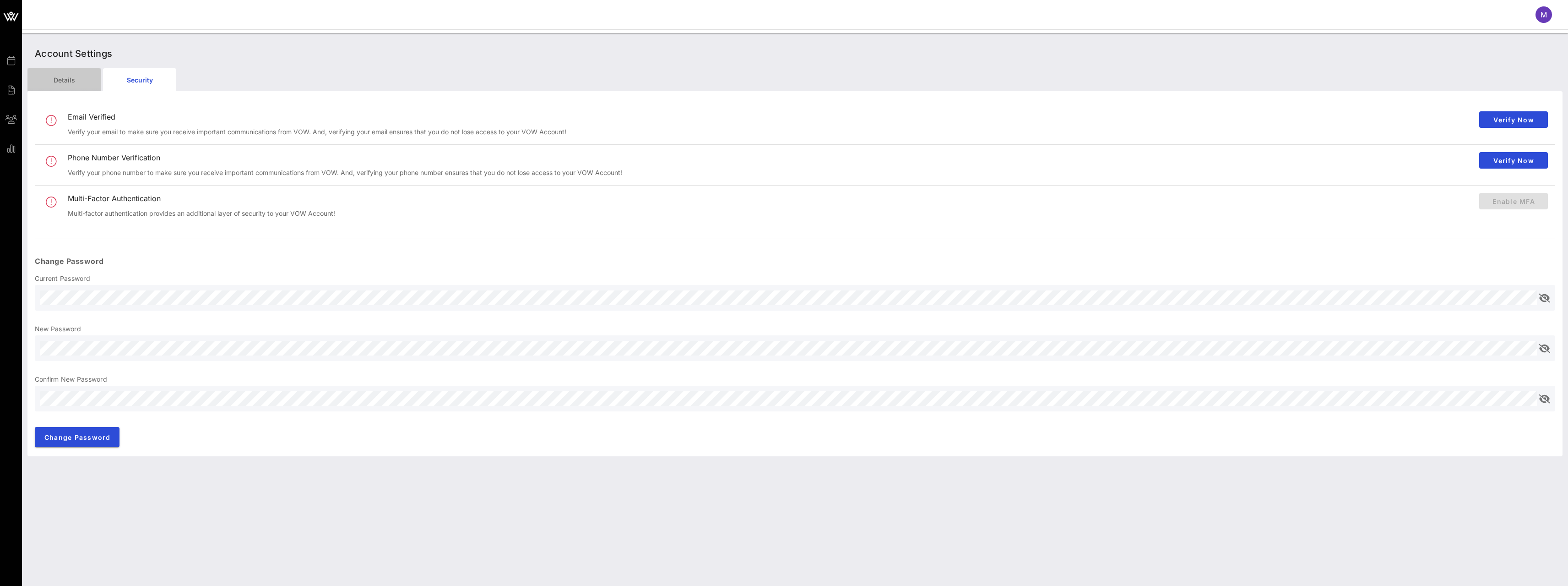
click at [68, 79] on div "Details" at bounding box center [64, 80] width 73 height 23
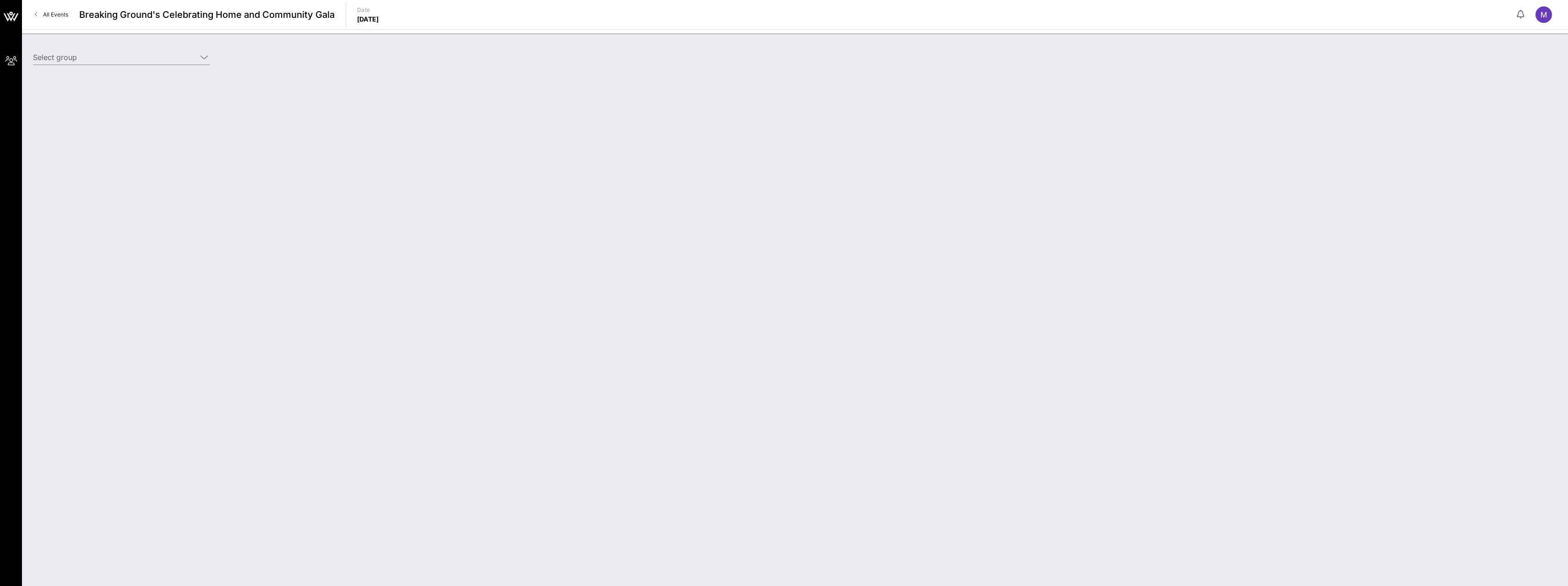
type input "[PERSON_NAME], [PERSON_NAME], [PERSON_NAME], [PERSON_NAME] & [PERSON_NAME] (Bui…"
